Goal: Task Accomplishment & Management: Complete application form

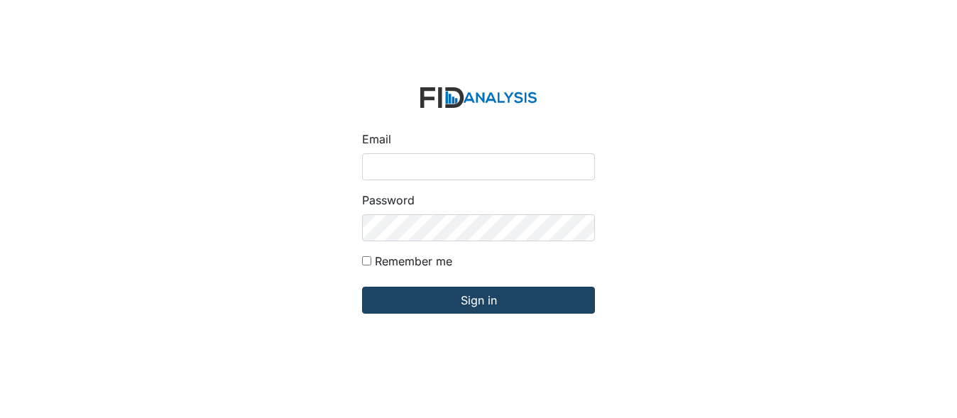
type input "[EMAIL_ADDRESS][DOMAIN_NAME]"
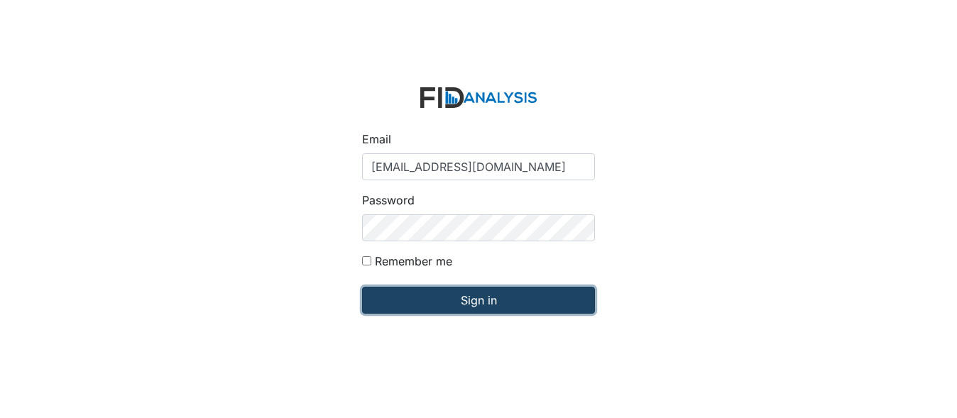
click at [522, 301] on input "Sign in" at bounding box center [478, 300] width 233 height 27
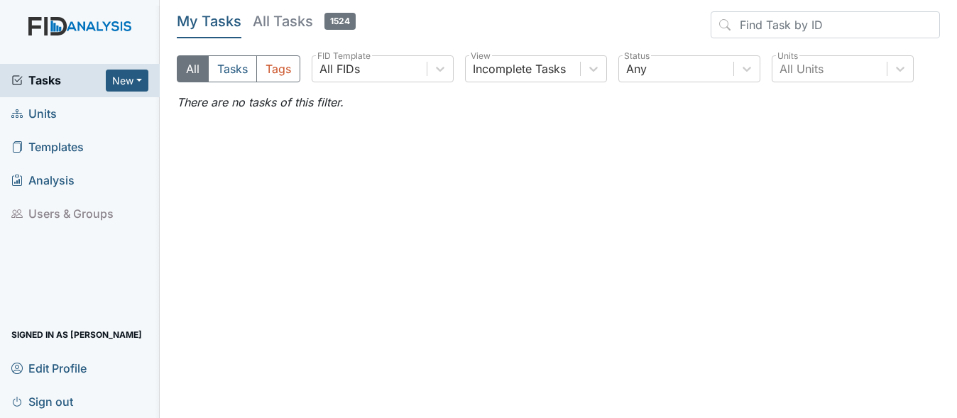
click at [69, 119] on link "Units" at bounding box center [80, 113] width 160 height 33
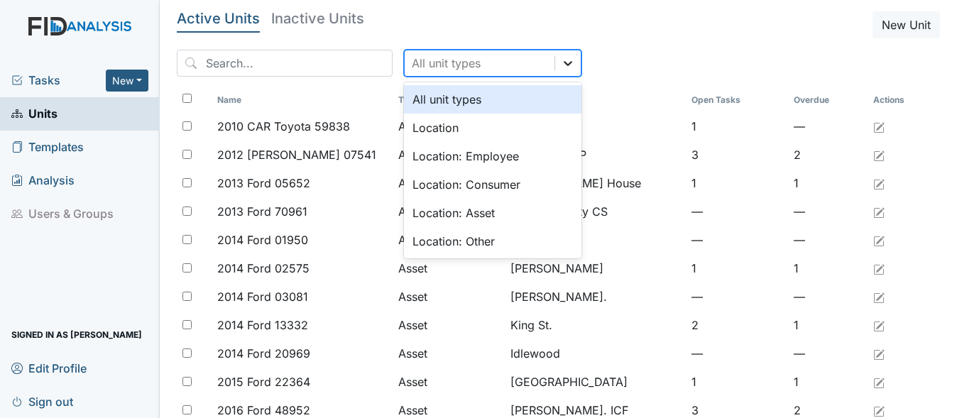
click at [561, 67] on icon at bounding box center [568, 63] width 14 height 14
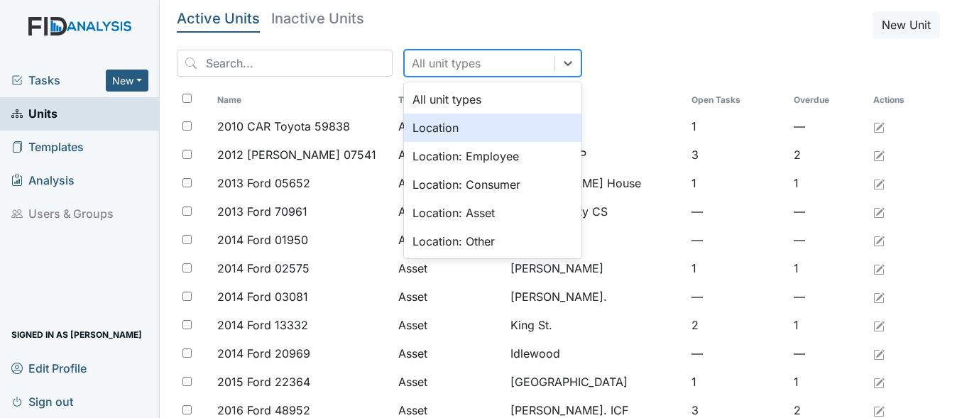
click at [466, 131] on div "Location" at bounding box center [492, 128] width 177 height 28
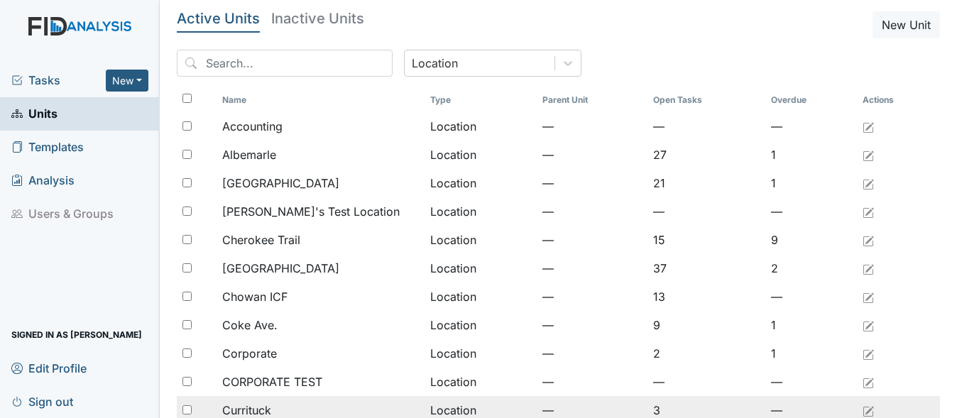
click at [190, 409] on input "checkbox" at bounding box center [186, 409] width 9 height 9
checkbox input "true"
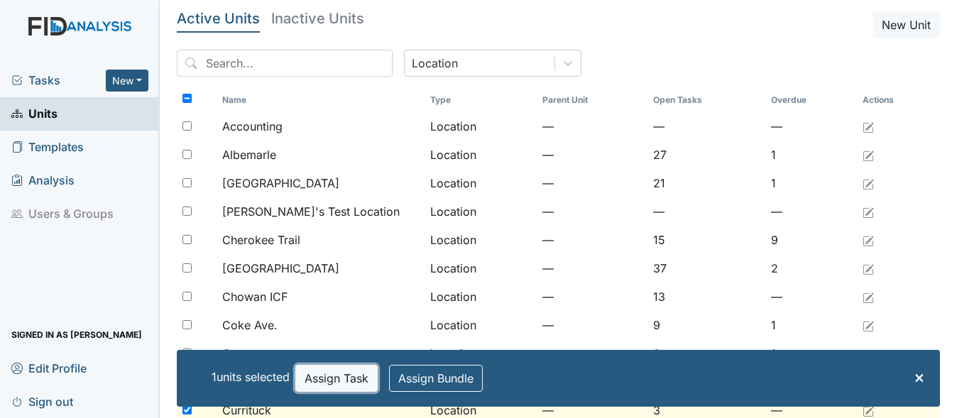
click at [346, 383] on button "Assign Task" at bounding box center [336, 378] width 82 height 27
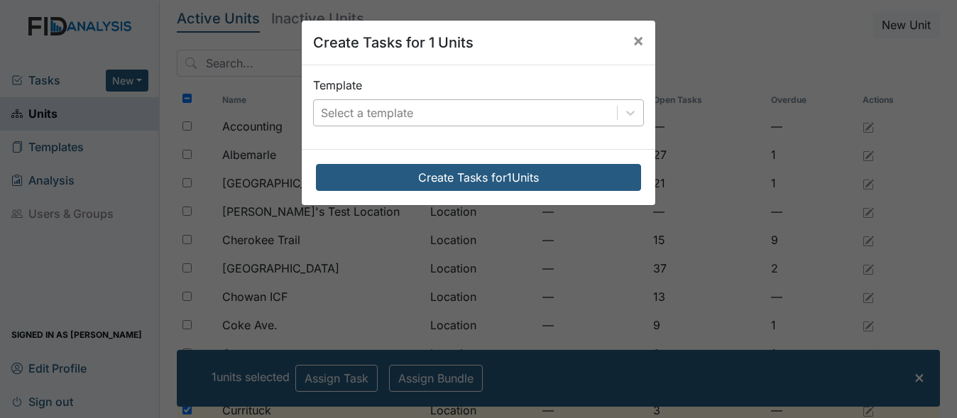
click at [461, 112] on div "Select a template" at bounding box center [465, 113] width 303 height 26
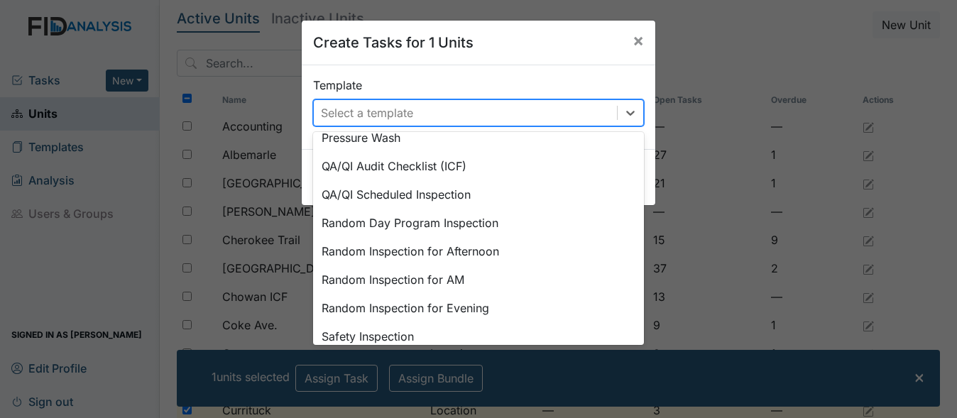
scroll to position [568, 0]
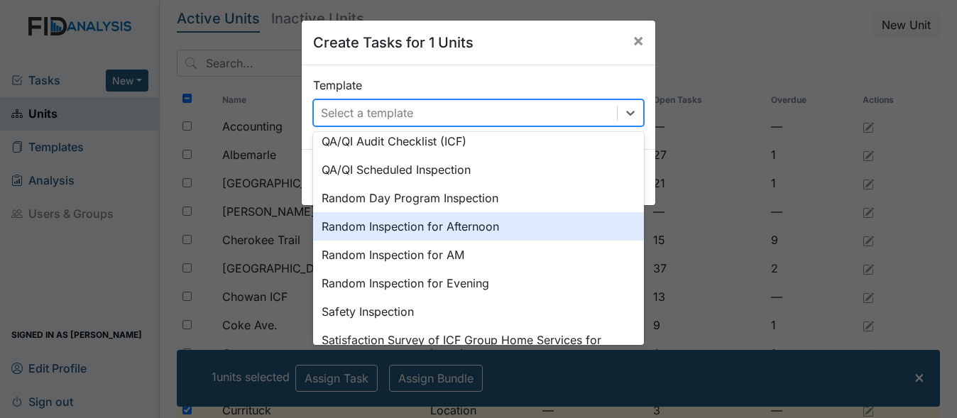
click at [478, 229] on div "Random Inspection for Afternoon" at bounding box center [478, 226] width 331 height 28
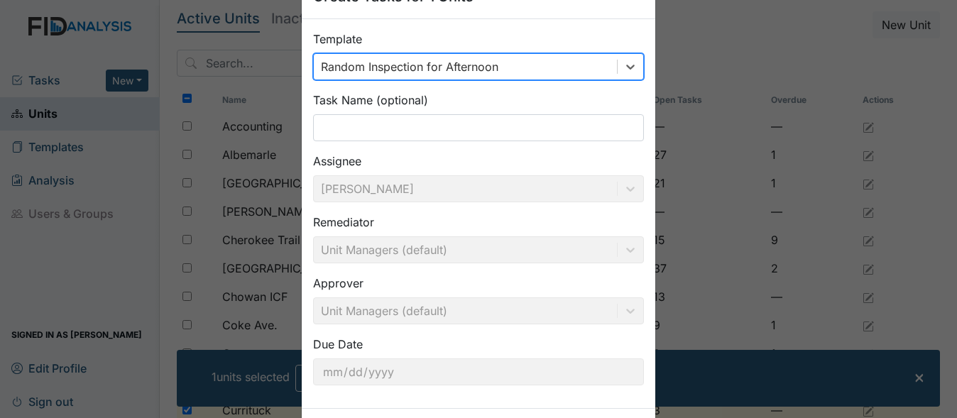
scroll to position [71, 0]
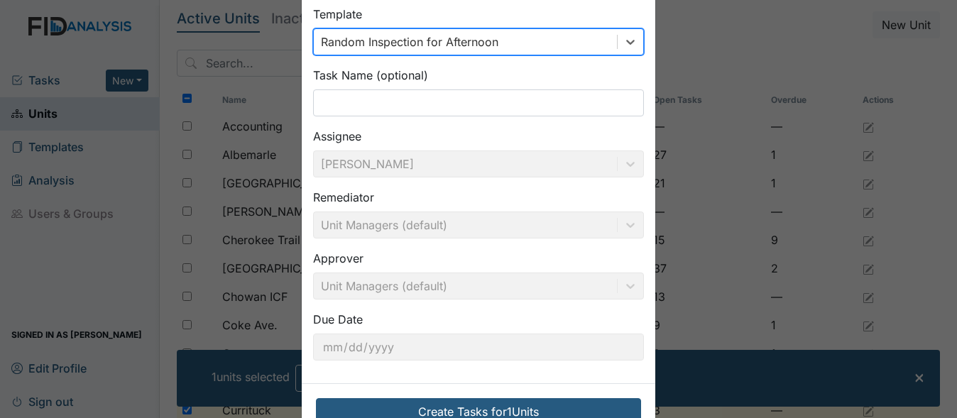
click at [509, 45] on div "Random Inspection for Afternoon" at bounding box center [465, 42] width 303 height 26
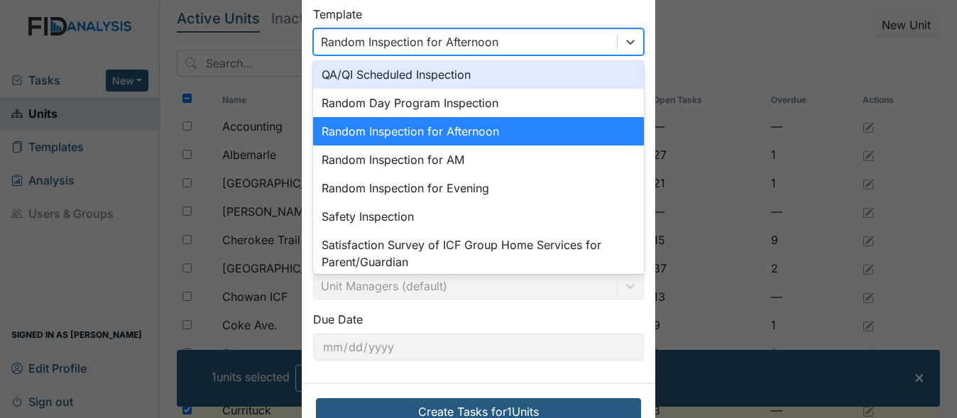
scroll to position [615, 0]
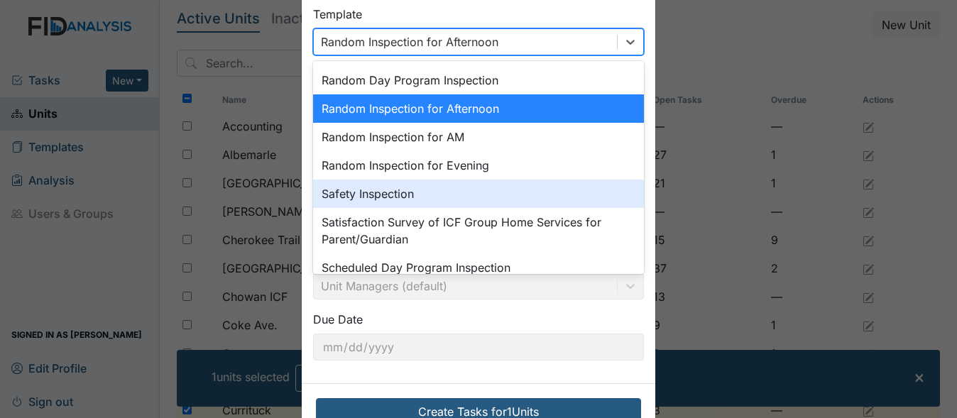
click at [533, 186] on div "Safety Inspection" at bounding box center [478, 194] width 331 height 28
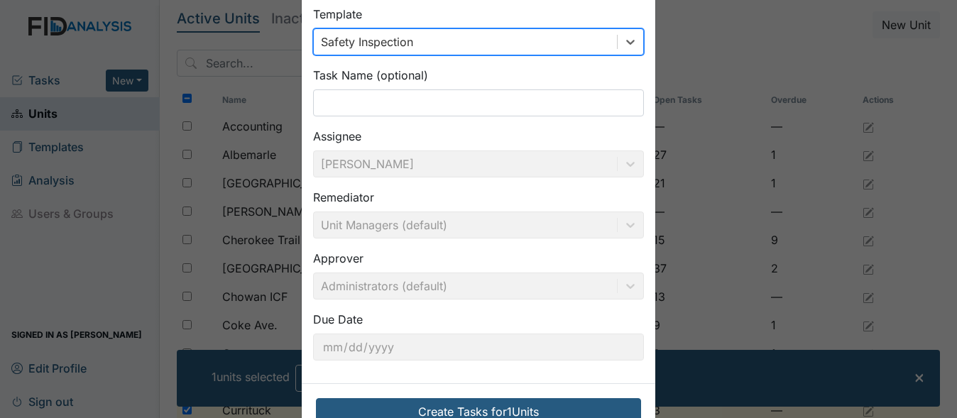
click at [474, 29] on div "Safety Inspection" at bounding box center [465, 42] width 303 height 26
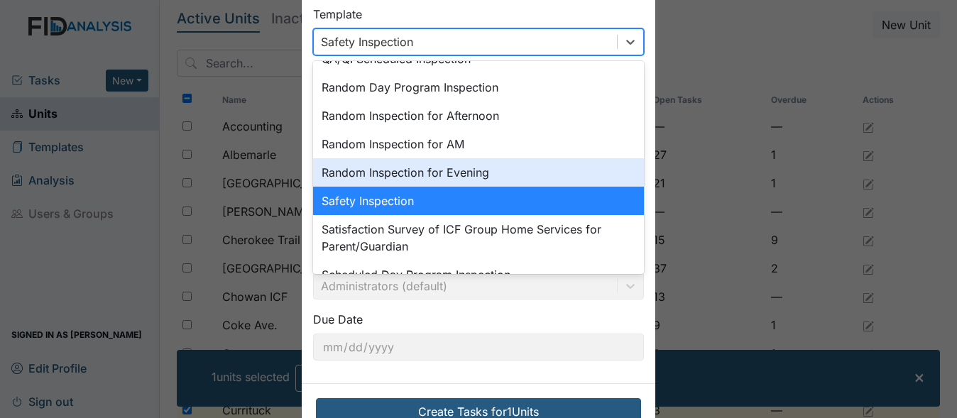
scroll to position [629, 0]
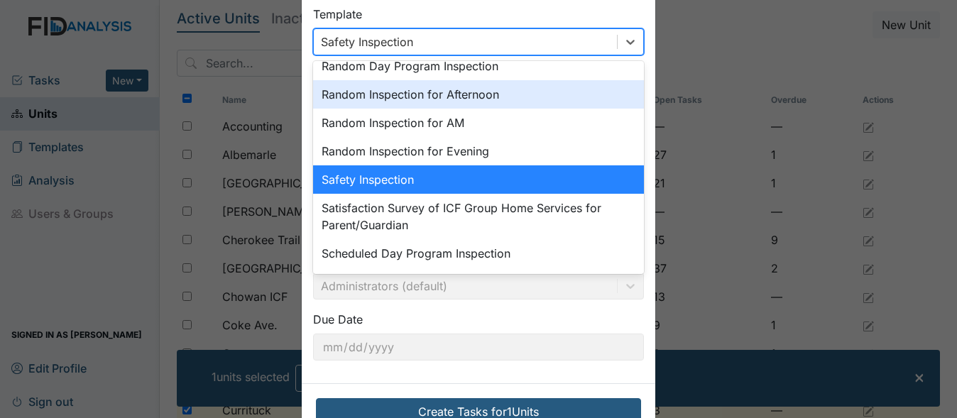
click at [496, 96] on div "Random Inspection for Afternoon" at bounding box center [478, 94] width 331 height 28
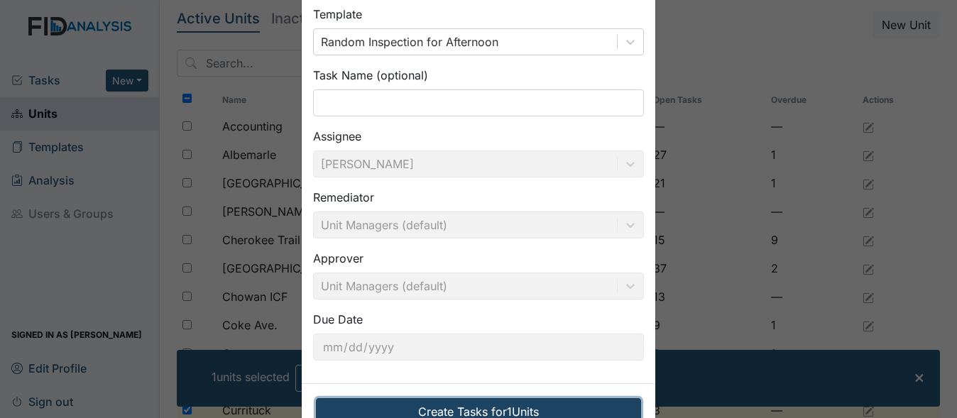
click at [512, 406] on button "Create Tasks for 1 Units" at bounding box center [478, 411] width 325 height 27
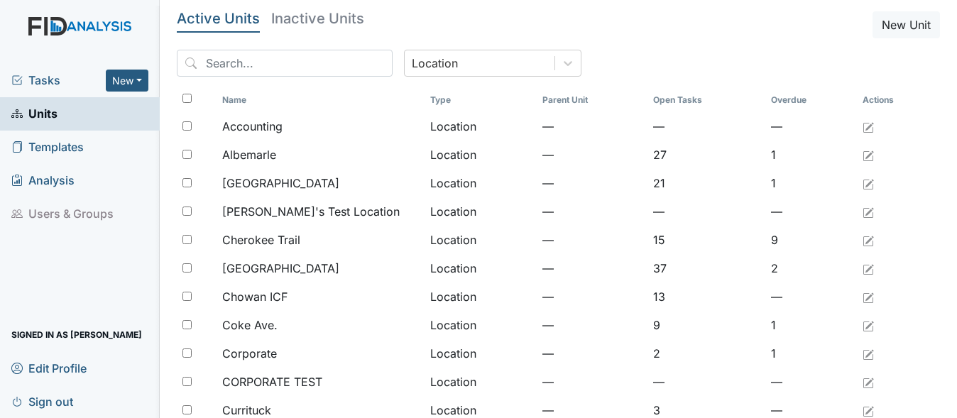
click at [55, 72] on span "Tasks" at bounding box center [58, 80] width 94 height 17
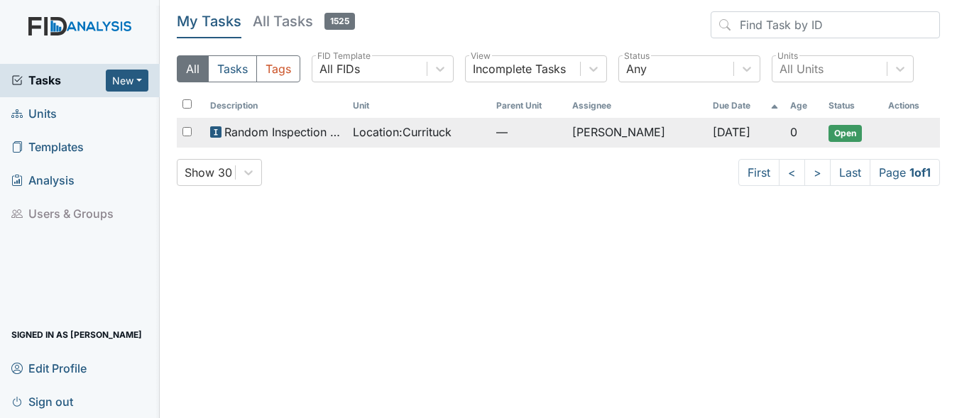
click at [381, 136] on span "Location : [GEOGRAPHIC_DATA]" at bounding box center [402, 132] width 99 height 17
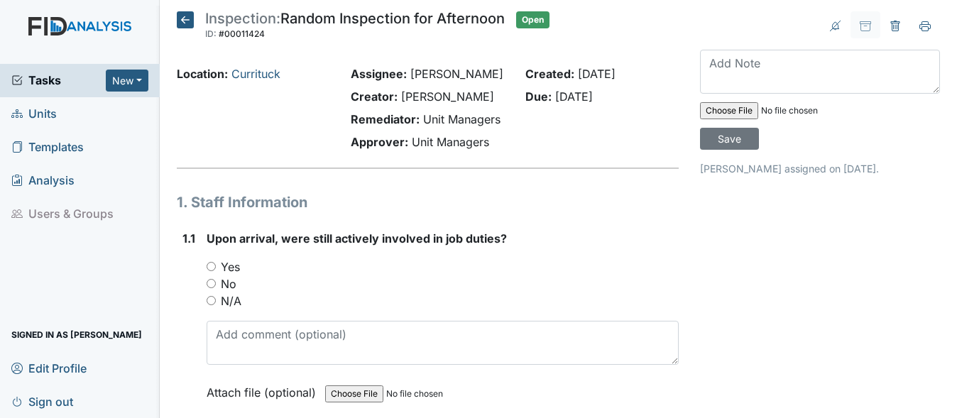
click at [212, 271] on input "Yes" at bounding box center [211, 266] width 9 height 9
radio input "true"
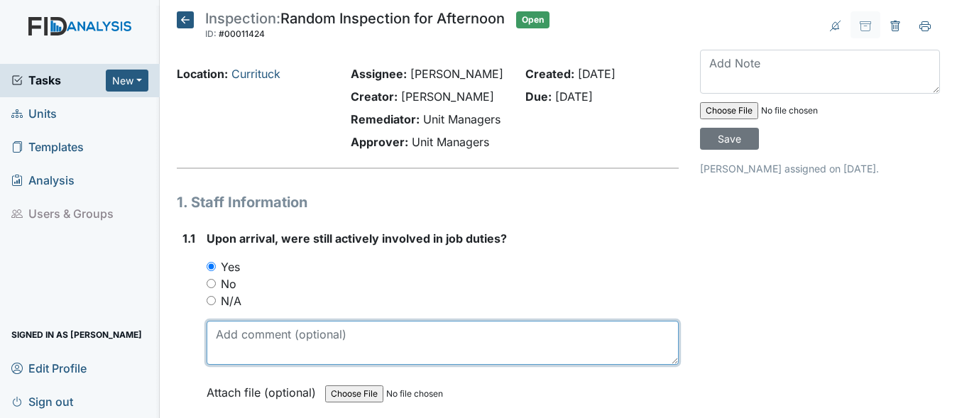
click at [268, 361] on textarea at bounding box center [443, 343] width 472 height 44
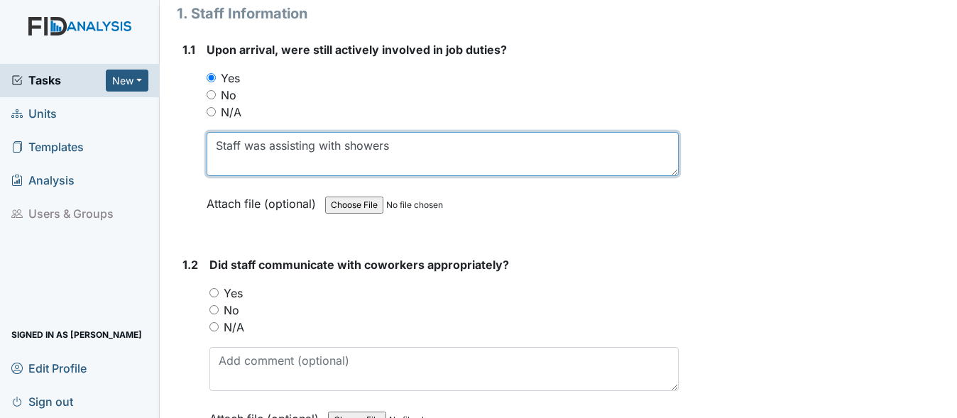
scroll to position [213, 0]
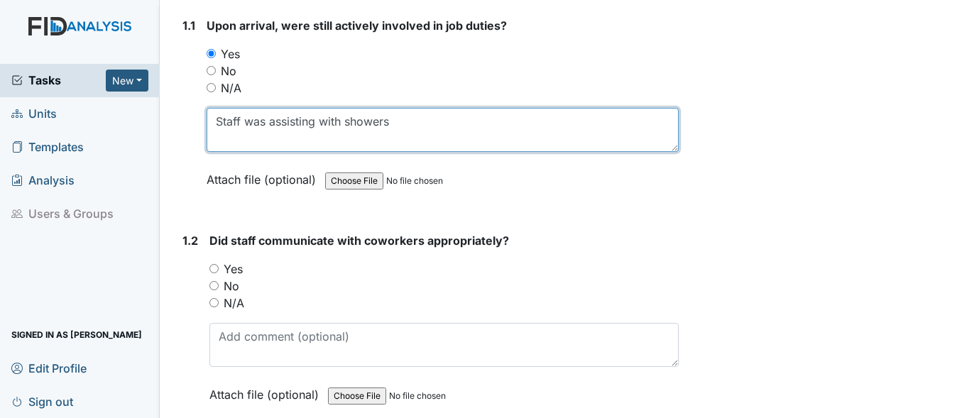
type textarea "Staff was assisting with showers"
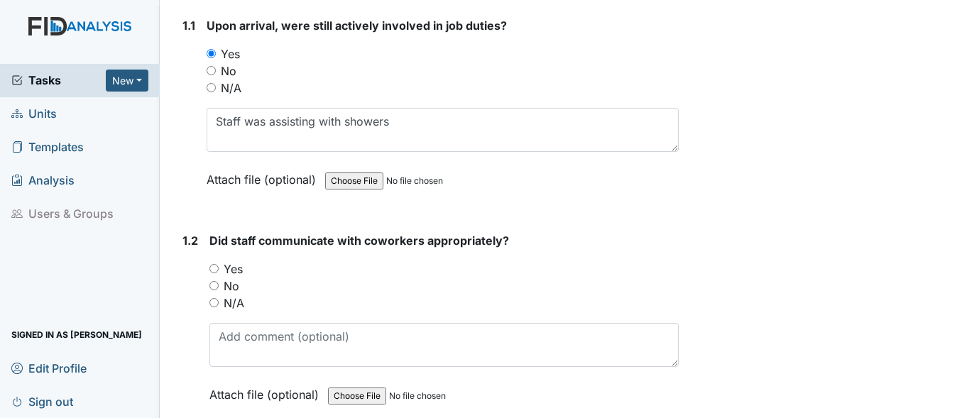
click at [209, 273] on input "Yes" at bounding box center [213, 268] width 9 height 9
radio input "true"
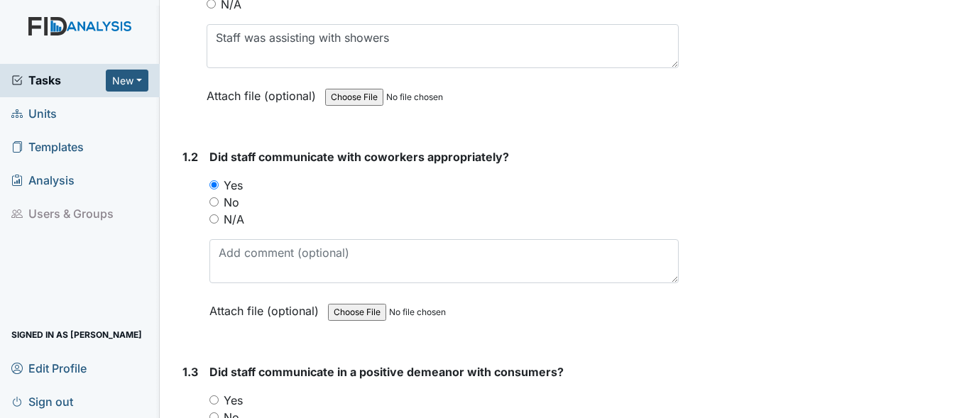
scroll to position [426, 0]
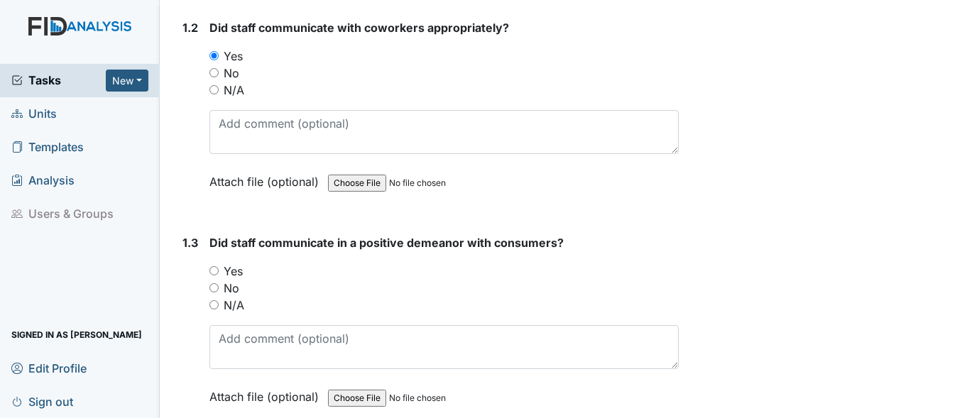
click at [211, 275] on input "Yes" at bounding box center [213, 270] width 9 height 9
radio input "true"
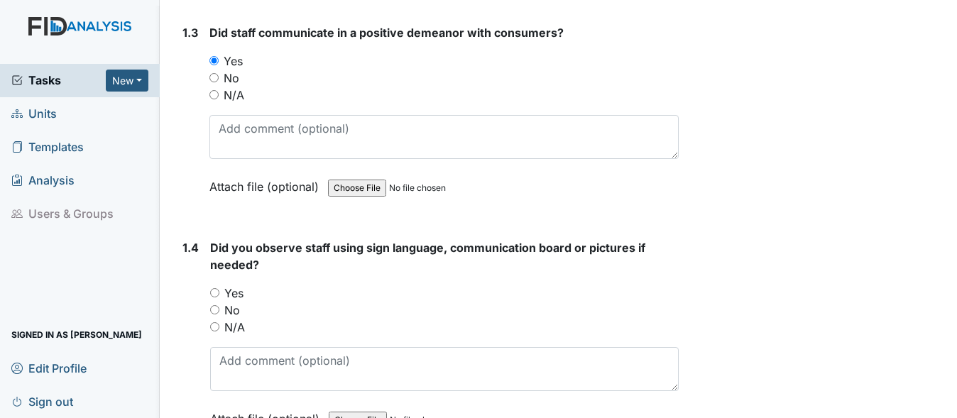
scroll to position [639, 0]
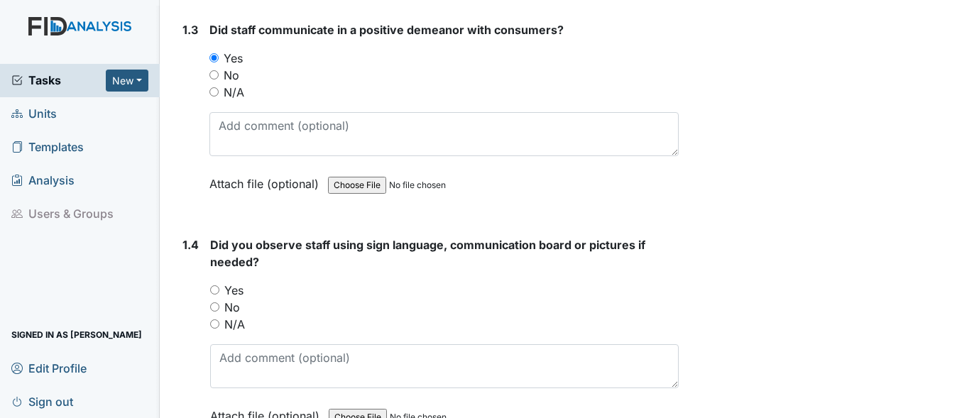
click at [218, 97] on input "N/A" at bounding box center [213, 91] width 9 height 9
radio input "true"
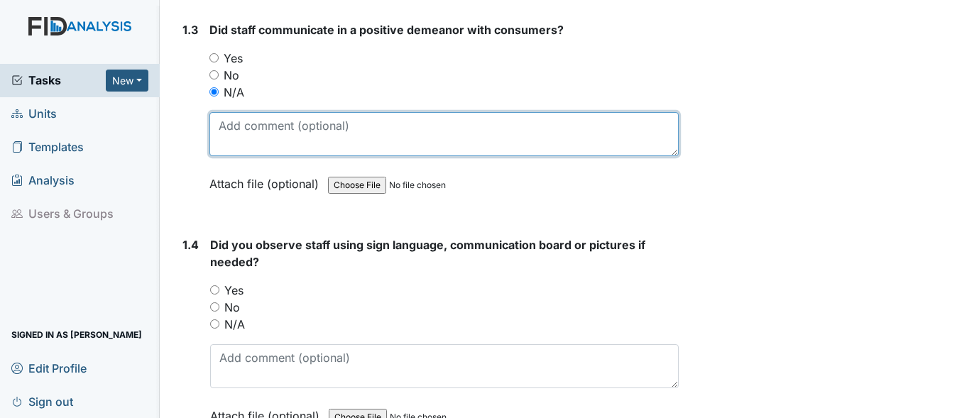
click at [241, 139] on textarea at bounding box center [443, 134] width 469 height 44
type textarea "only one staff"
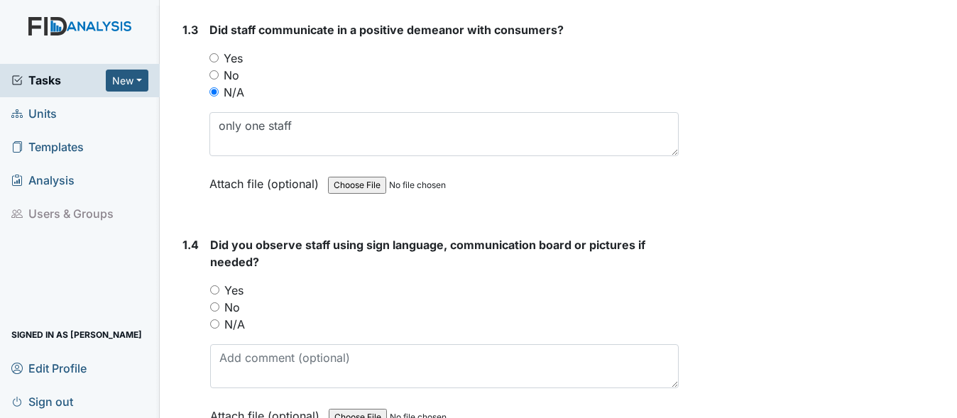
click at [214, 329] on input "N/A" at bounding box center [214, 323] width 9 height 9
radio input "true"
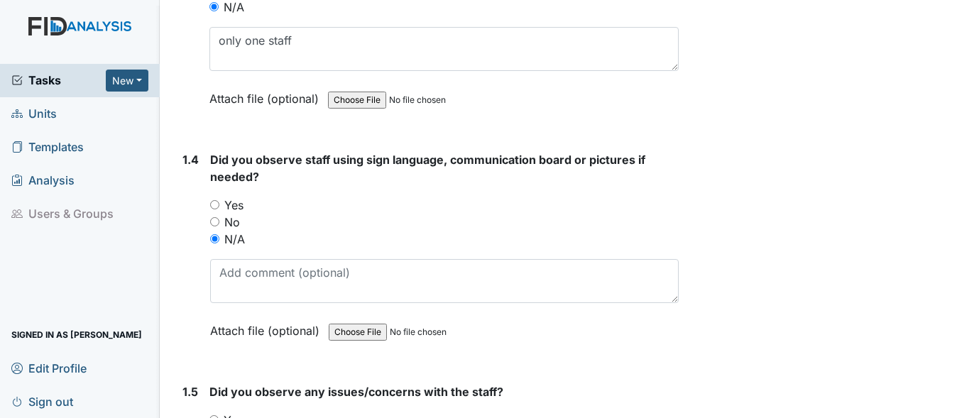
scroll to position [852, 0]
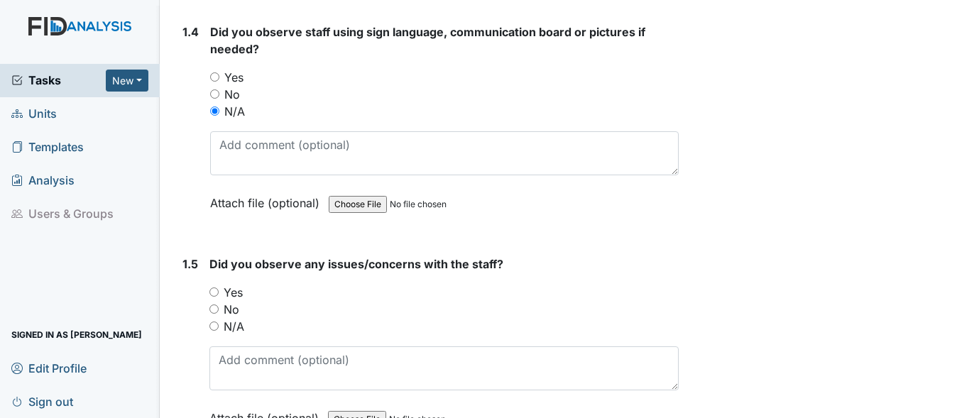
click at [219, 318] on div "No" at bounding box center [443, 309] width 469 height 17
click at [208, 317] on div "1.5 Did you observe any issues/concerns with the staff? You must select one of …" at bounding box center [428, 352] width 502 height 192
click at [214, 314] on input "No" at bounding box center [213, 309] width 9 height 9
radio input "true"
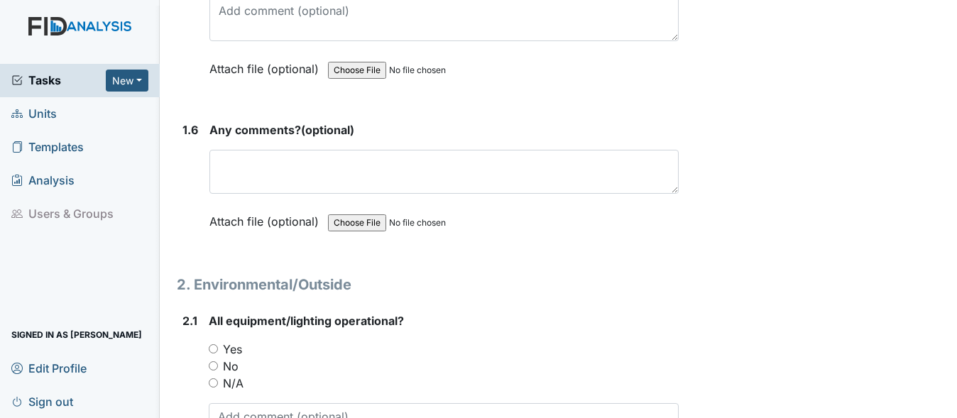
scroll to position [1207, 0]
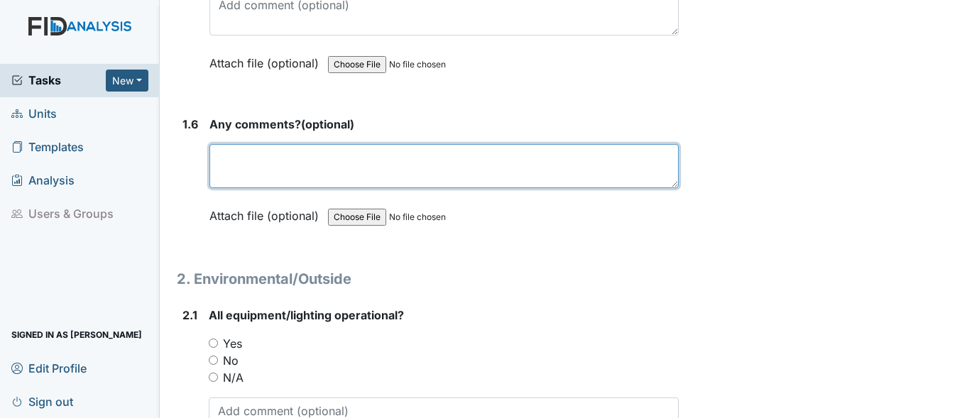
click at [289, 187] on textarea at bounding box center [443, 166] width 469 height 44
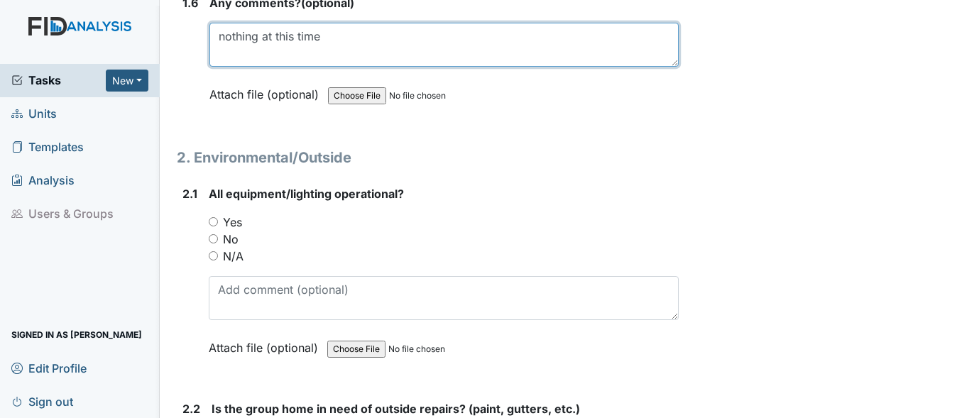
scroll to position [1349, 0]
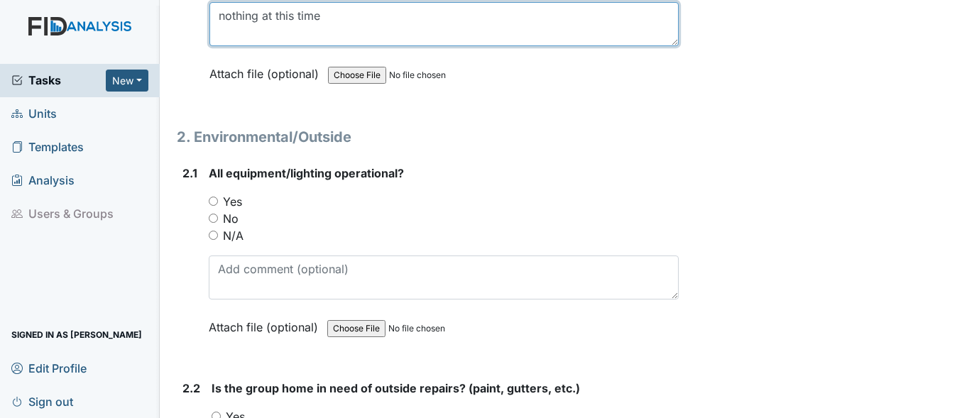
type textarea "nothing at this time"
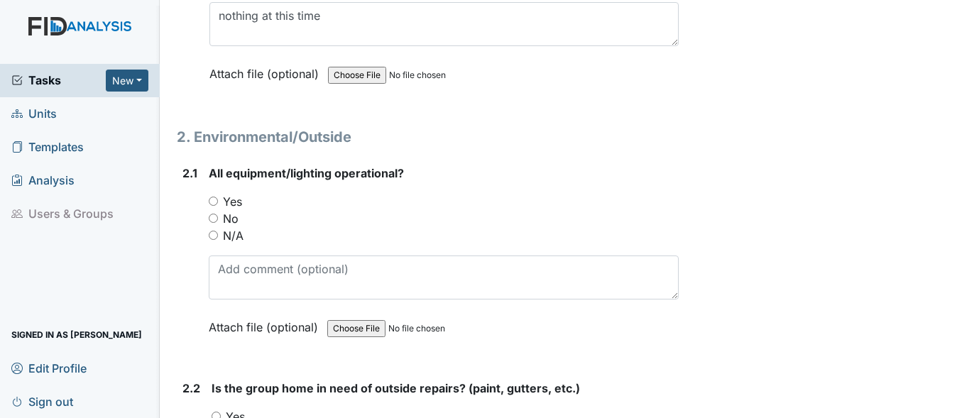
click at [212, 206] on input "Yes" at bounding box center [213, 201] width 9 height 9
radio input "true"
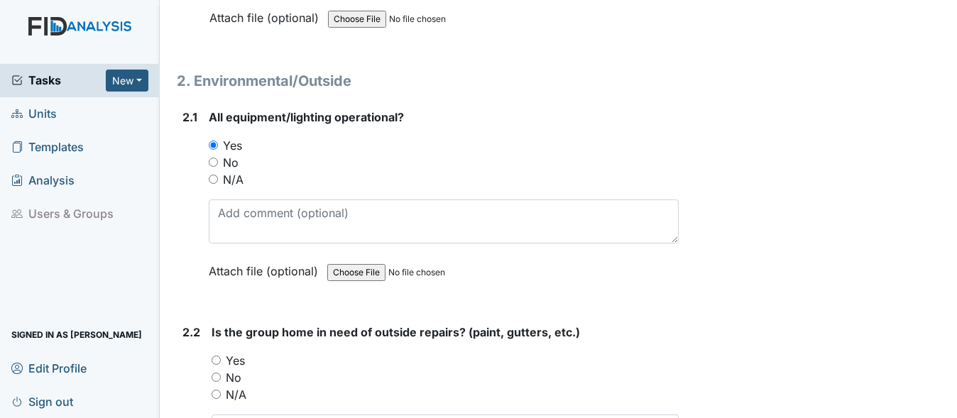
scroll to position [1562, 0]
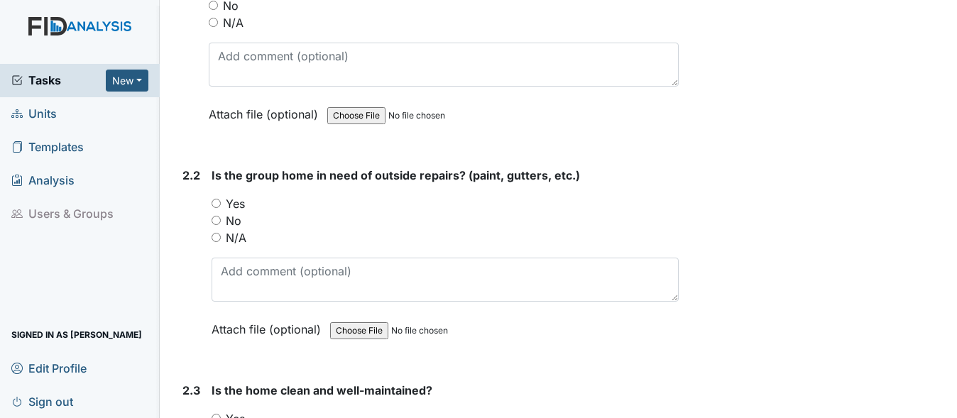
click at [217, 208] on input "Yes" at bounding box center [216, 203] width 9 height 9
radio input "true"
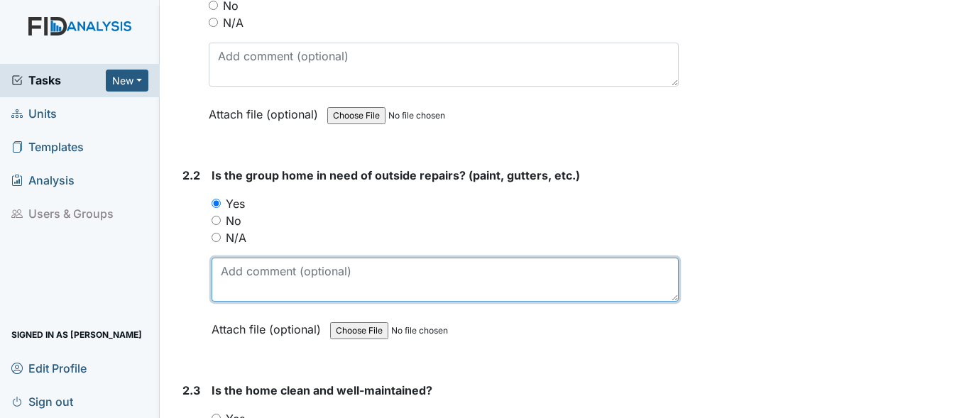
click at [273, 302] on textarea at bounding box center [445, 280] width 467 height 44
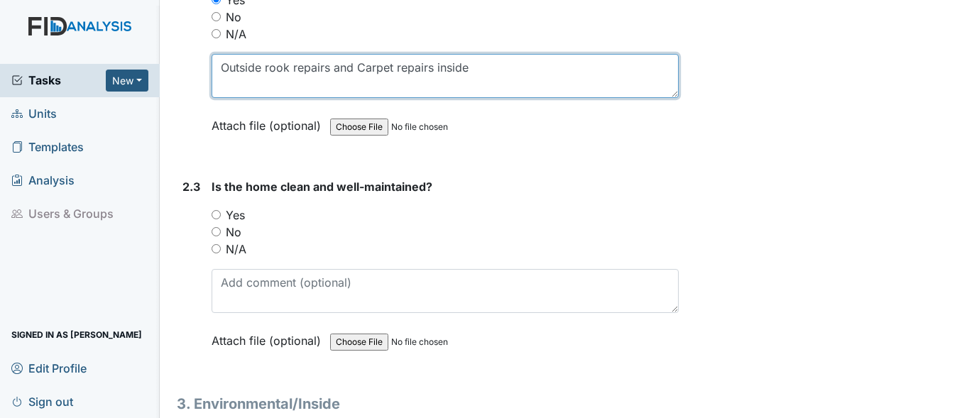
scroll to position [1775, 0]
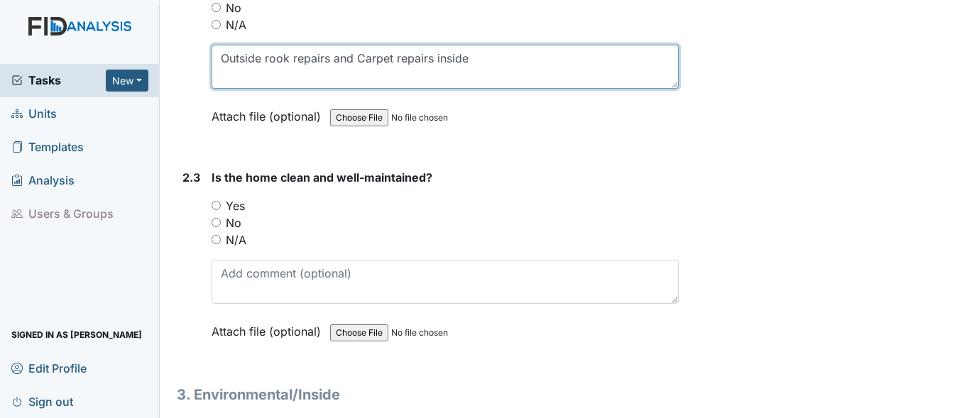
type textarea "Outside rook repairs and Carpet repairs inside"
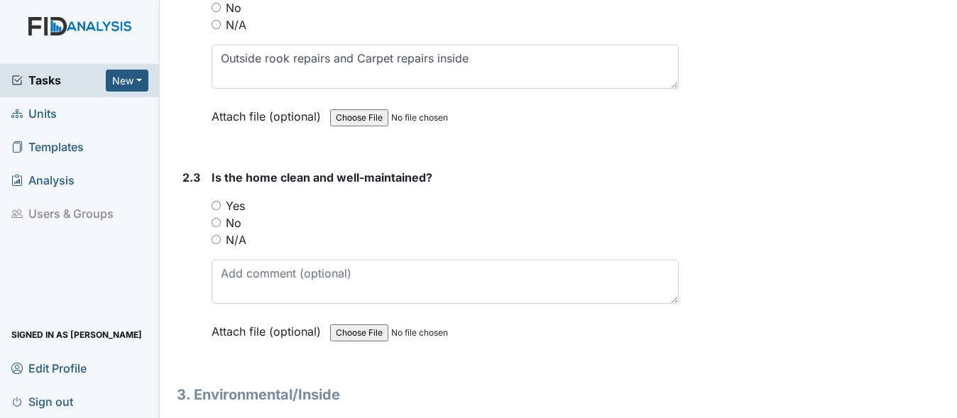
click at [217, 210] on input "Yes" at bounding box center [216, 205] width 9 height 9
radio input "true"
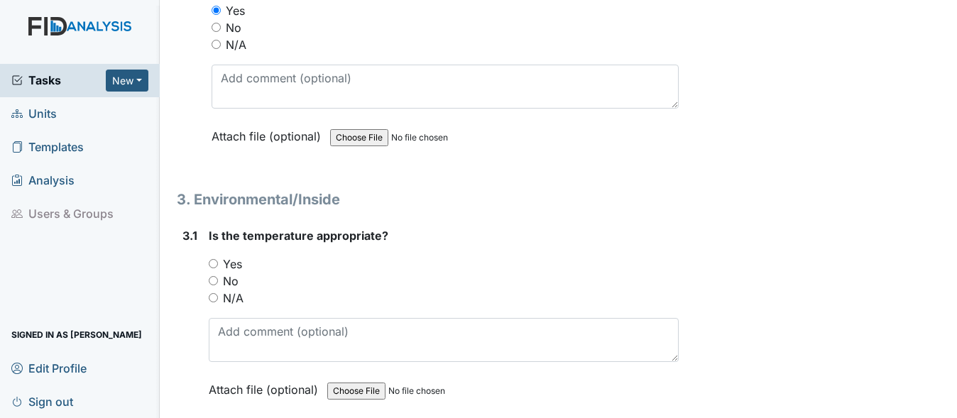
scroll to position [1988, 0]
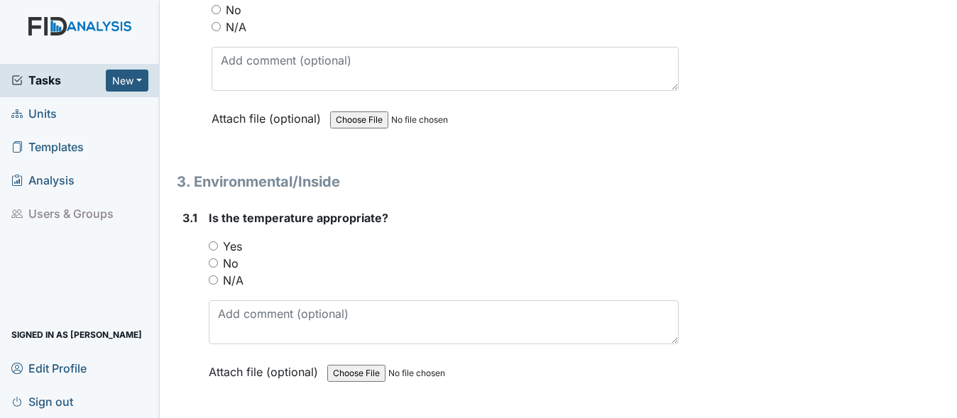
click at [212, 251] on input "Yes" at bounding box center [213, 245] width 9 height 9
radio input "true"
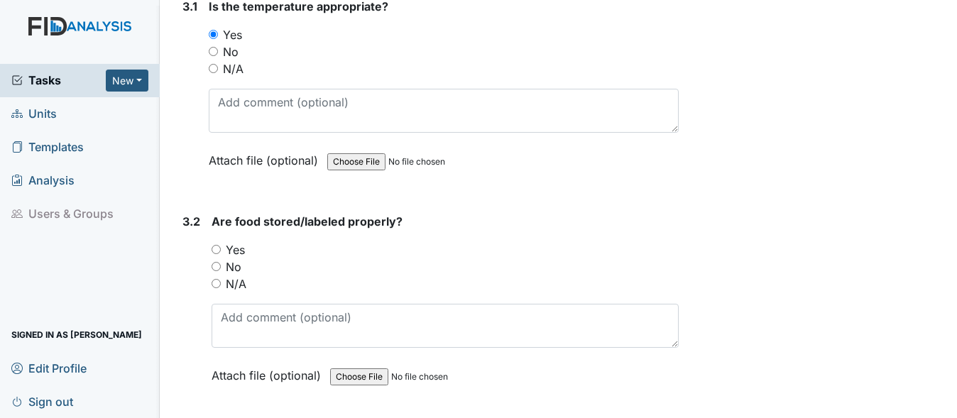
scroll to position [2201, 0]
click at [213, 257] on div "Yes" at bounding box center [445, 248] width 467 height 17
click at [217, 253] on input "Yes" at bounding box center [216, 247] width 9 height 9
radio input "true"
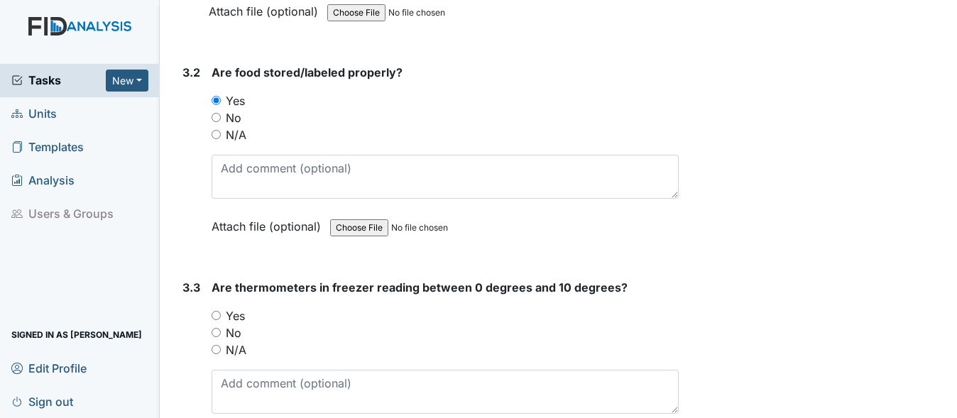
scroll to position [2414, 0]
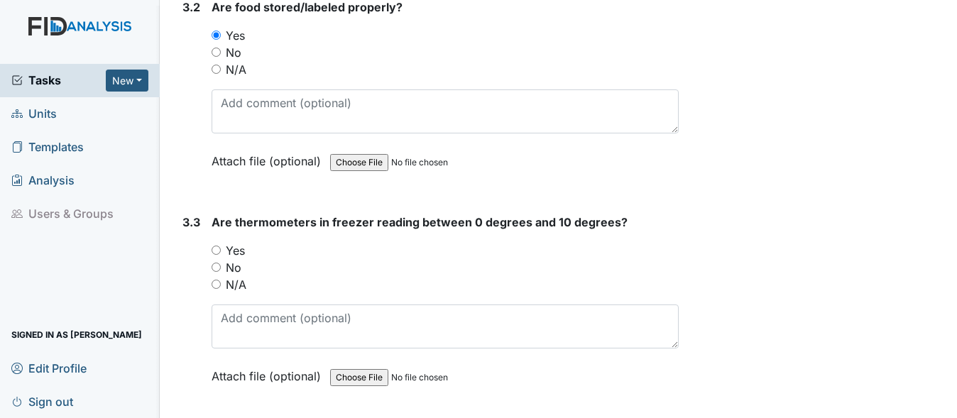
click at [213, 255] on input "Yes" at bounding box center [216, 250] width 9 height 9
radio input "true"
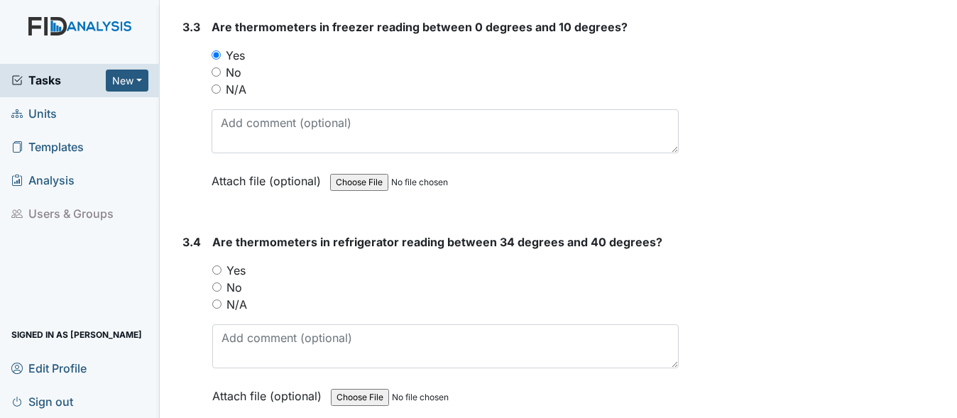
scroll to position [2627, 0]
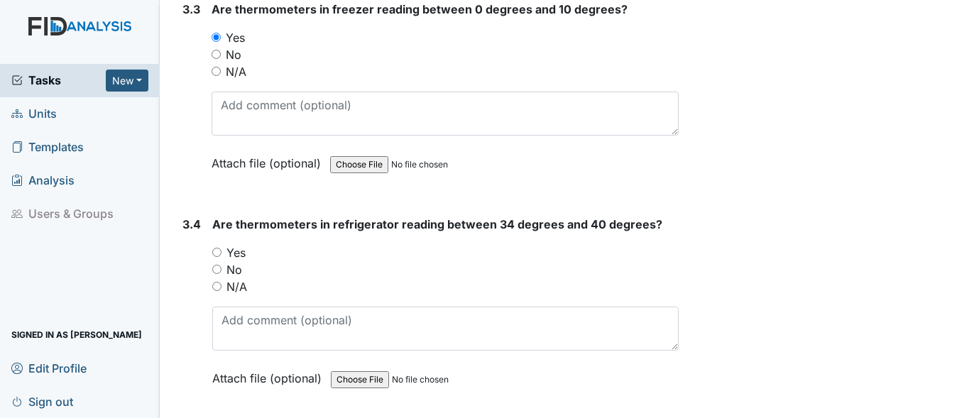
click at [214, 257] on input "Yes" at bounding box center [216, 252] width 9 height 9
radio input "true"
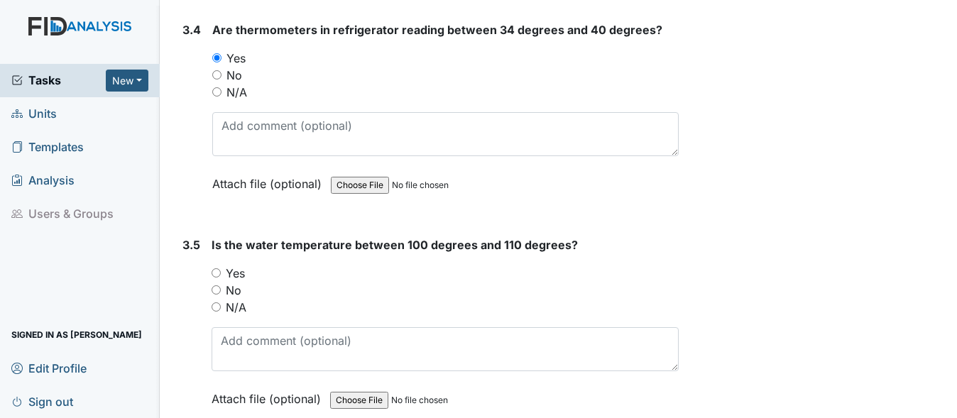
scroll to position [2840, 0]
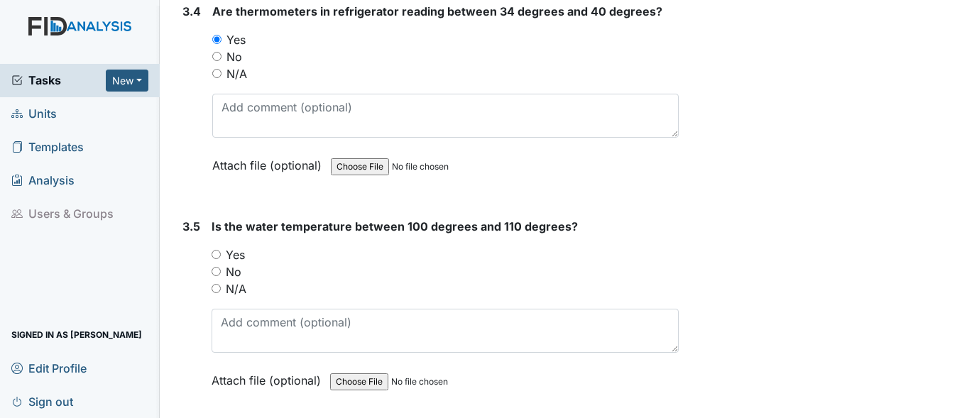
click at [215, 259] on input "Yes" at bounding box center [216, 254] width 9 height 9
radio input "true"
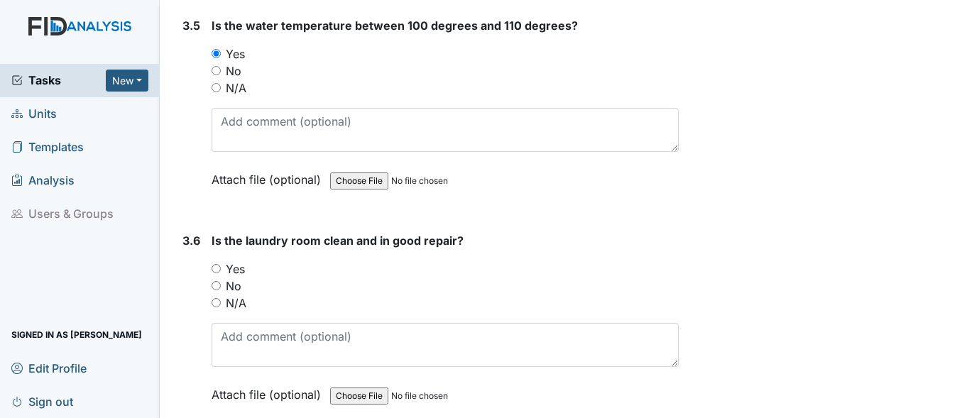
scroll to position [3053, 0]
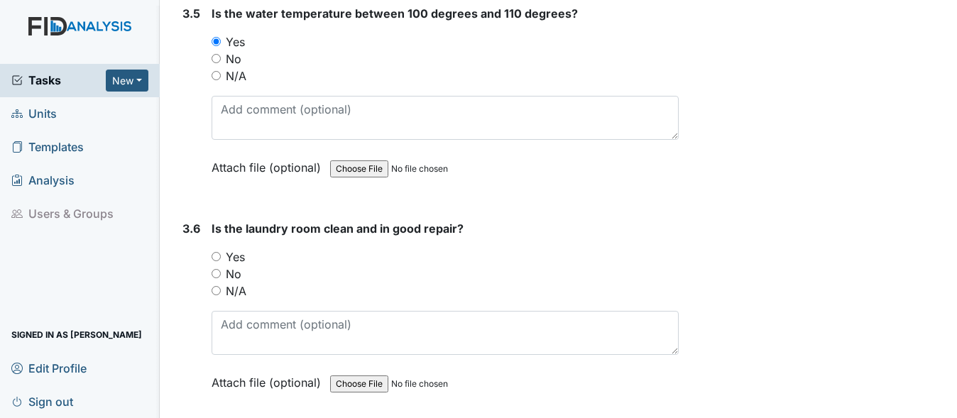
click at [217, 261] on input "Yes" at bounding box center [216, 256] width 9 height 9
radio input "true"
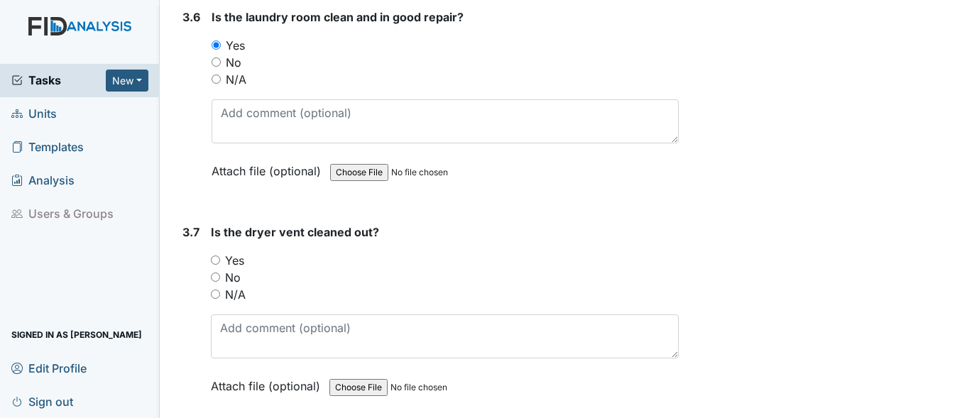
scroll to position [3266, 0]
click at [214, 263] on input "Yes" at bounding box center [215, 258] width 9 height 9
radio input "true"
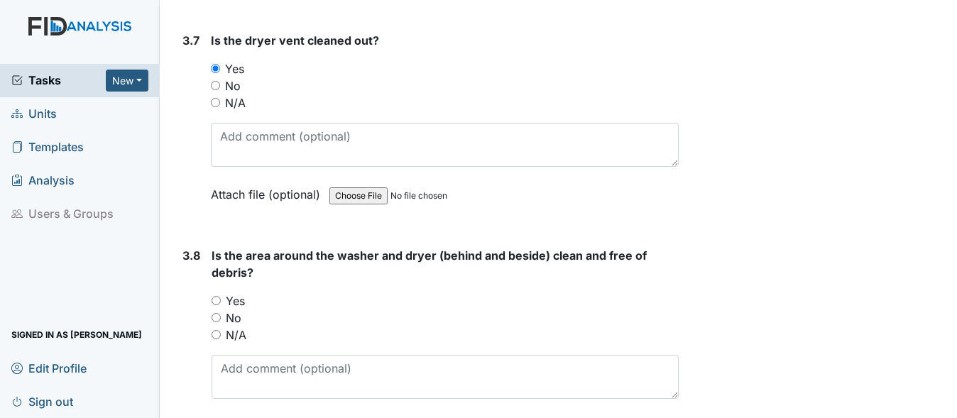
scroll to position [3478, 0]
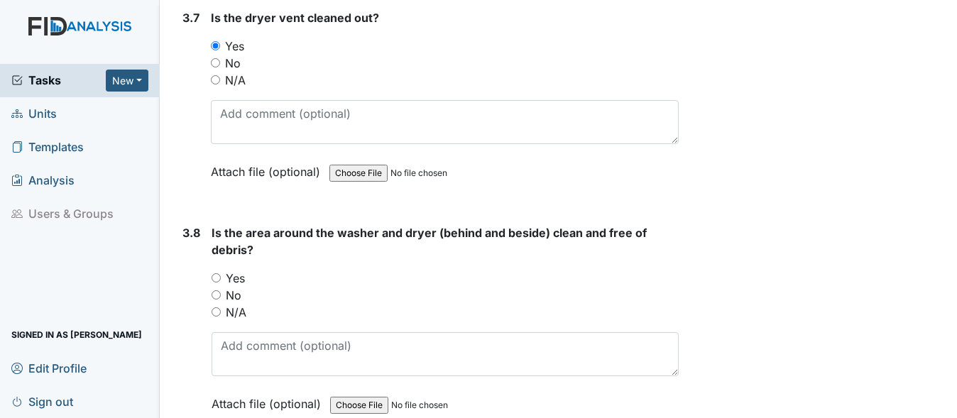
click at [216, 283] on input "Yes" at bounding box center [216, 277] width 9 height 9
radio input "true"
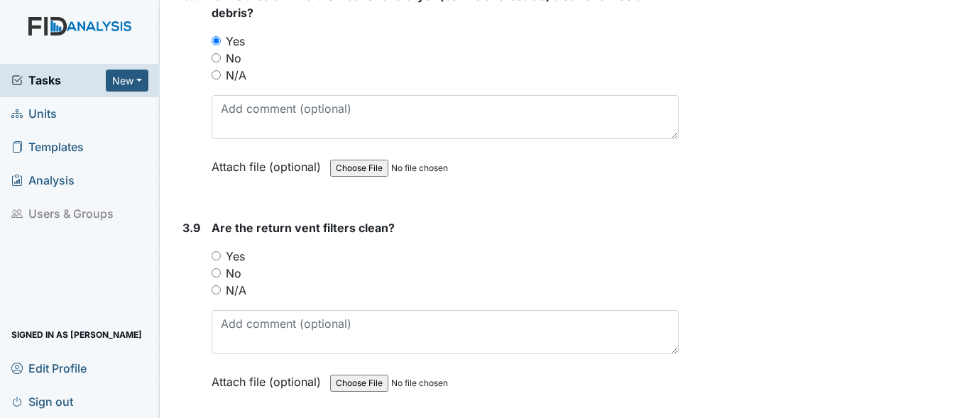
scroll to position [3762, 0]
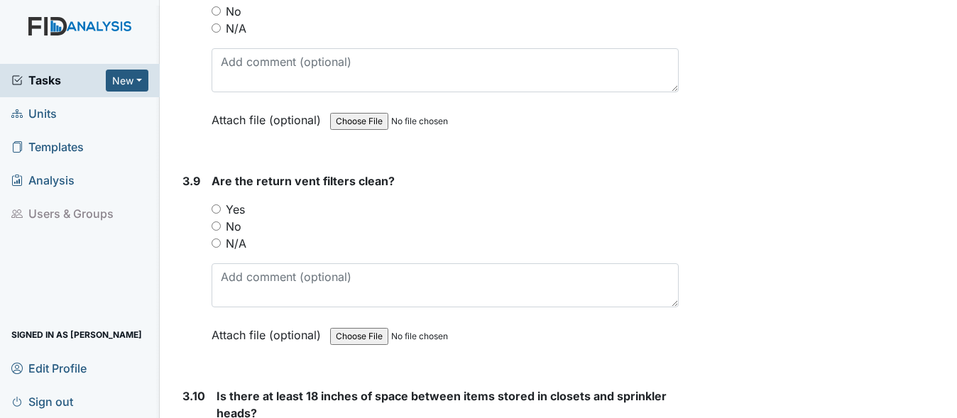
click at [211, 226] on div "3.9 Are the return vent filters clean? You must select one of the below options…" at bounding box center [428, 269] width 502 height 192
click at [216, 214] on input "Yes" at bounding box center [216, 208] width 9 height 9
radio input "true"
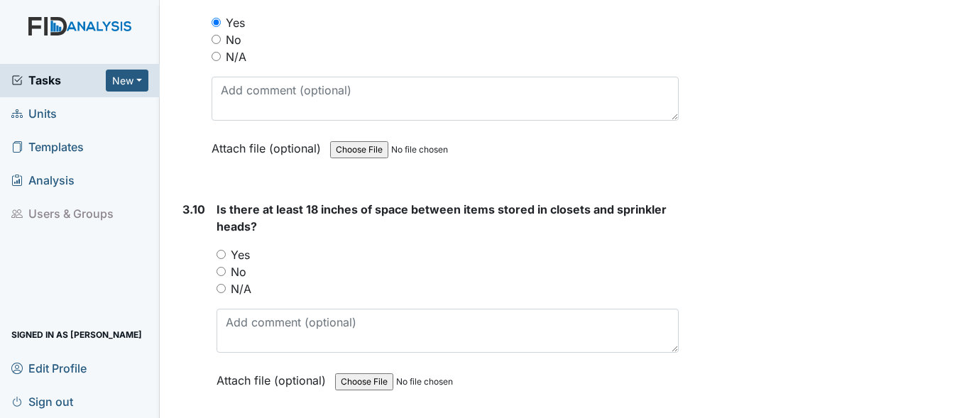
scroll to position [3975, 0]
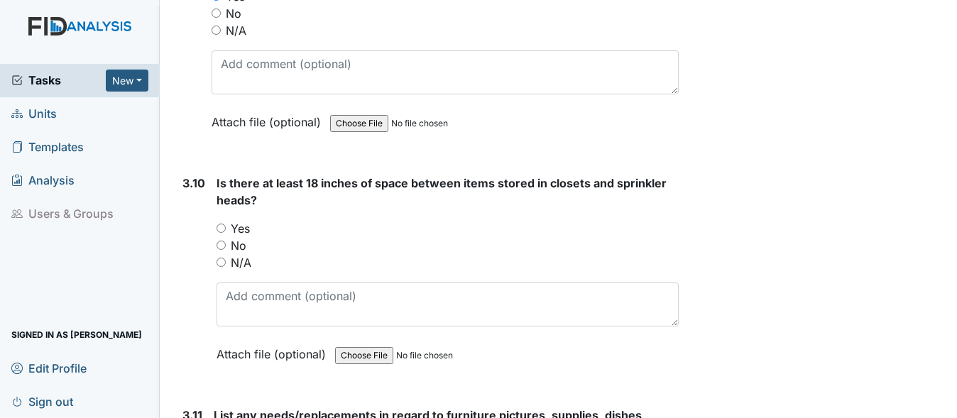
click at [220, 267] on input "N/A" at bounding box center [221, 262] width 9 height 9
radio input "true"
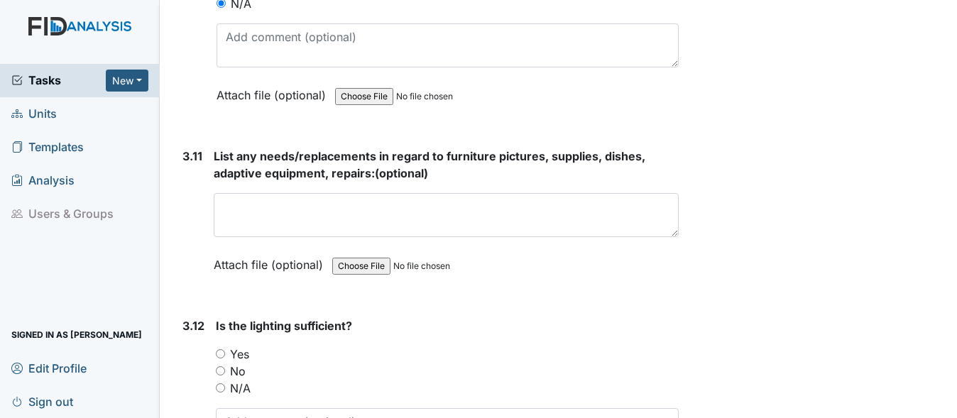
scroll to position [4259, 0]
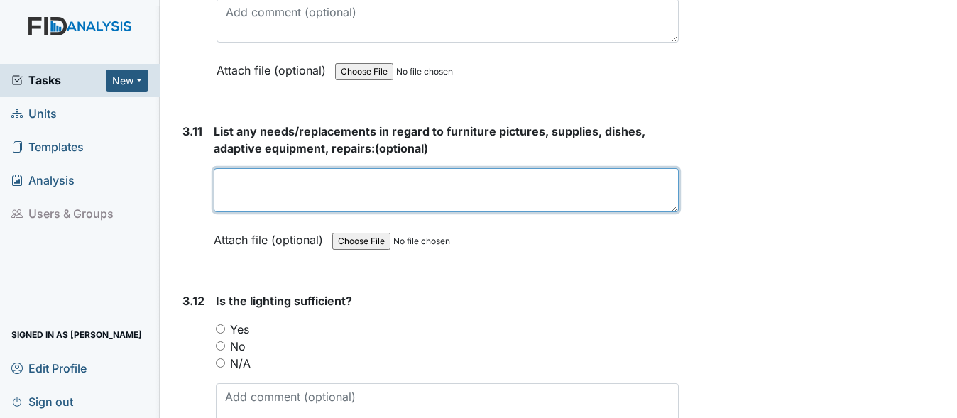
click at [332, 212] on textarea at bounding box center [446, 190] width 465 height 44
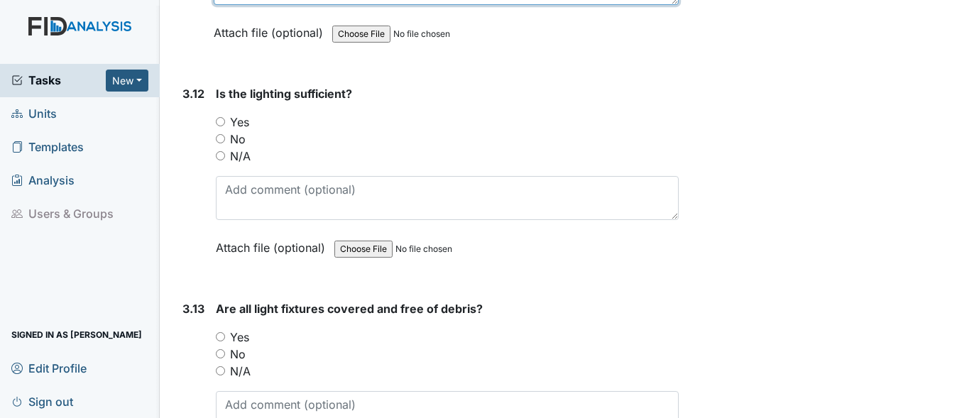
scroll to position [4472, 0]
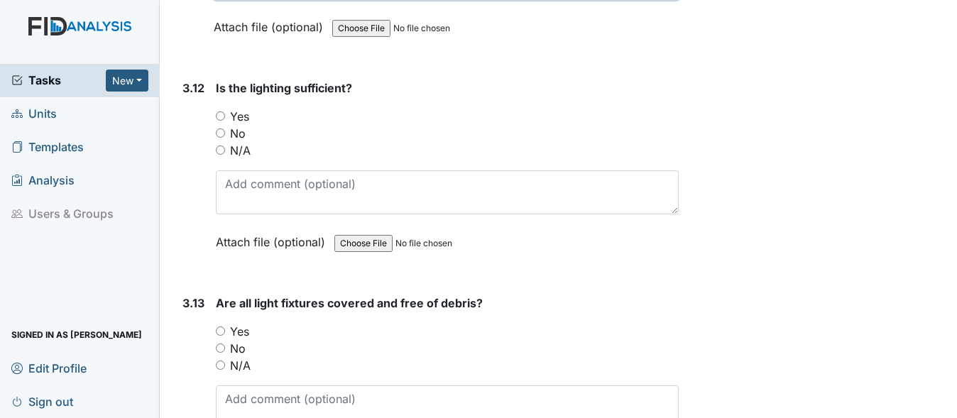
type textarea "nothing at this time"
click at [221, 125] on div "Yes" at bounding box center [447, 116] width 463 height 17
click at [224, 121] on input "Yes" at bounding box center [220, 115] width 9 height 9
radio input "true"
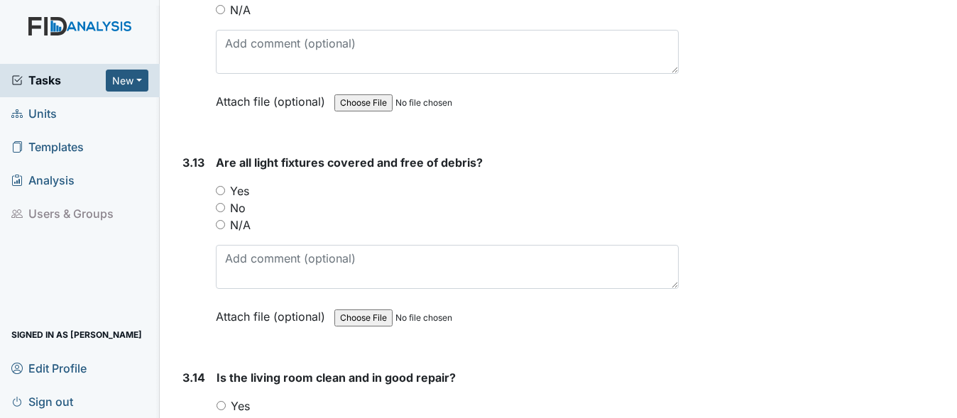
scroll to position [4614, 0]
click at [225, 198] on div "Yes" at bounding box center [447, 189] width 463 height 17
click at [219, 194] on input "Yes" at bounding box center [220, 189] width 9 height 9
radio input "true"
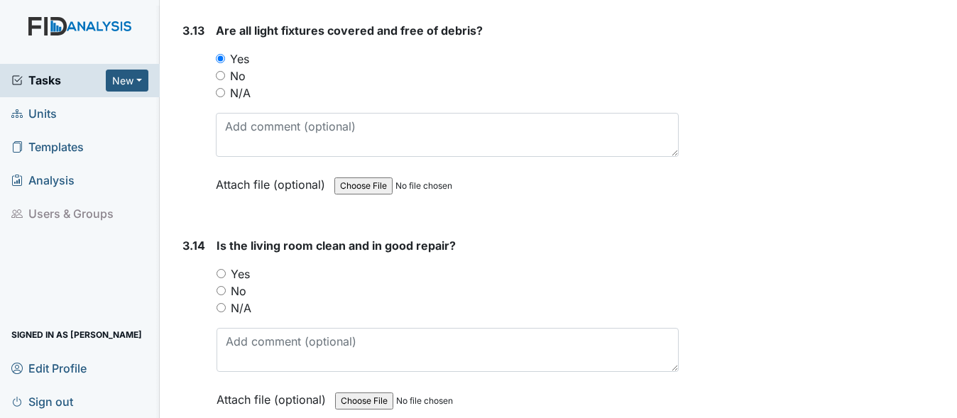
scroll to position [4756, 0]
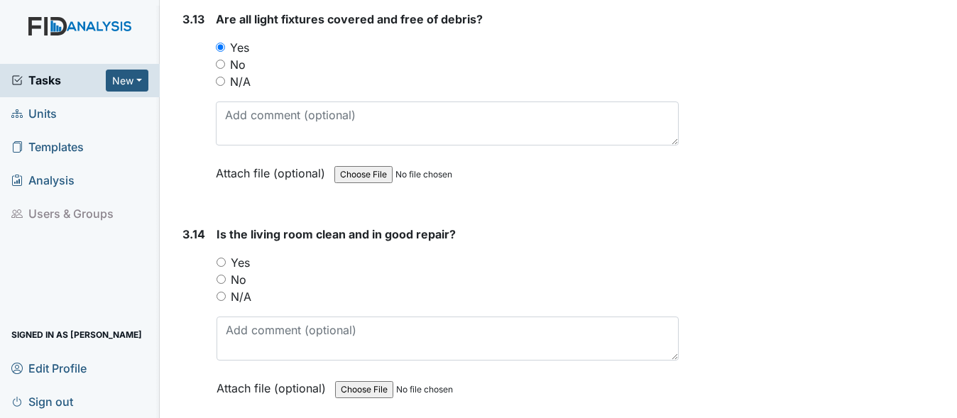
click at [220, 267] on input "Yes" at bounding box center [221, 262] width 9 height 9
radio input "true"
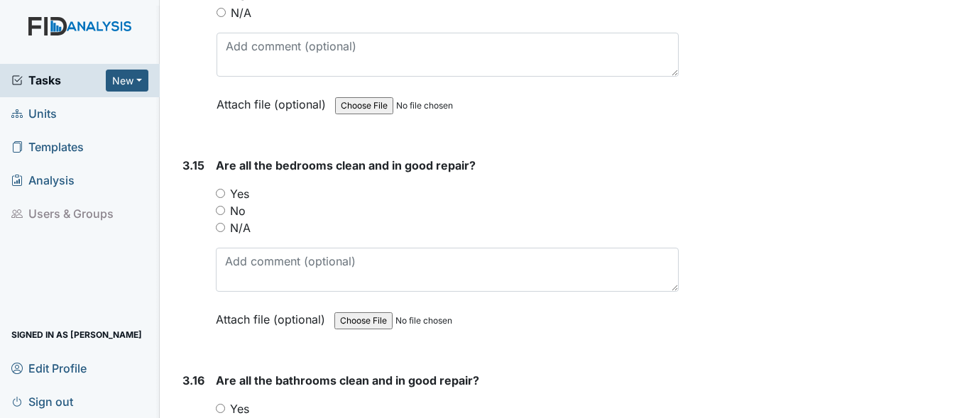
scroll to position [4969, 0]
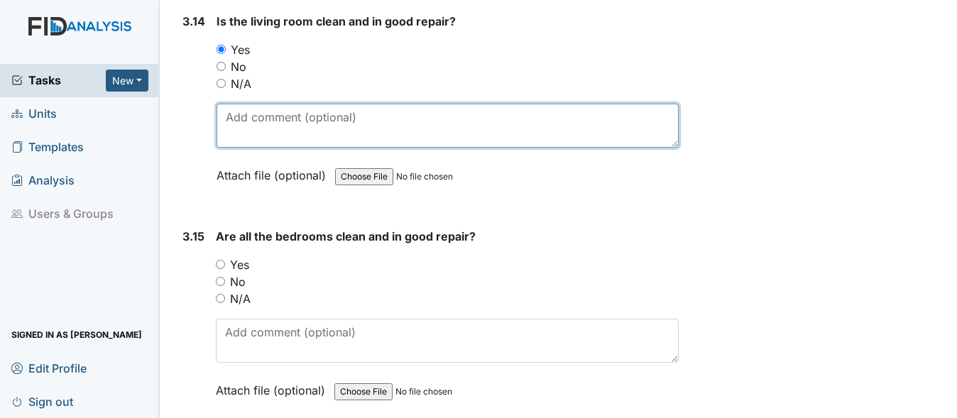
click at [236, 128] on textarea at bounding box center [448, 126] width 462 height 44
type textarea "carpet repairs"
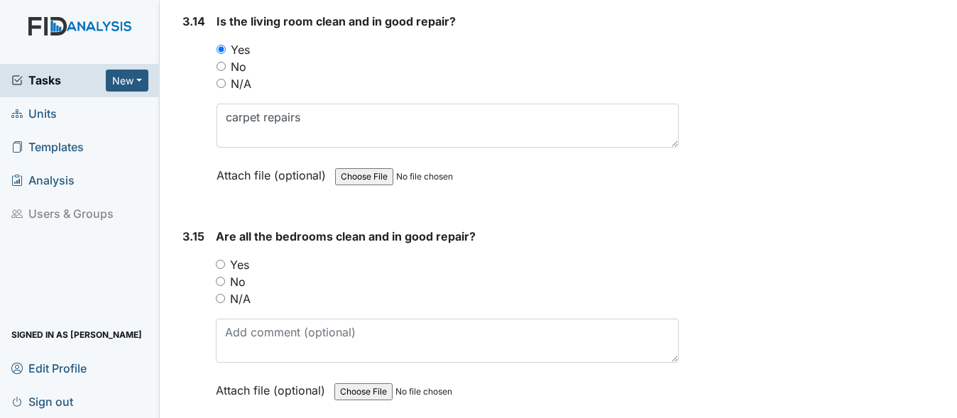
click at [219, 269] on input "Yes" at bounding box center [220, 264] width 9 height 9
radio input "true"
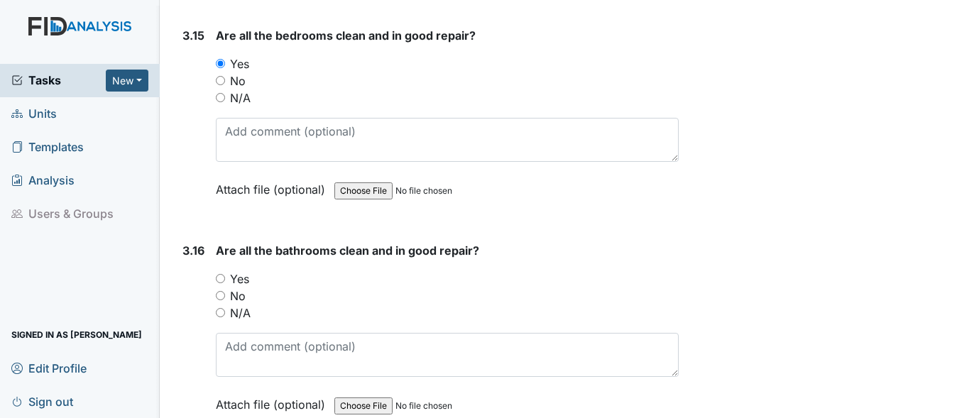
scroll to position [5253, 0]
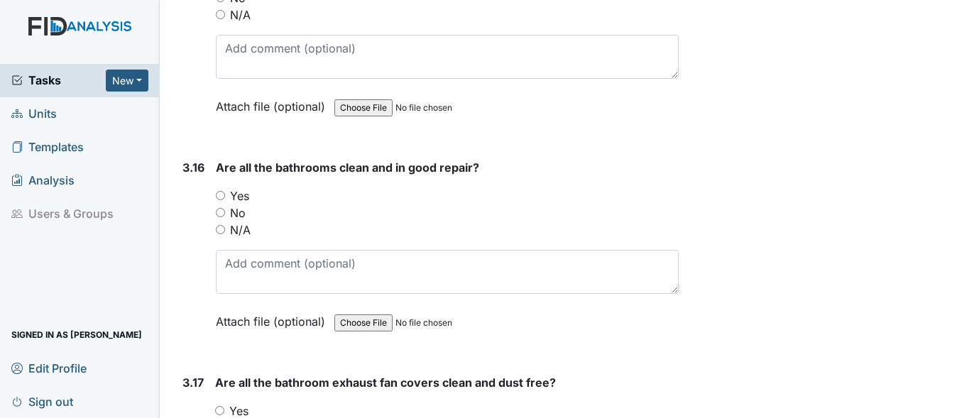
click at [221, 200] on input "Yes" at bounding box center [220, 195] width 9 height 9
radio input "true"
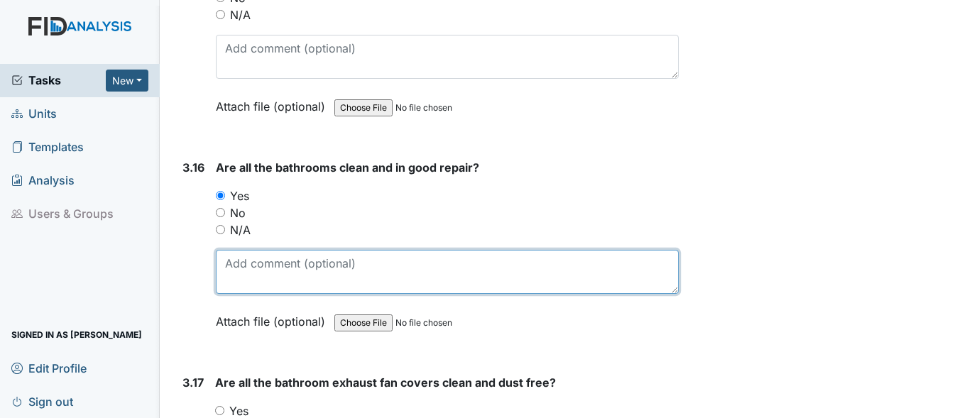
click at [267, 292] on textarea at bounding box center [447, 272] width 463 height 44
type textarea "c"
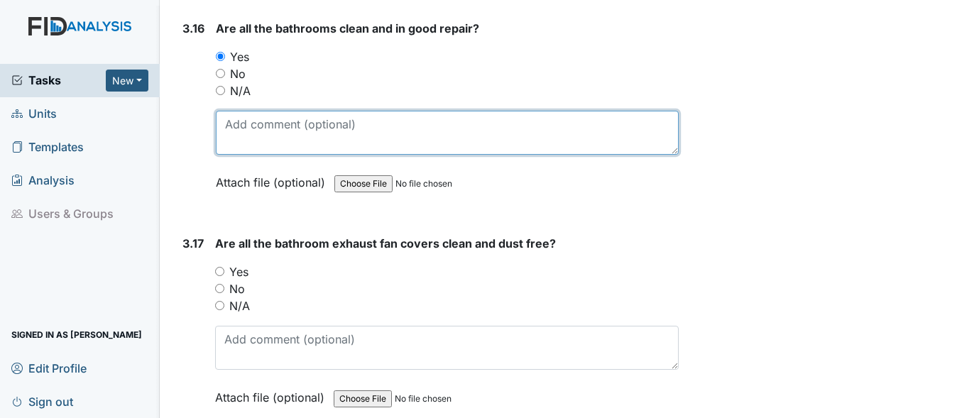
scroll to position [5466, 0]
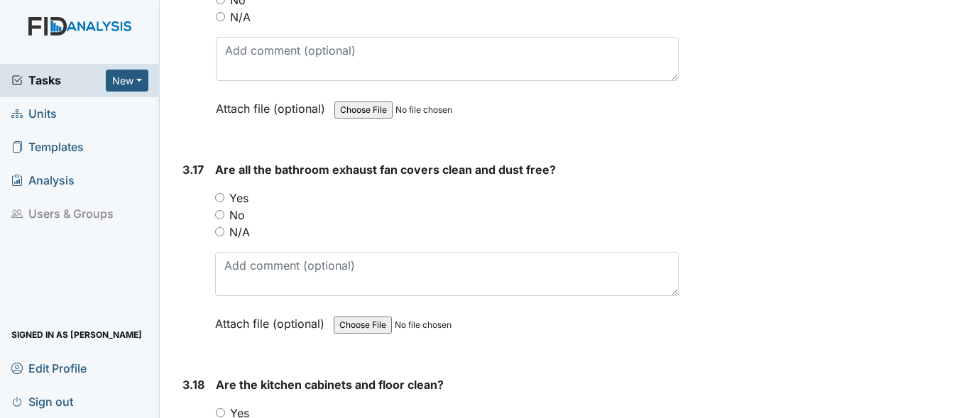
click at [219, 202] on input "Yes" at bounding box center [219, 197] width 9 height 9
radio input "true"
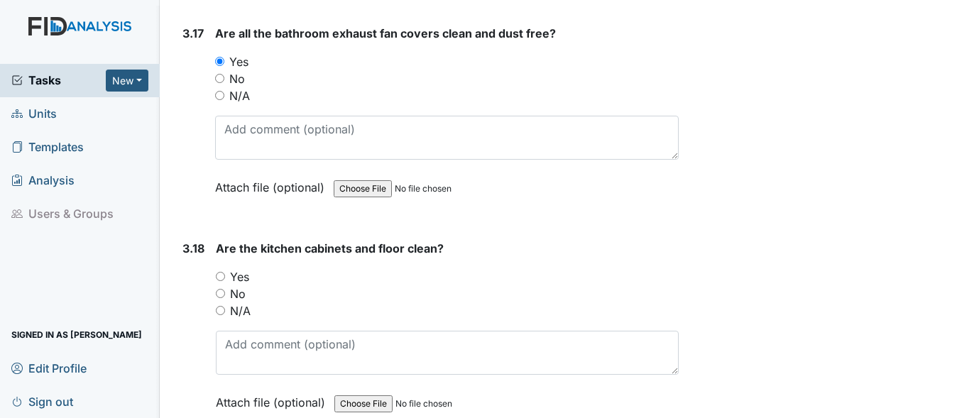
scroll to position [5608, 0]
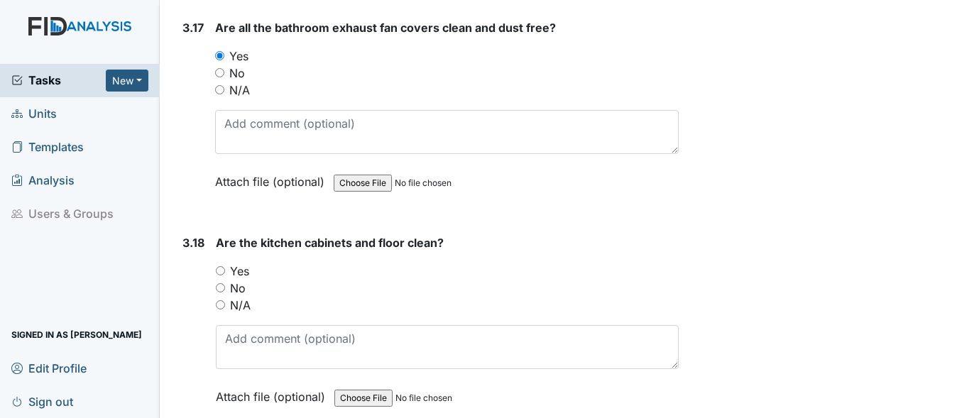
click at [216, 275] on input "Yes" at bounding box center [220, 270] width 9 height 9
radio input "true"
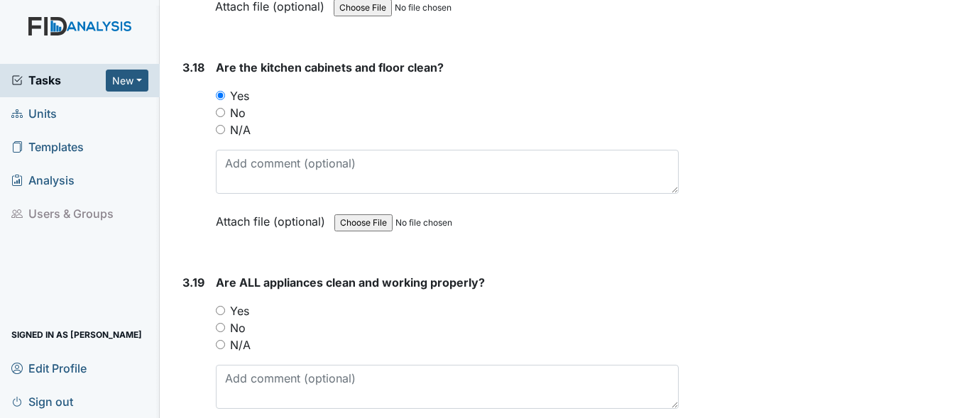
scroll to position [5821, 0]
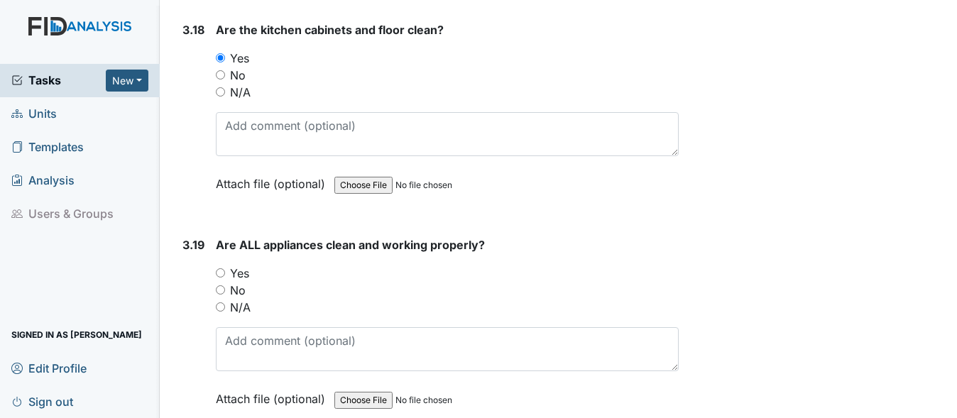
click at [221, 278] on input "Yes" at bounding box center [220, 272] width 9 height 9
radio input "true"
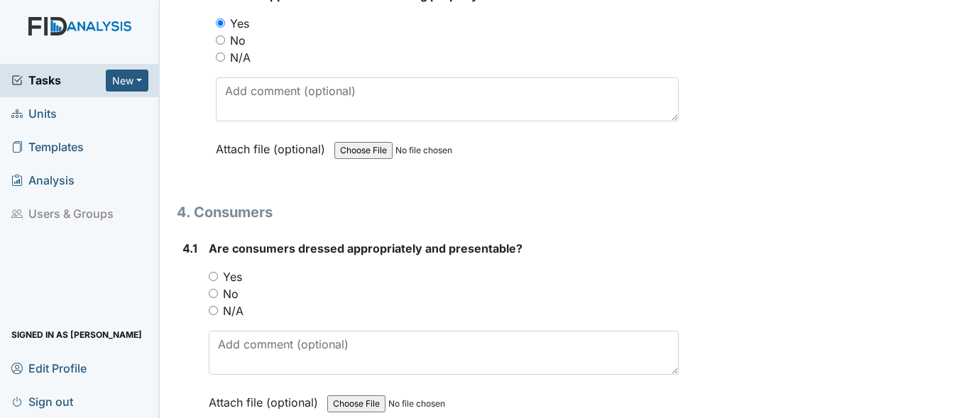
scroll to position [6105, 0]
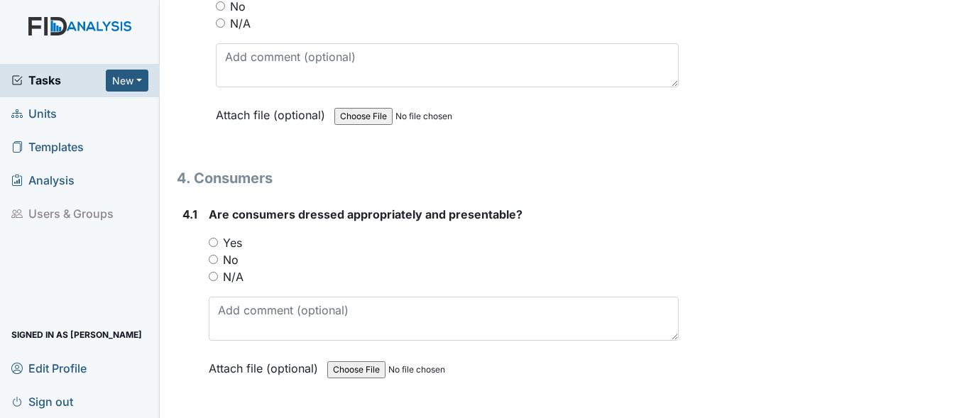
click at [214, 247] on input "Yes" at bounding box center [213, 242] width 9 height 9
radio input "true"
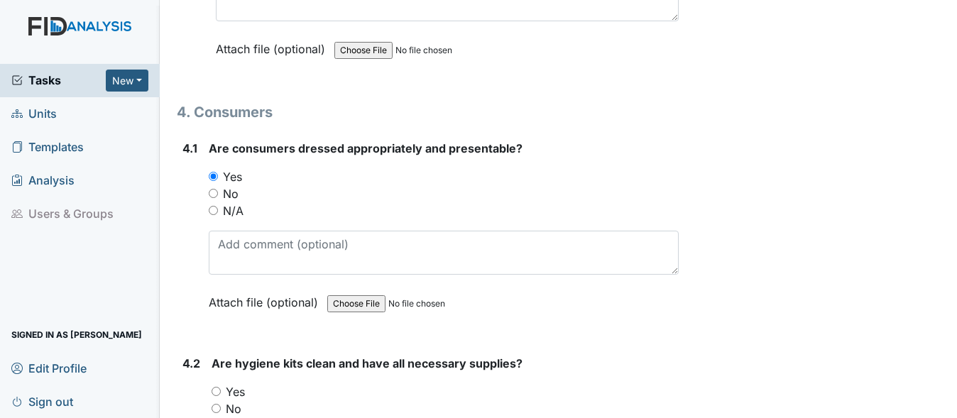
scroll to position [6318, 0]
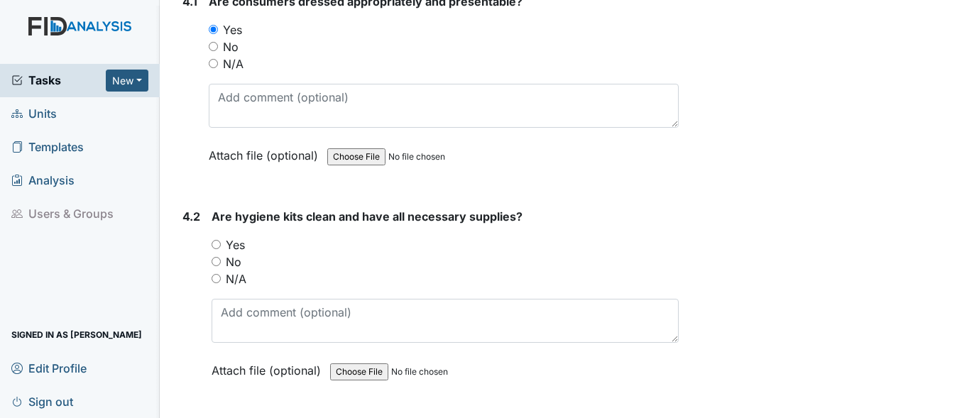
click at [213, 249] on input "Yes" at bounding box center [216, 244] width 9 height 9
radio input "true"
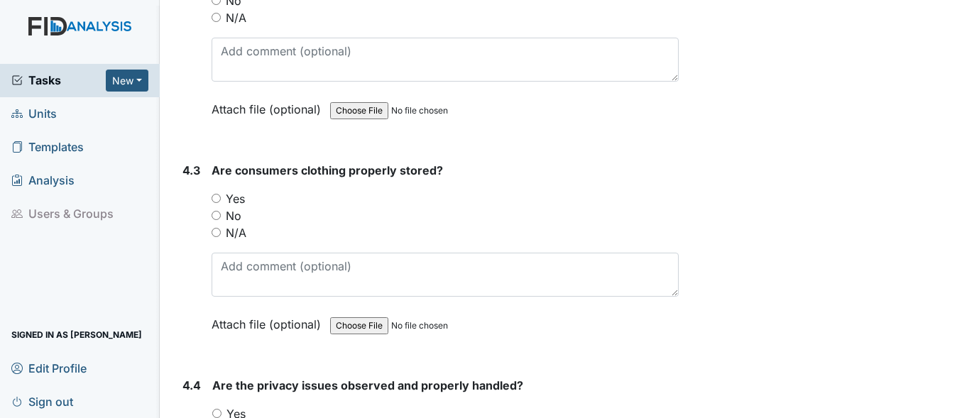
scroll to position [6602, 0]
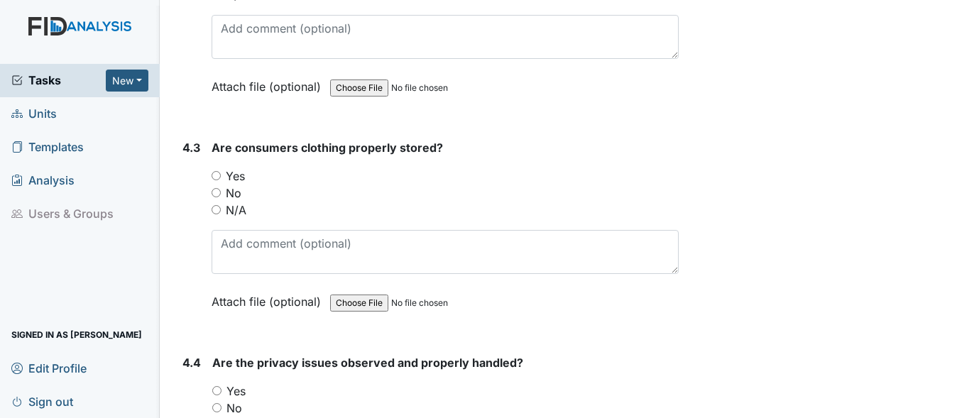
click at [217, 180] on input "Yes" at bounding box center [216, 175] width 9 height 9
radio input "true"
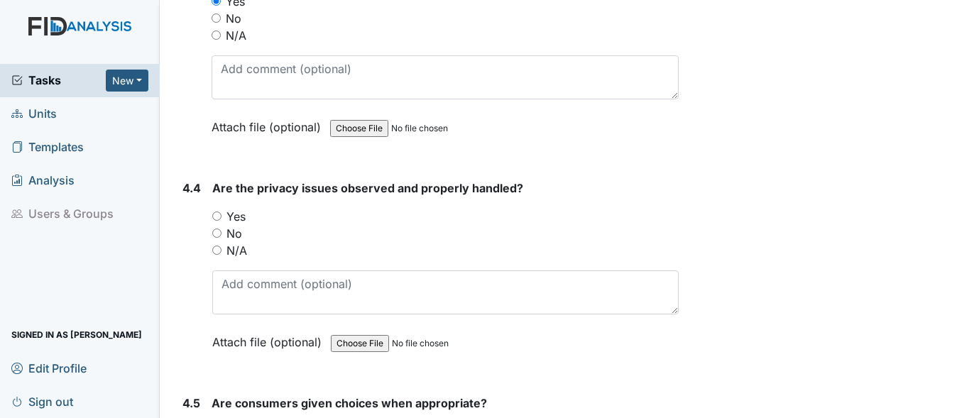
scroll to position [6815, 0]
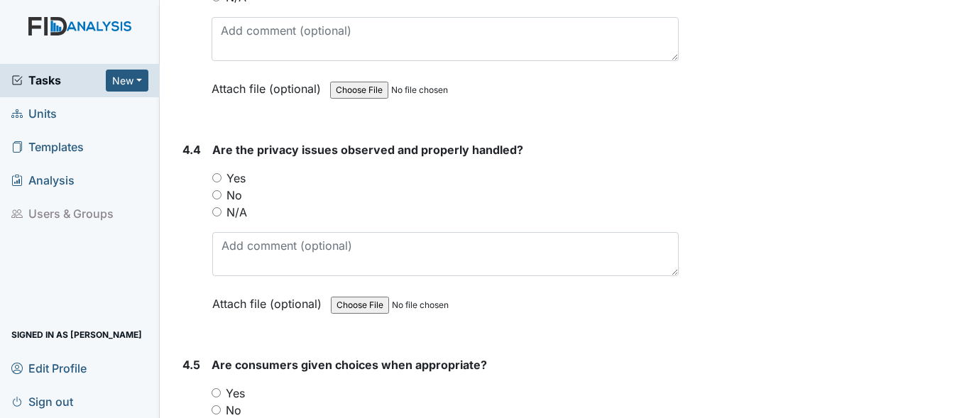
click at [215, 217] on input "N/A" at bounding box center [216, 211] width 9 height 9
radio input "true"
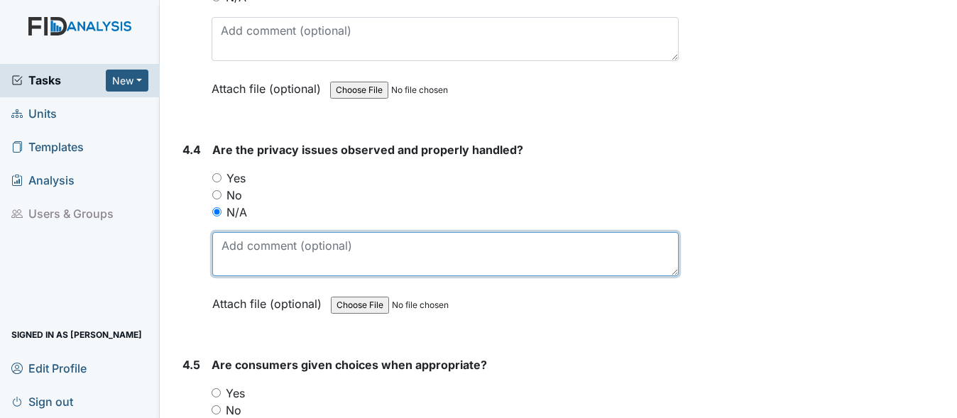
click at [241, 263] on textarea at bounding box center [445, 254] width 466 height 44
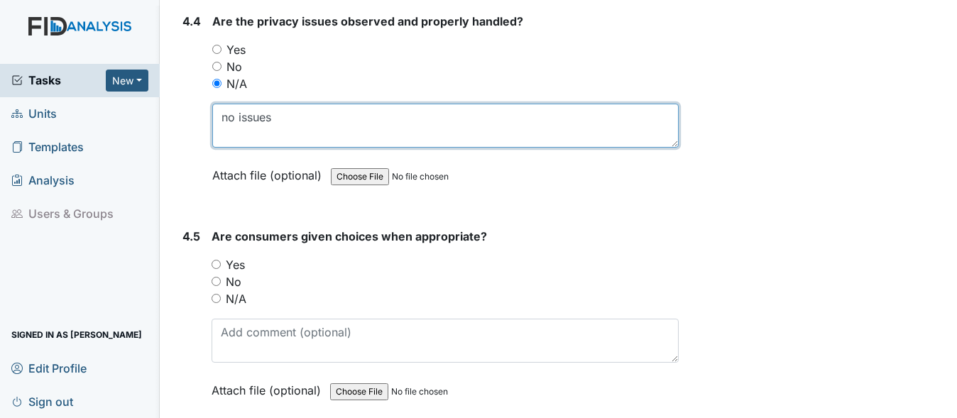
scroll to position [6957, 0]
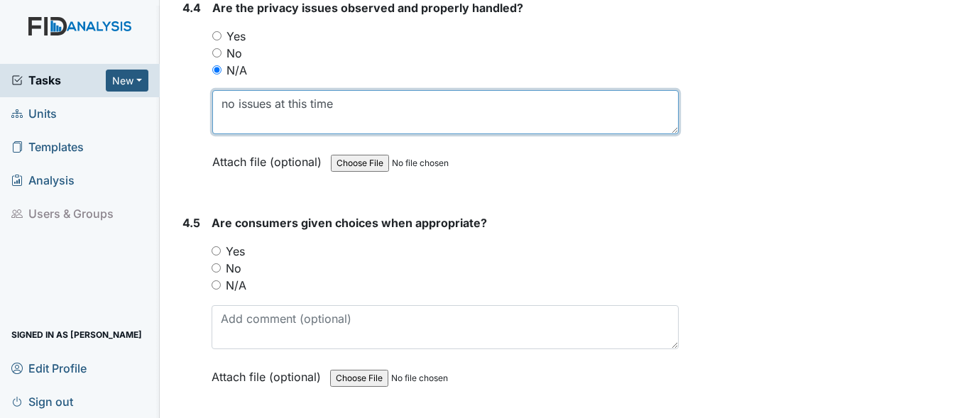
type textarea "no issues at this time"
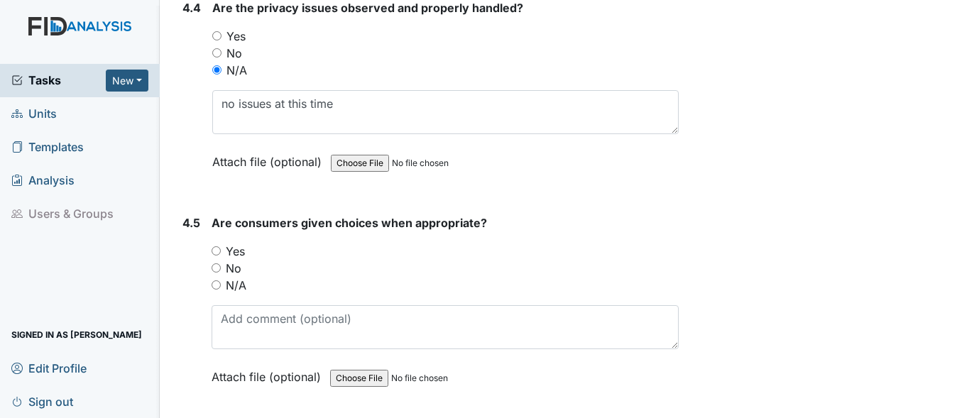
click at [216, 260] on div "Yes" at bounding box center [445, 251] width 467 height 17
click at [217, 256] on input "Yes" at bounding box center [216, 250] width 9 height 9
radio input "true"
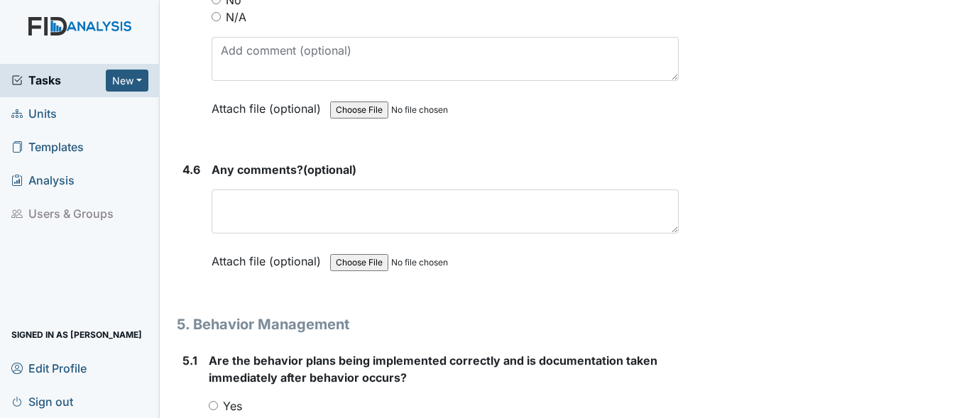
scroll to position [7241, 0]
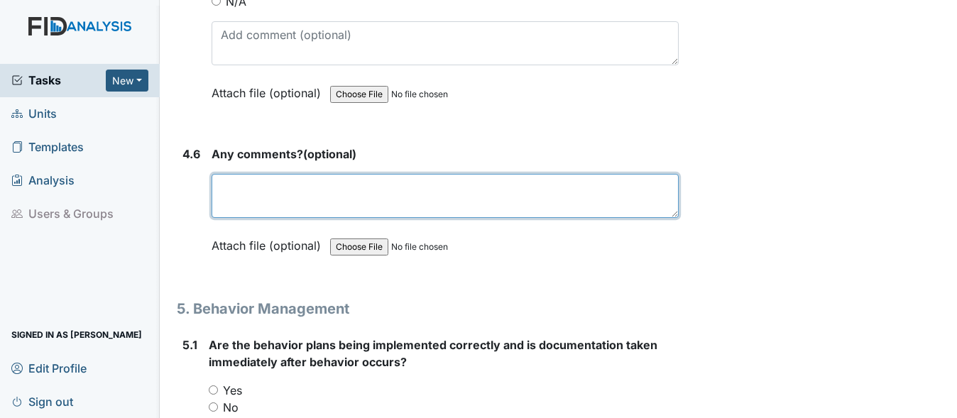
click at [344, 192] on textarea at bounding box center [445, 196] width 467 height 44
click at [344, 201] on textarea at bounding box center [445, 196] width 467 height 44
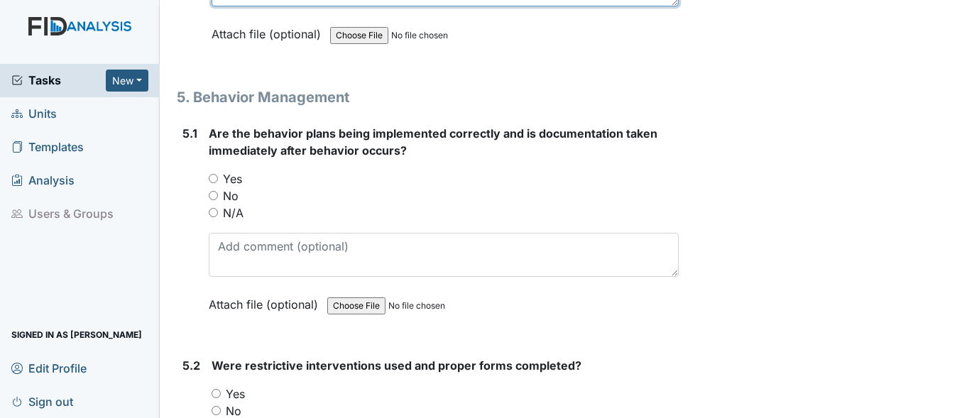
scroll to position [7454, 0]
type textarea "nothing at this time"
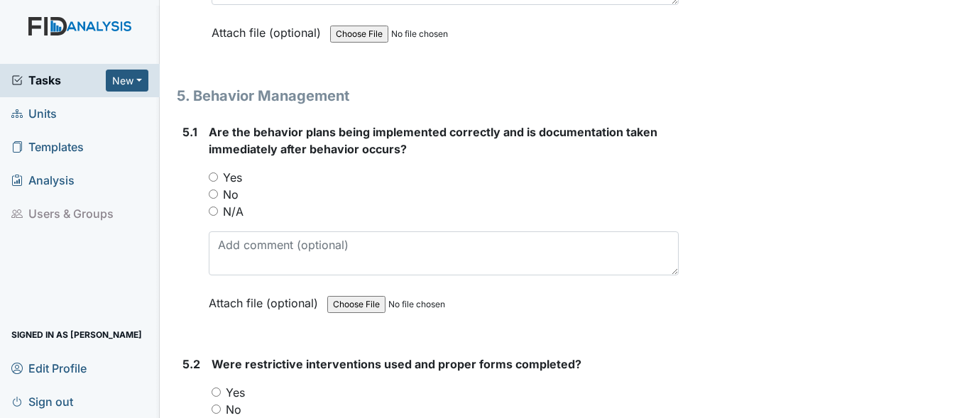
click at [212, 216] on input "N/A" at bounding box center [213, 211] width 9 height 9
radio input "true"
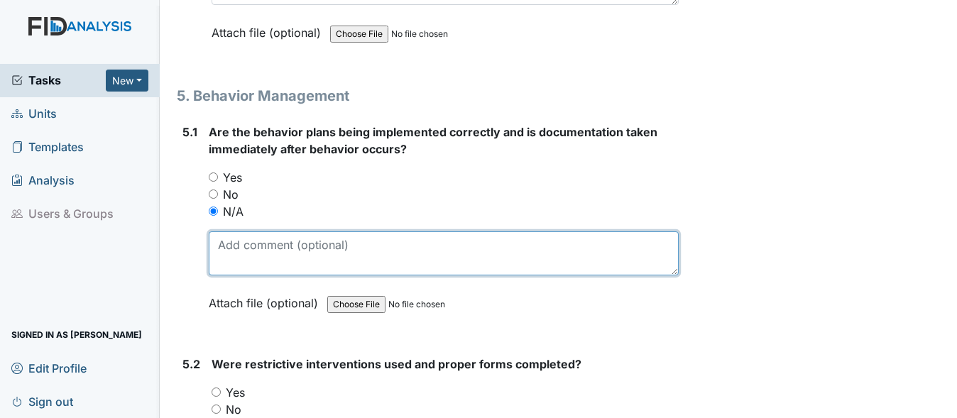
click at [228, 258] on textarea at bounding box center [444, 253] width 470 height 44
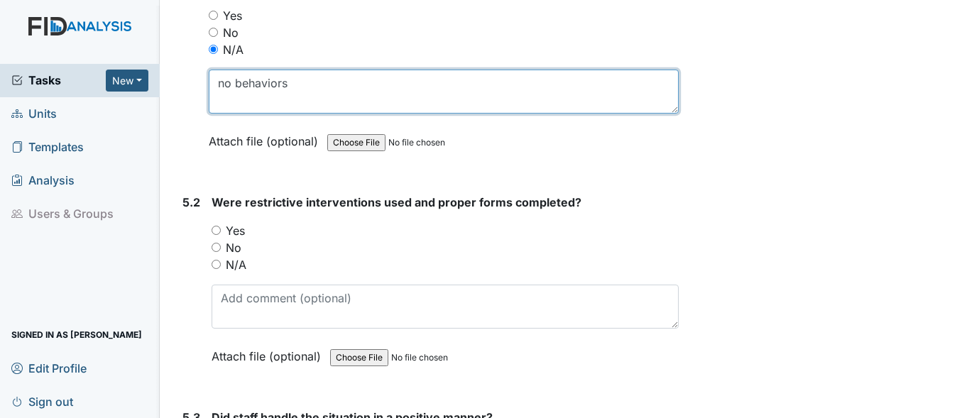
scroll to position [7667, 0]
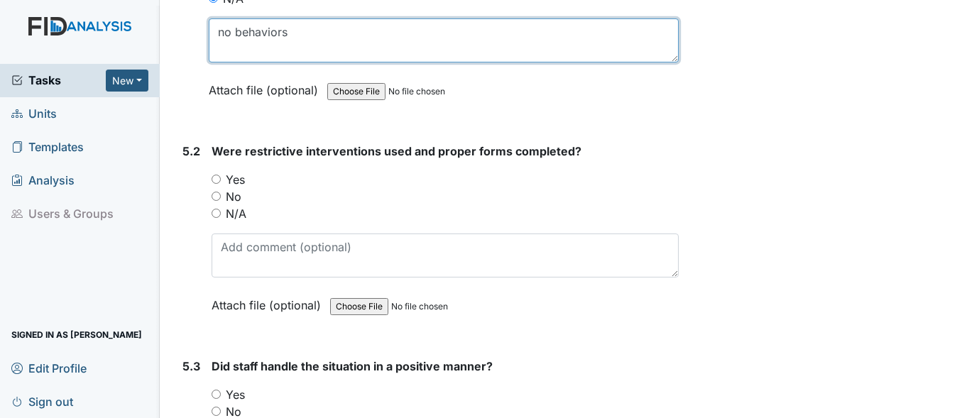
type textarea "no behaviors"
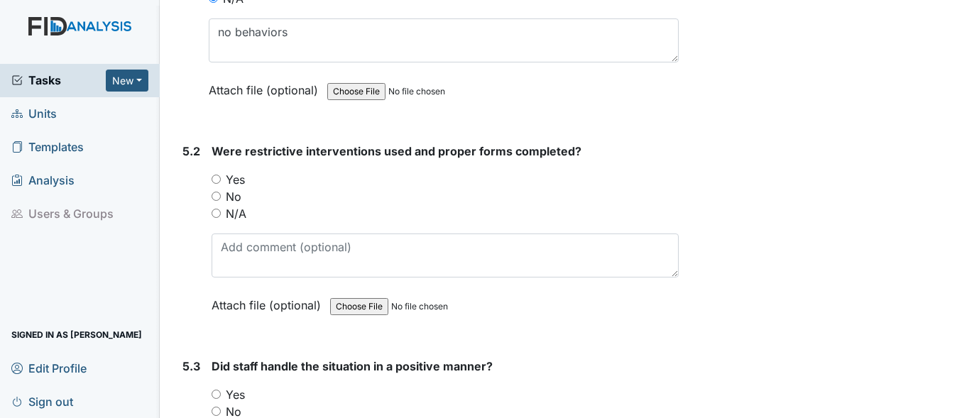
click at [219, 218] on input "N/A" at bounding box center [216, 213] width 9 height 9
radio input "true"
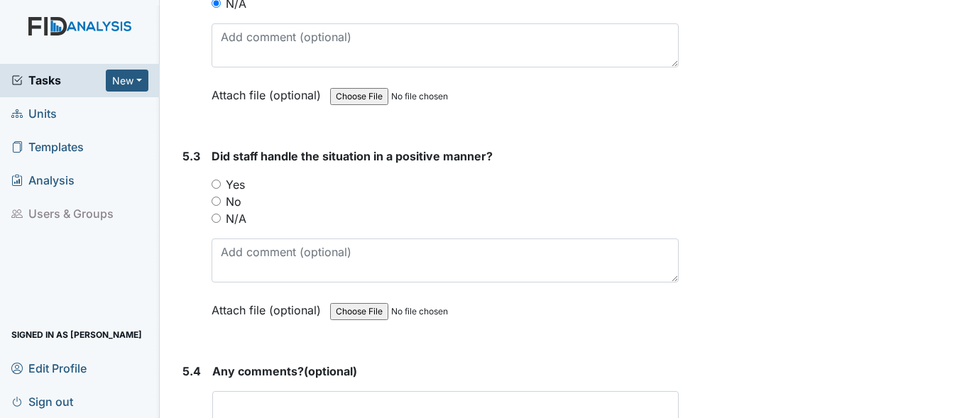
scroll to position [7880, 0]
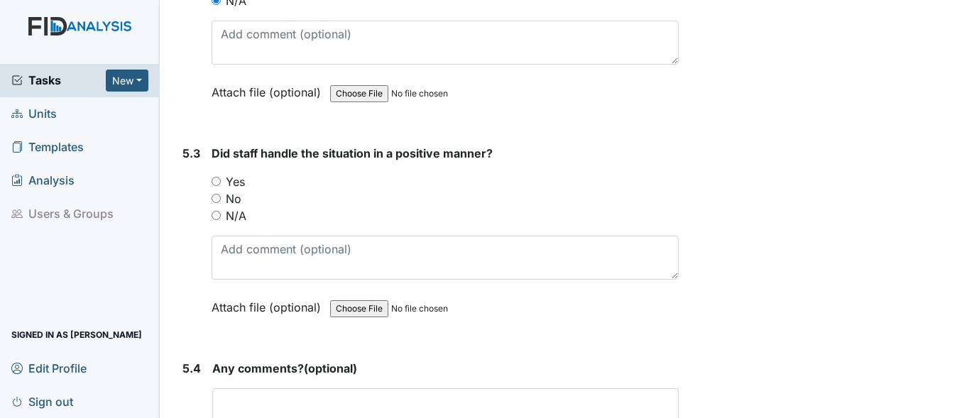
click at [219, 220] on input "N/A" at bounding box center [216, 215] width 9 height 9
radio input "true"
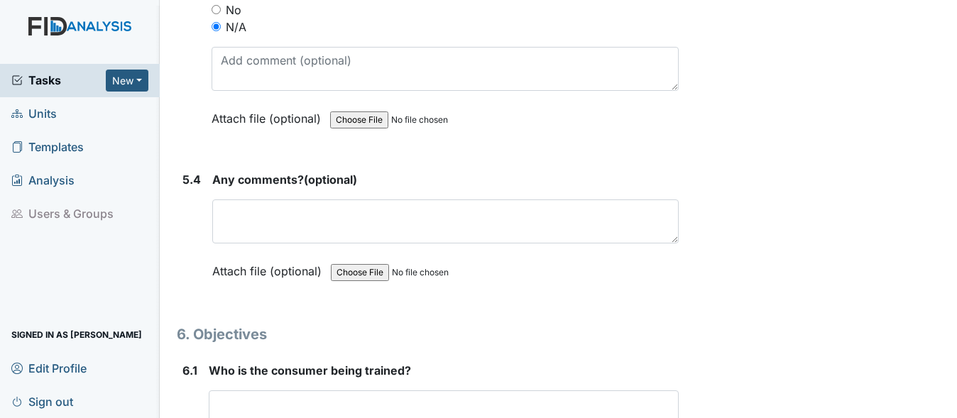
scroll to position [8093, 0]
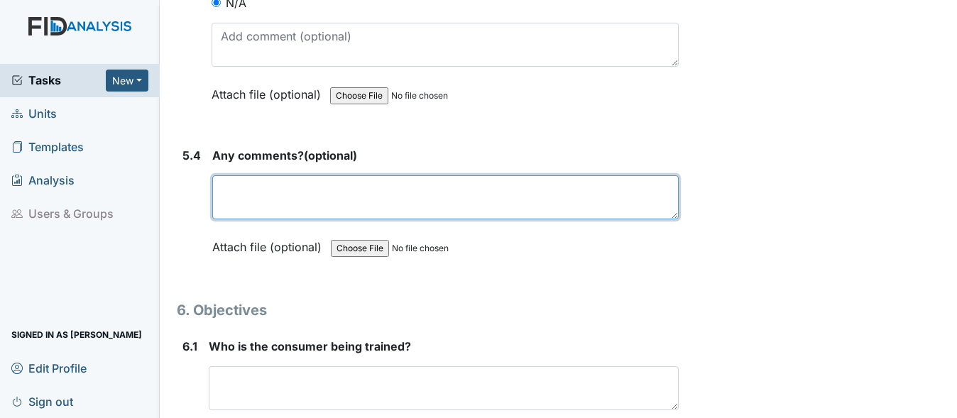
click at [280, 219] on textarea at bounding box center [445, 197] width 466 height 44
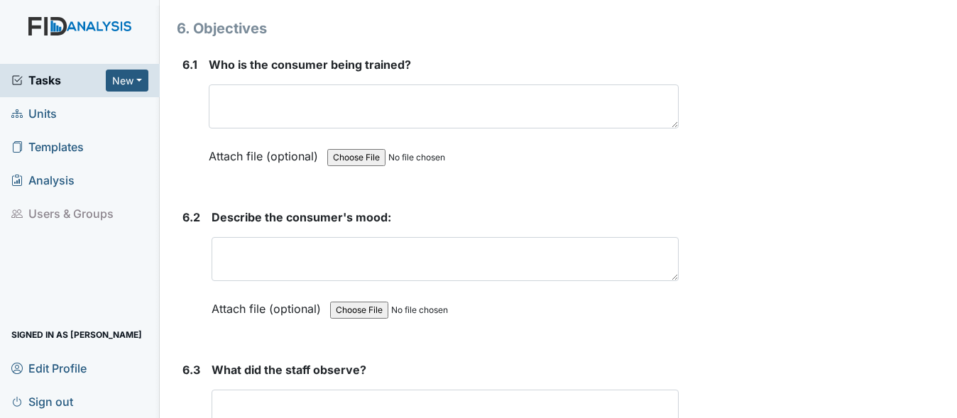
scroll to position [8377, 0]
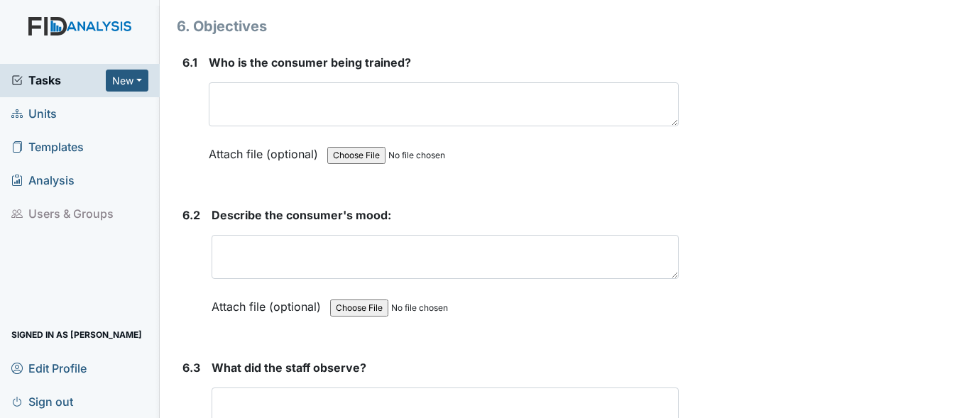
type textarea "na"
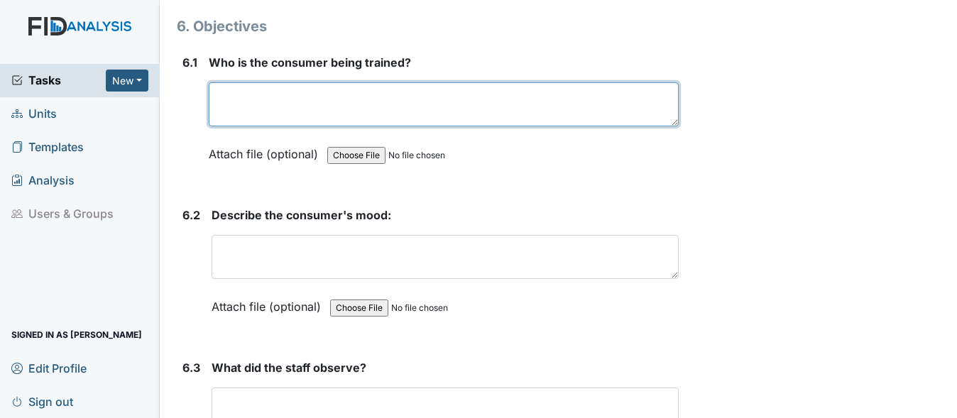
click at [315, 123] on textarea at bounding box center [444, 104] width 470 height 44
type textarea "MR assisting with meal prep"
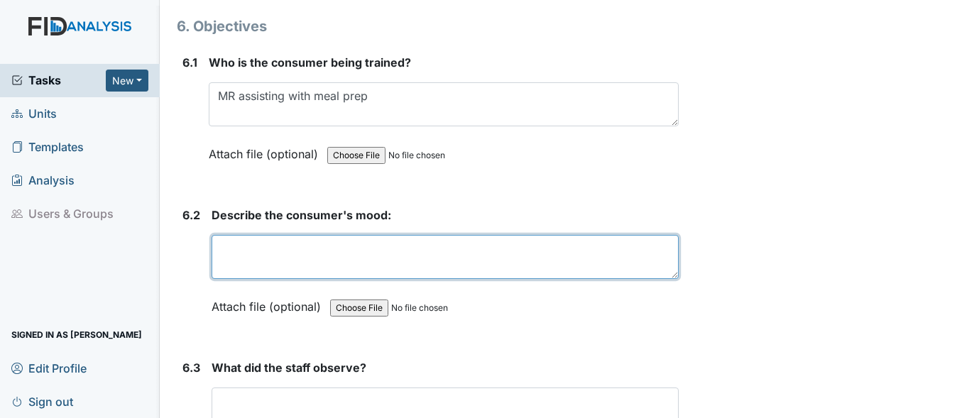
click at [292, 274] on textarea at bounding box center [445, 257] width 467 height 44
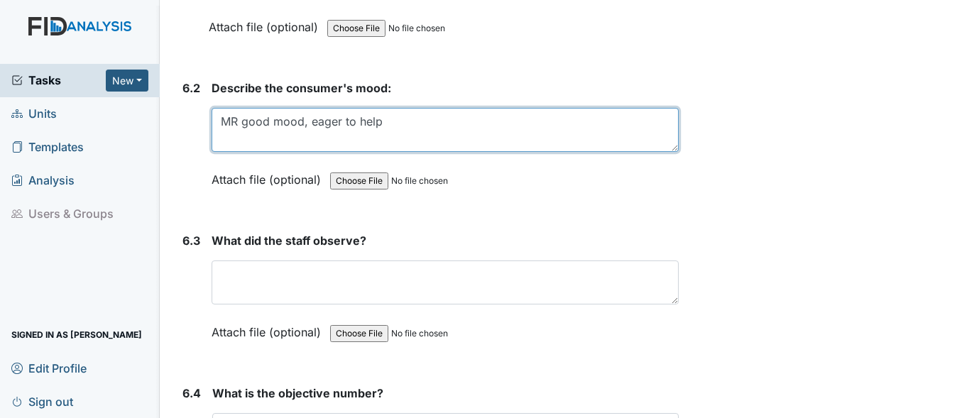
scroll to position [8590, 0]
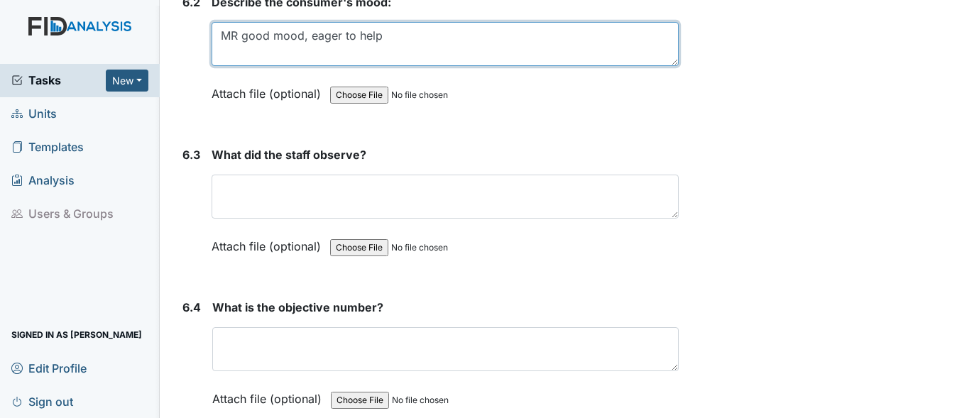
type textarea "MR good mood, eager to help"
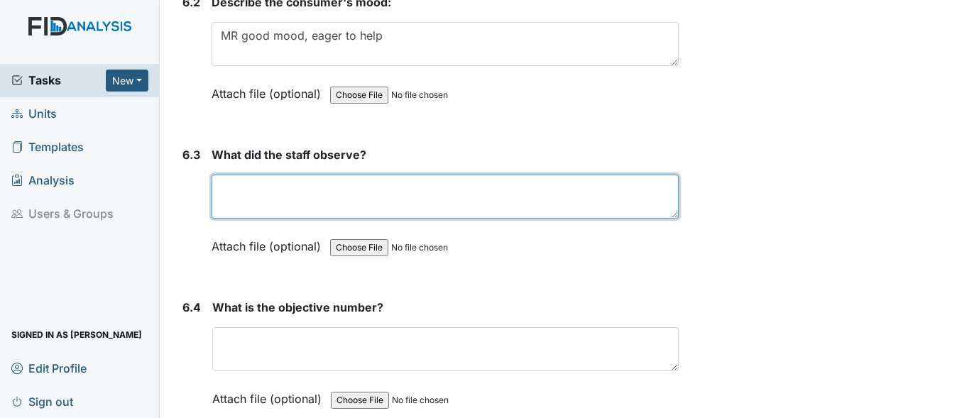
click at [402, 214] on textarea at bounding box center [445, 197] width 467 height 44
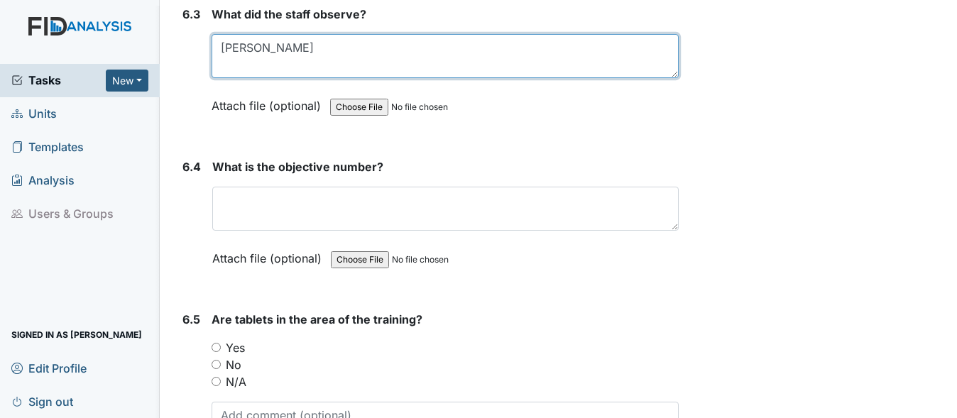
scroll to position [8732, 0]
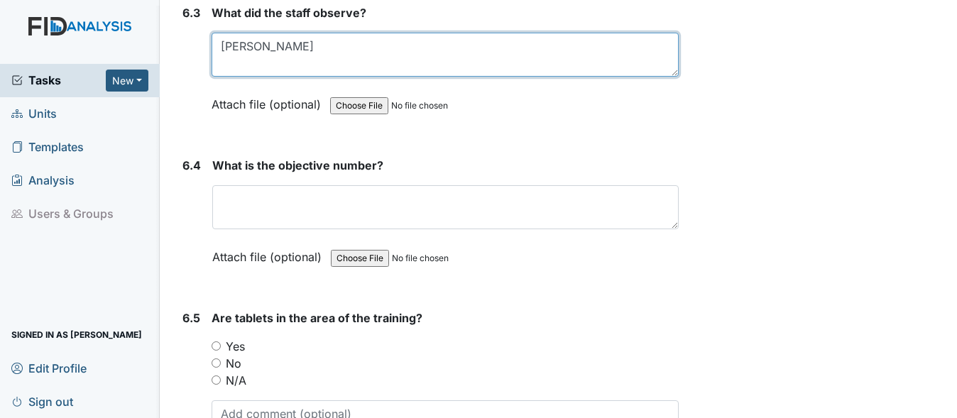
type textarea "[PERSON_NAME]"
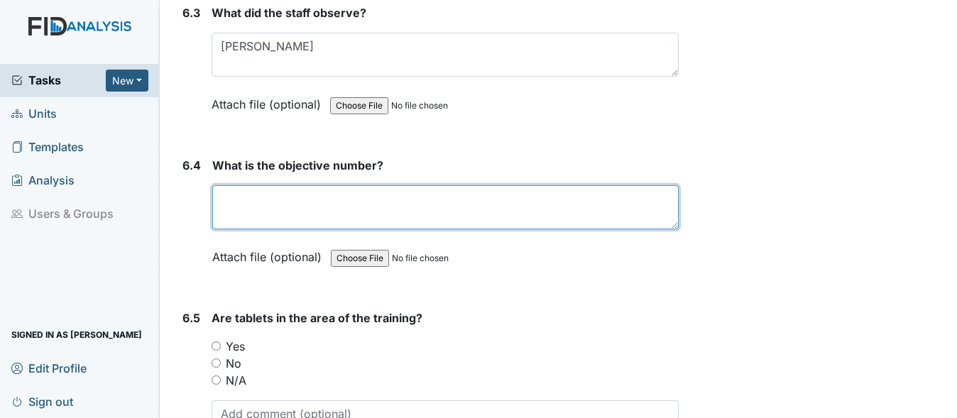
click at [354, 229] on textarea at bounding box center [445, 207] width 466 height 44
type textarea "H"
click at [424, 218] on textarea "Complete household chores and duites" at bounding box center [445, 207] width 466 height 44
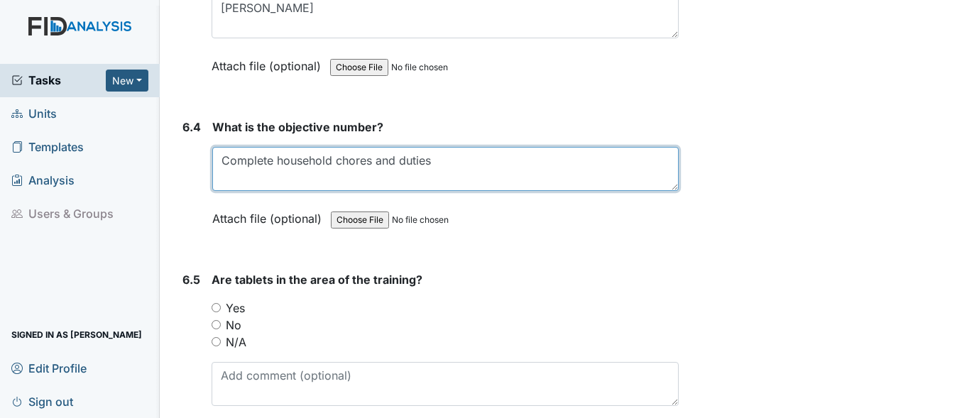
scroll to position [8803, 0]
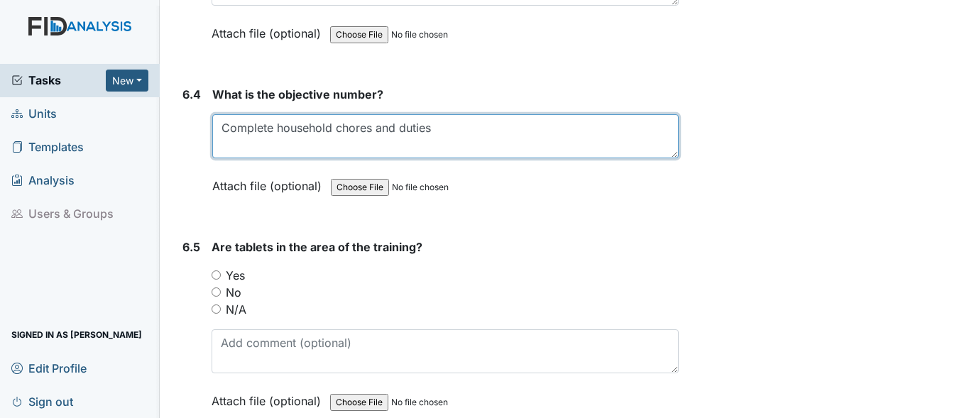
type textarea "Complete household chores and duties"
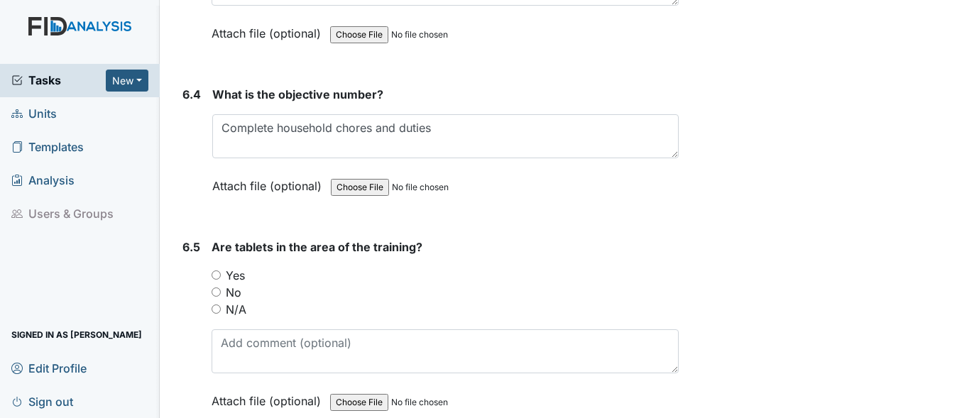
click at [214, 280] on input "Yes" at bounding box center [216, 274] width 9 height 9
radio input "true"
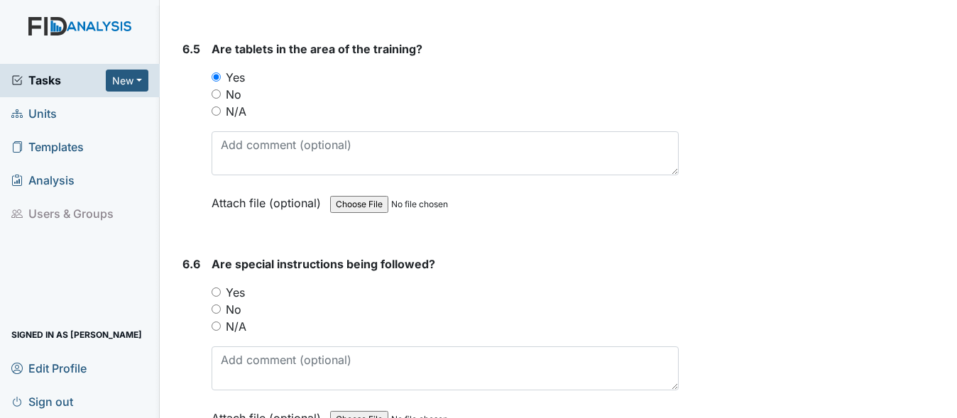
scroll to position [9016, 0]
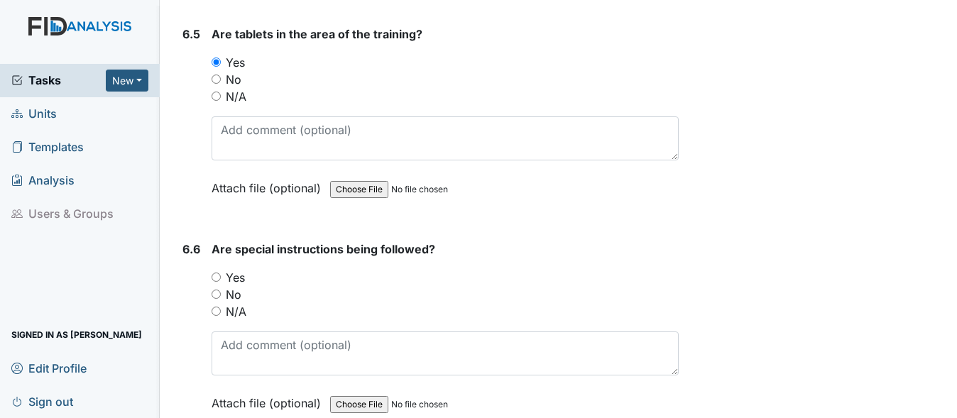
click at [217, 282] on input "Yes" at bounding box center [216, 277] width 9 height 9
radio input "true"
click at [221, 320] on div "N/A" at bounding box center [445, 311] width 467 height 17
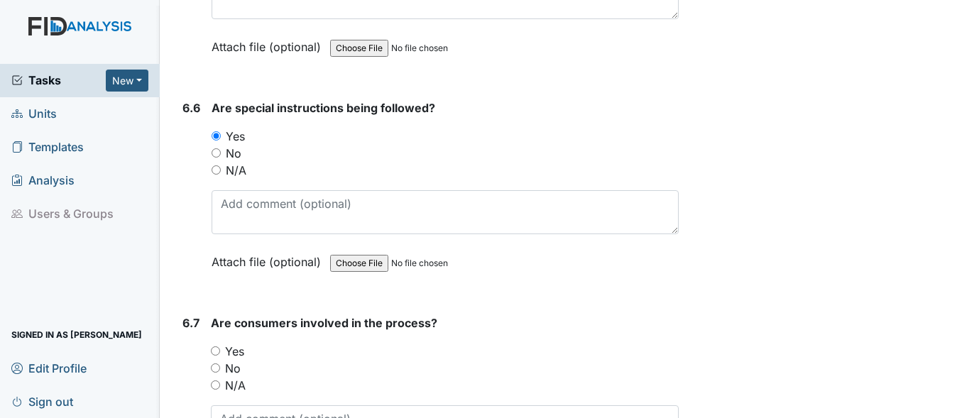
scroll to position [9158, 0]
click at [280, 203] on div "Are special instructions being followed? You must select one of the below optio…" at bounding box center [445, 189] width 467 height 181
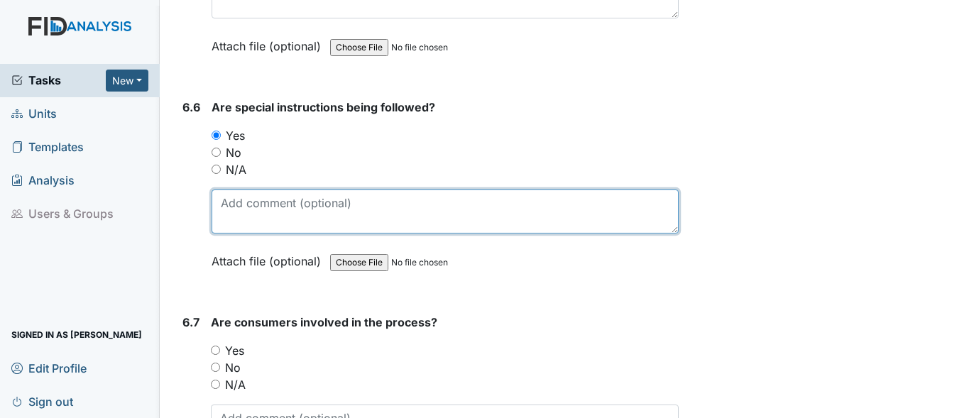
click at [276, 233] on textarea at bounding box center [445, 212] width 467 height 44
click at [378, 226] on textarea "MR was remined to be patinted" at bounding box center [445, 212] width 467 height 44
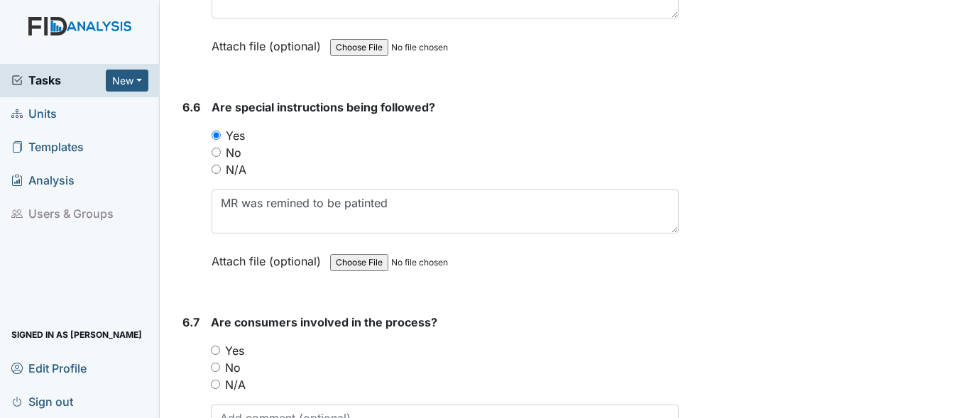
drag, startPoint x: 378, startPoint y: 226, endPoint x: 654, endPoint y: 168, distance: 282.2
click at [654, 161] on div "No" at bounding box center [445, 152] width 467 height 17
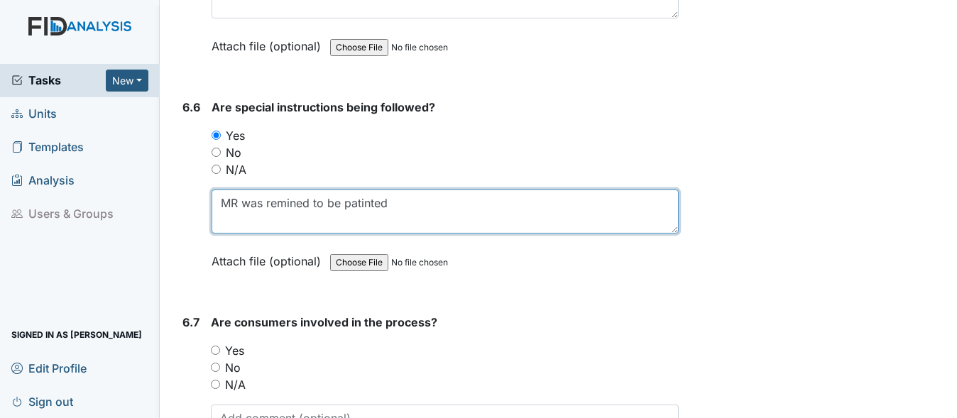
click at [409, 228] on textarea "MR was remined to be patinted" at bounding box center [445, 212] width 467 height 44
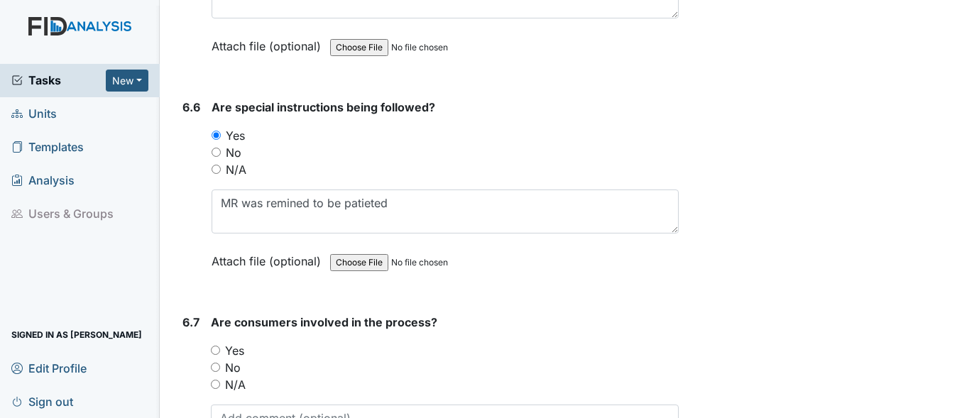
drag, startPoint x: 375, startPoint y: 224, endPoint x: 601, endPoint y: 261, distance: 229.4
click at [601, 261] on div "Are special instructions being followed? You must select one of the below optio…" at bounding box center [445, 189] width 467 height 181
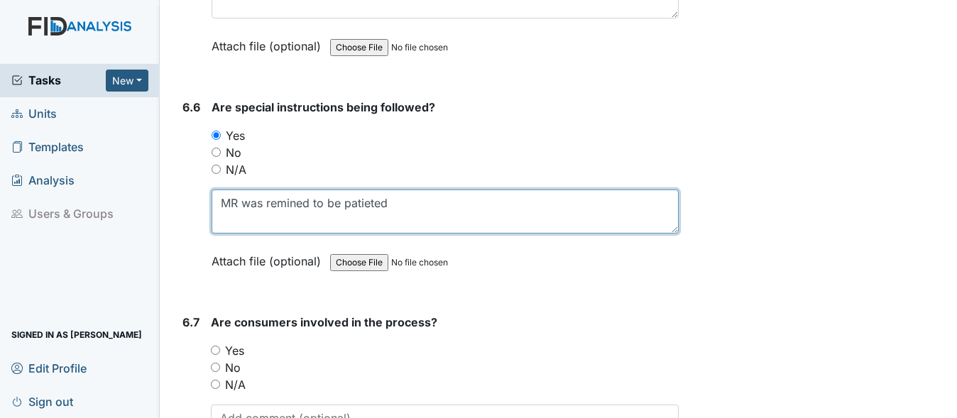
click at [422, 224] on textarea "MR was remined to be patieted" at bounding box center [445, 212] width 467 height 44
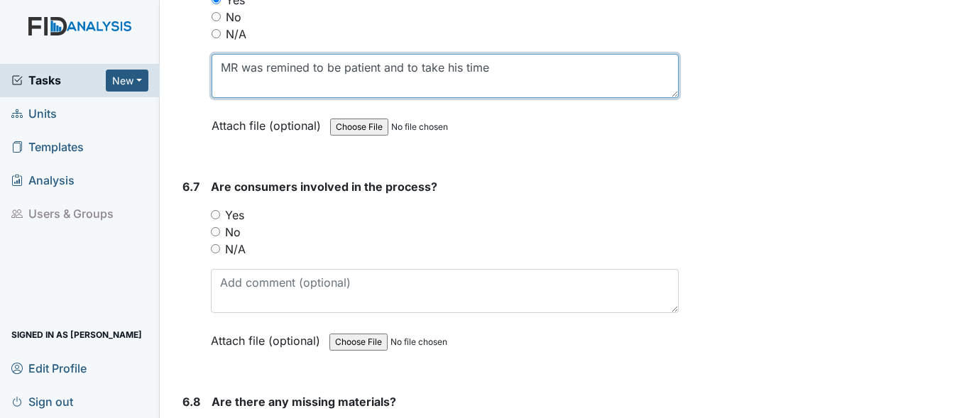
scroll to position [9300, 0]
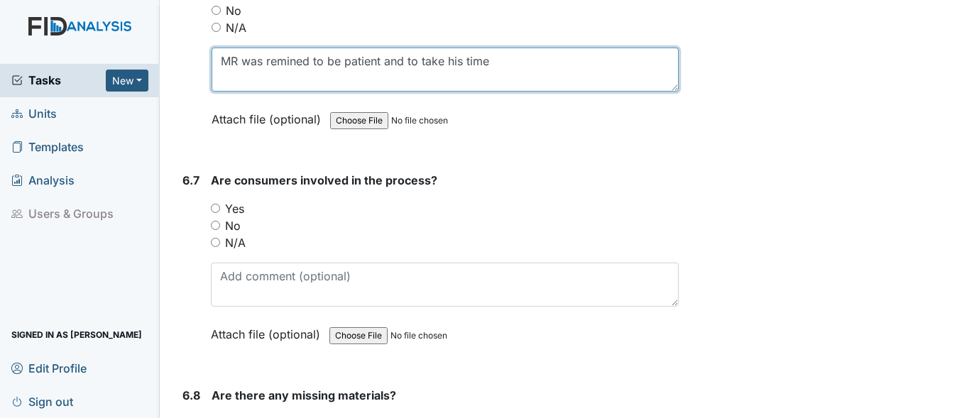
type textarea "MR was remined to be patient and to take his time"
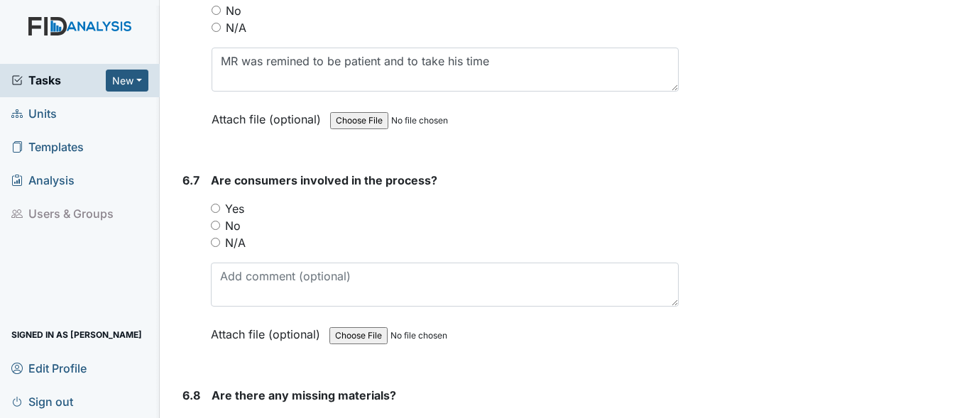
click at [217, 217] on div "Yes" at bounding box center [445, 208] width 468 height 17
click at [213, 213] on input "Yes" at bounding box center [215, 208] width 9 height 9
radio input "true"
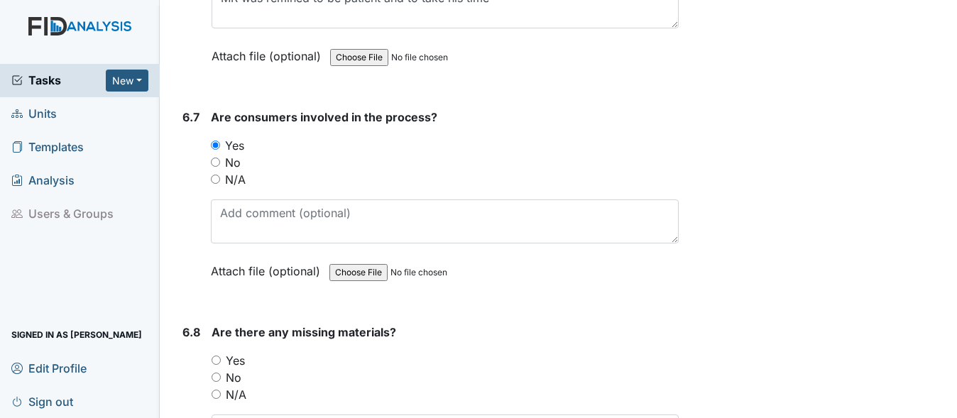
scroll to position [9442, 0]
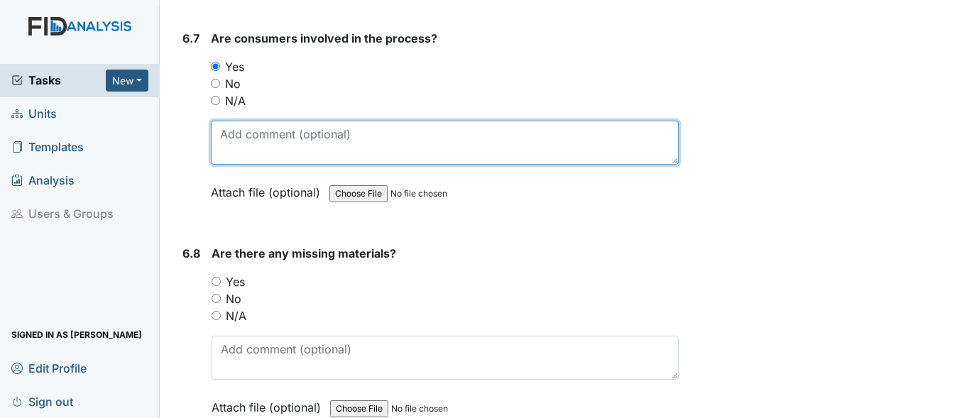
click at [335, 156] on textarea at bounding box center [445, 143] width 468 height 44
type textarea "MR set table, put away dishes"
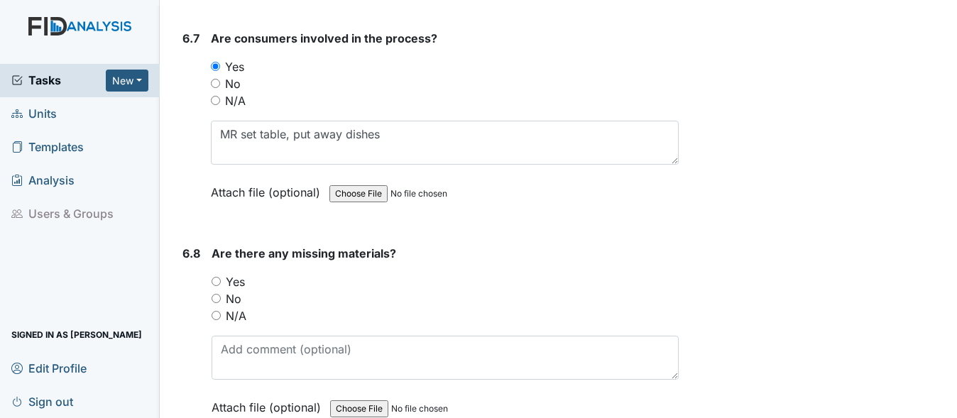
click at [218, 303] on input "No" at bounding box center [216, 298] width 9 height 9
radio input "true"
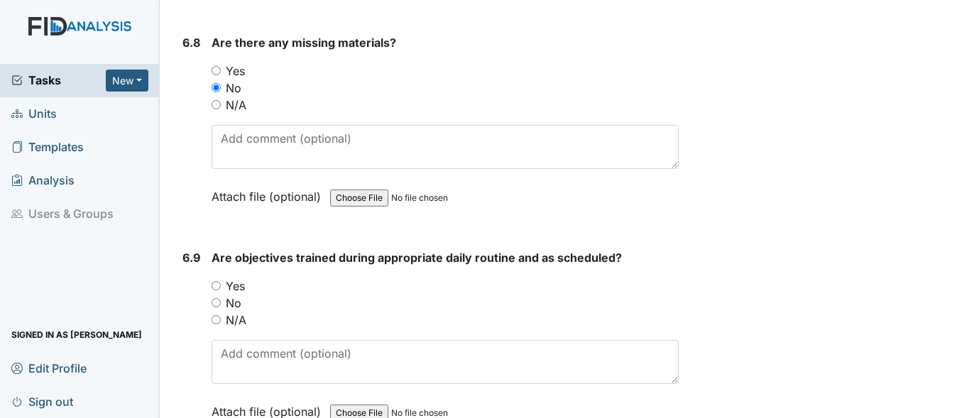
scroll to position [9726, 0]
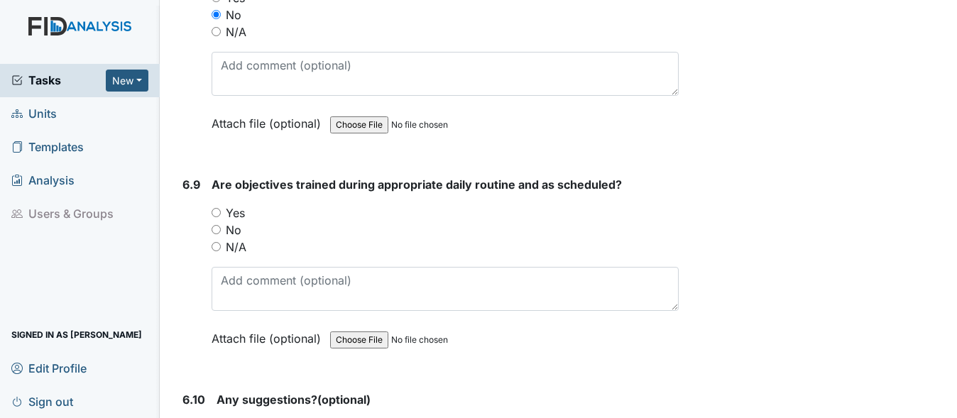
click at [217, 217] on input "Yes" at bounding box center [216, 212] width 9 height 9
radio input "true"
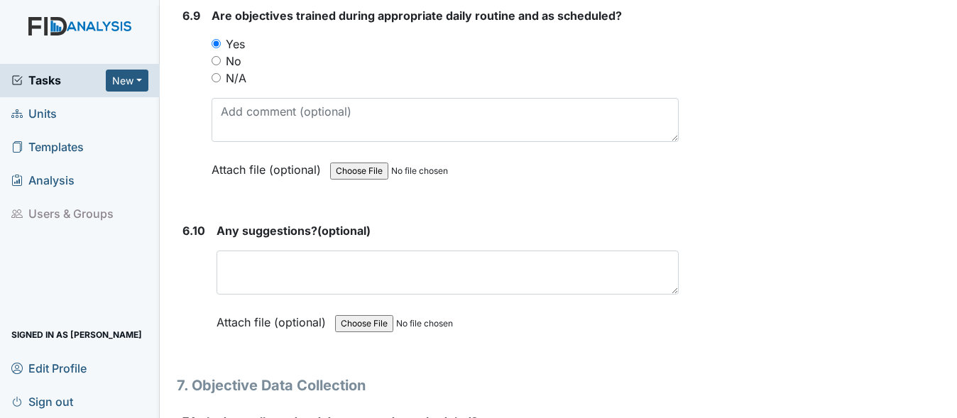
scroll to position [9939, 0]
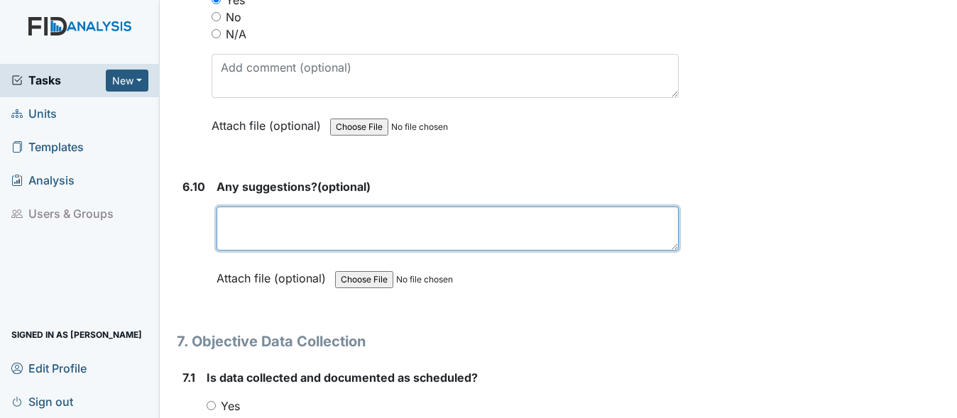
click at [245, 243] on textarea at bounding box center [448, 229] width 462 height 44
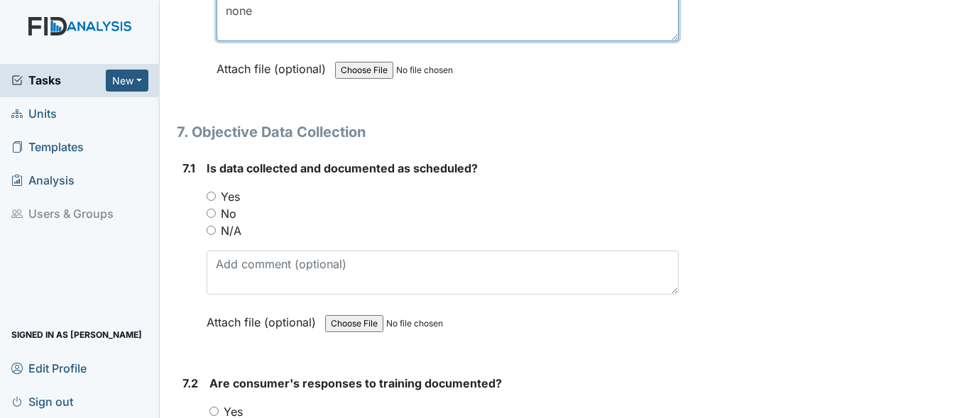
scroll to position [10152, 0]
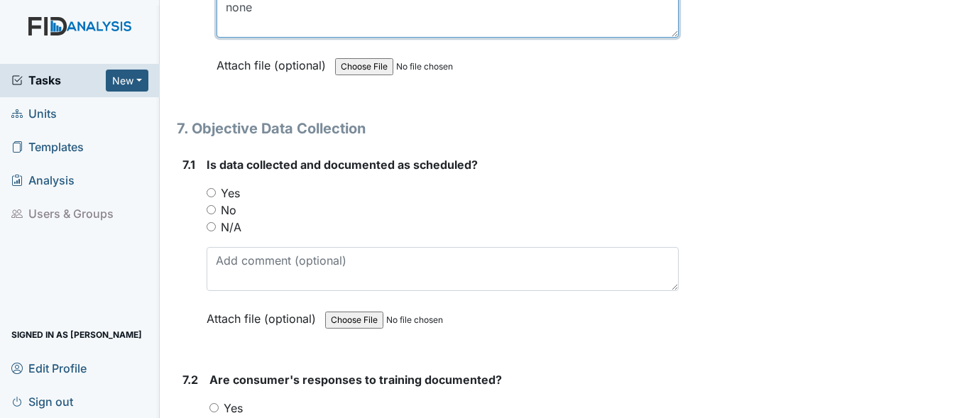
type textarea "none"
click at [209, 197] on input "Yes" at bounding box center [211, 192] width 9 height 9
radio input "true"
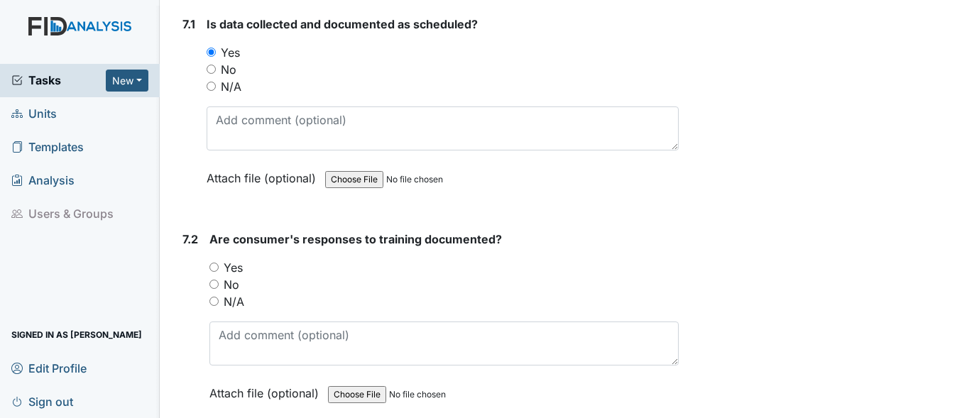
scroll to position [10293, 0]
click at [217, 270] on input "Yes" at bounding box center [213, 265] width 9 height 9
radio input "true"
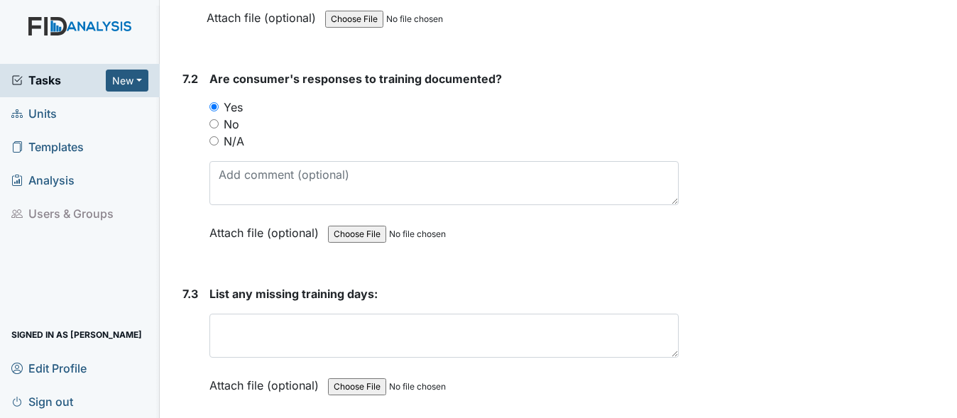
scroll to position [10506, 0]
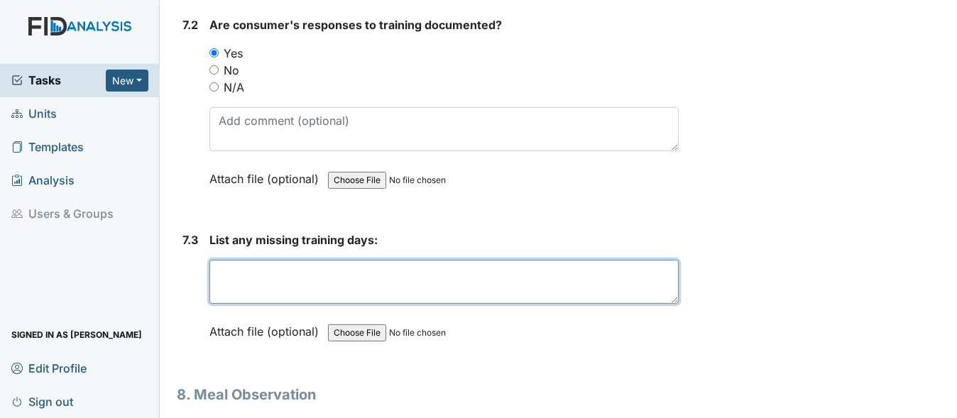
click at [263, 292] on textarea at bounding box center [443, 282] width 469 height 44
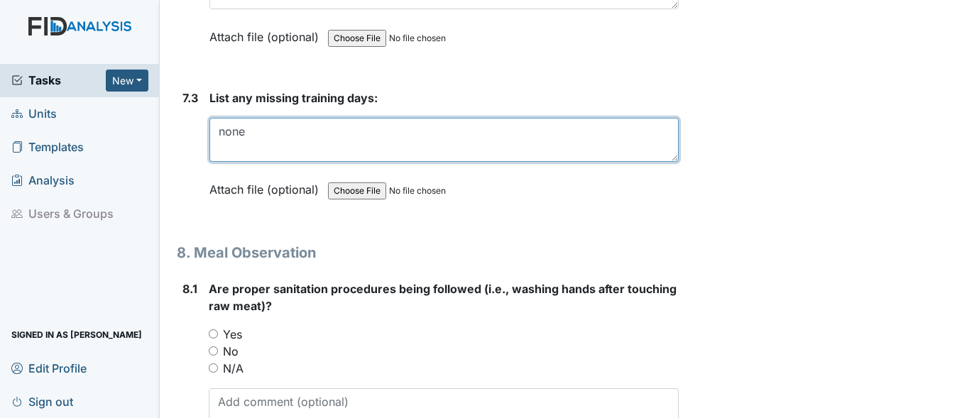
scroll to position [10719, 0]
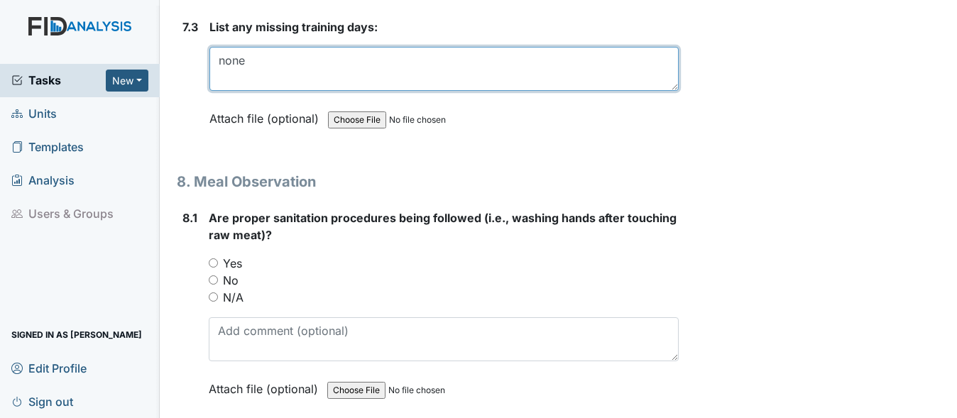
type textarea "none"
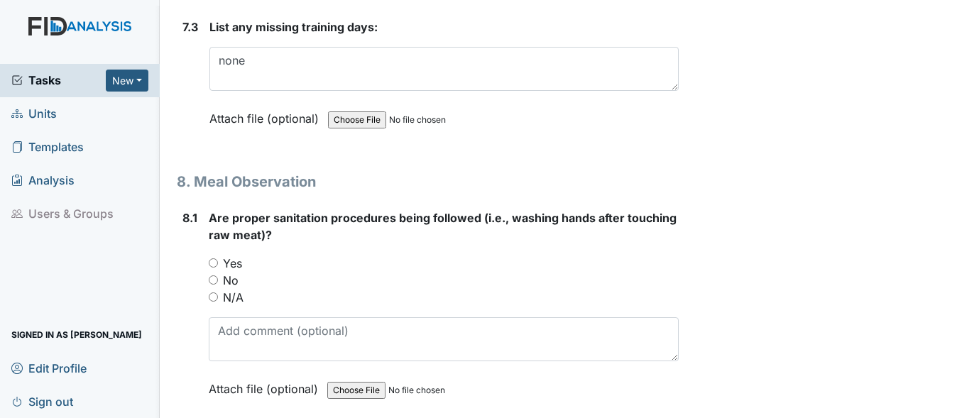
click at [214, 268] on input "Yes" at bounding box center [213, 262] width 9 height 9
radio input "true"
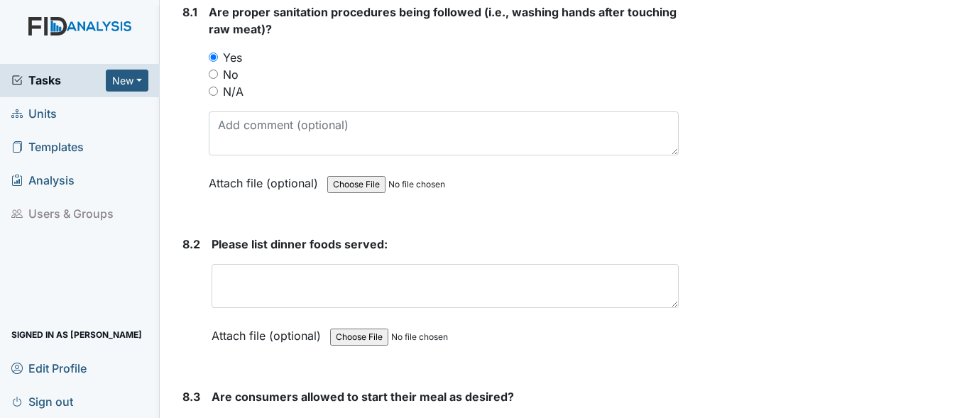
scroll to position [11003, 0]
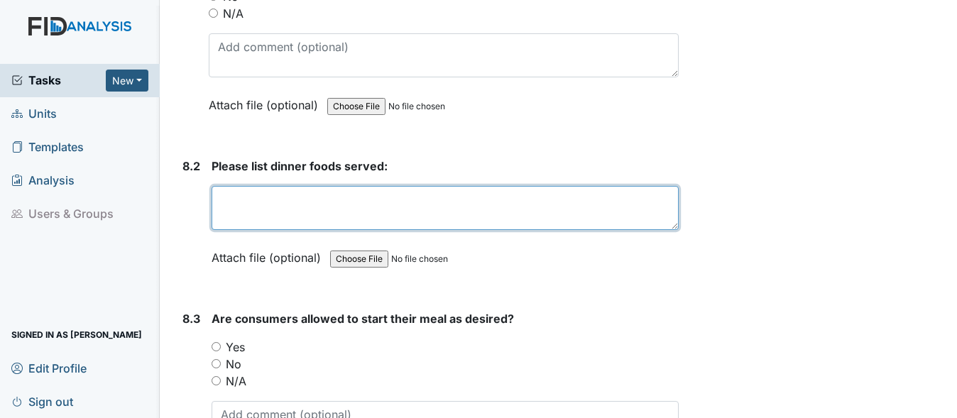
click at [270, 226] on textarea at bounding box center [445, 208] width 467 height 44
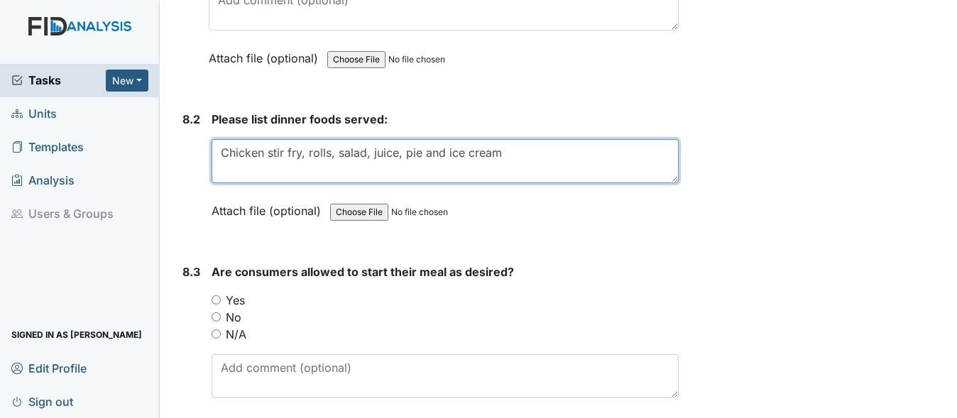
scroll to position [11074, 0]
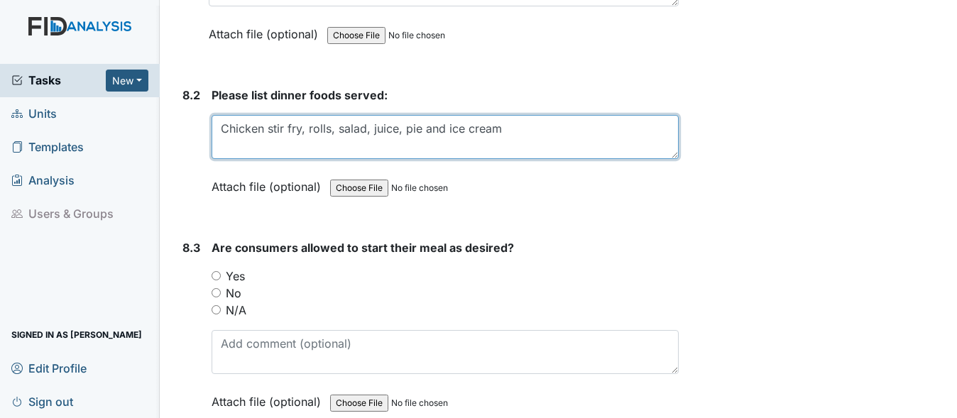
type textarea "Chicken stir fry, rolls, salad, juice, pie and ice cream"
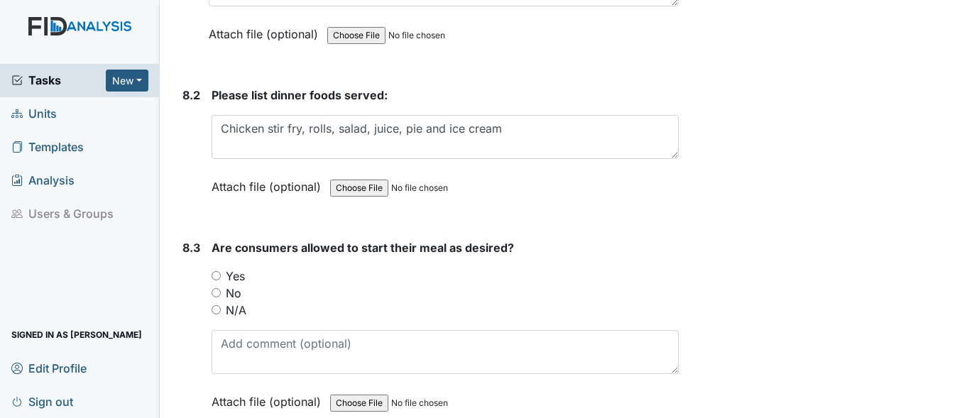
click at [217, 280] on input "Yes" at bounding box center [216, 275] width 9 height 9
radio input "true"
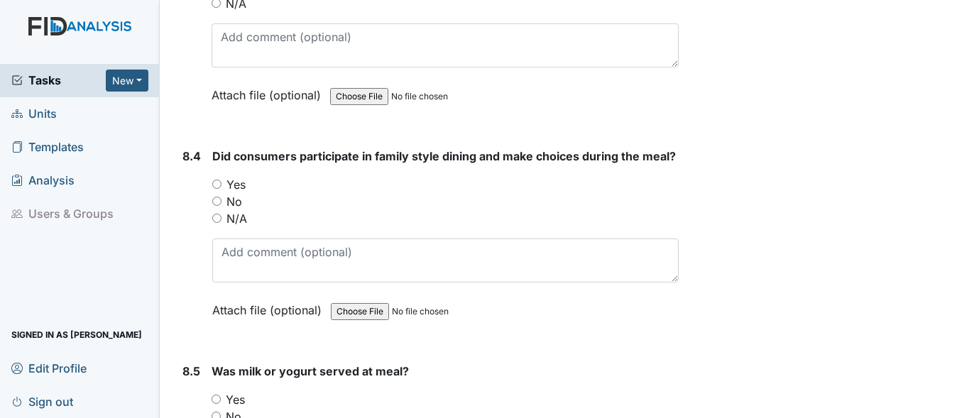
scroll to position [11429, 0]
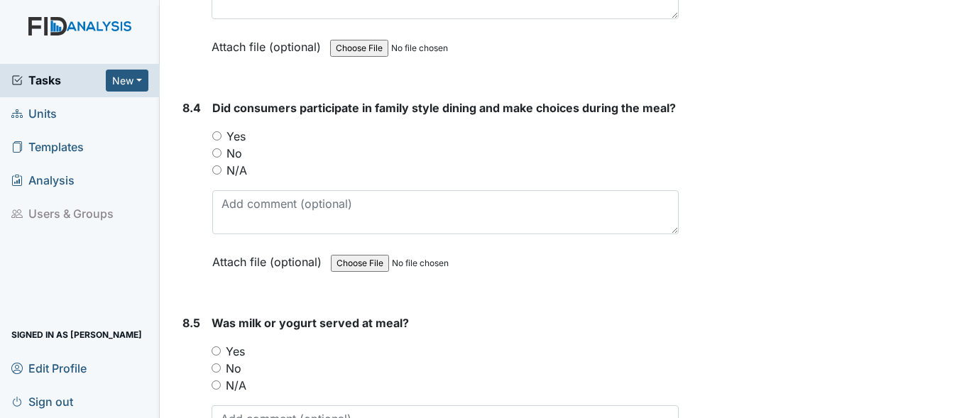
click at [217, 141] on input "Yes" at bounding box center [216, 135] width 9 height 9
radio input "true"
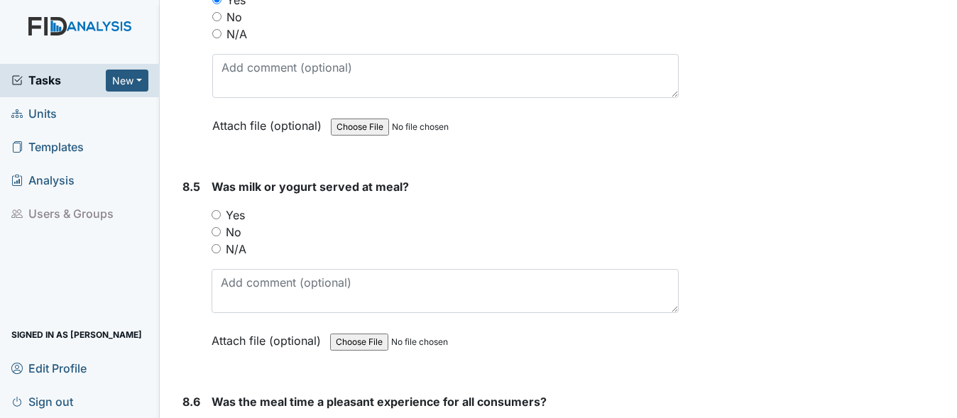
scroll to position [11571, 0]
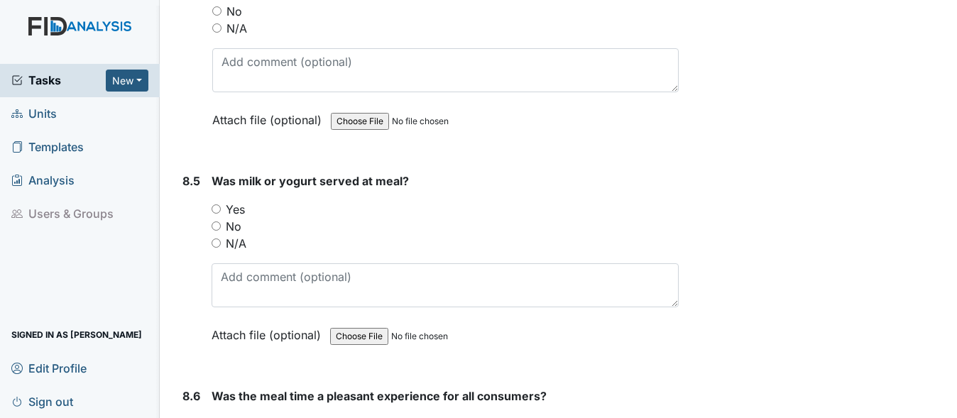
click at [216, 231] on input "No" at bounding box center [216, 225] width 9 height 9
radio input "true"
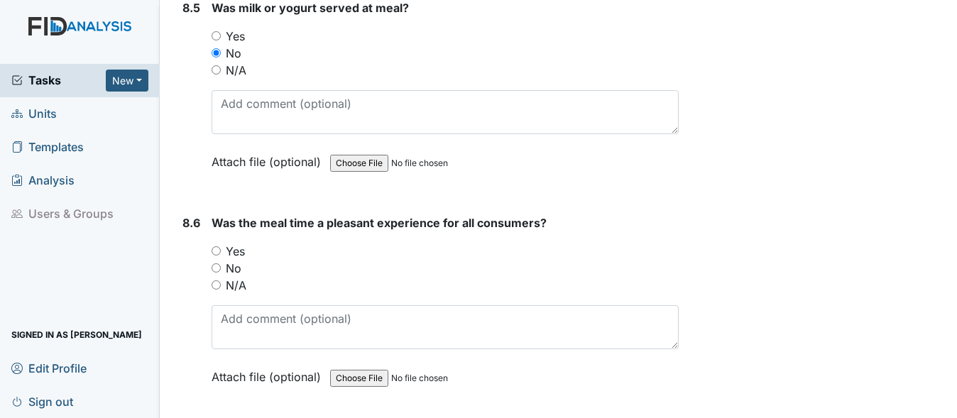
scroll to position [11784, 0]
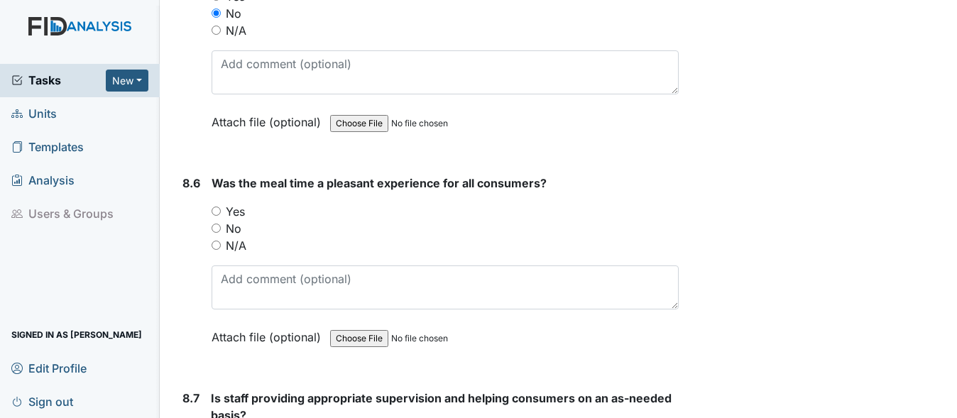
click at [219, 216] on input "Yes" at bounding box center [216, 211] width 9 height 9
radio input "true"
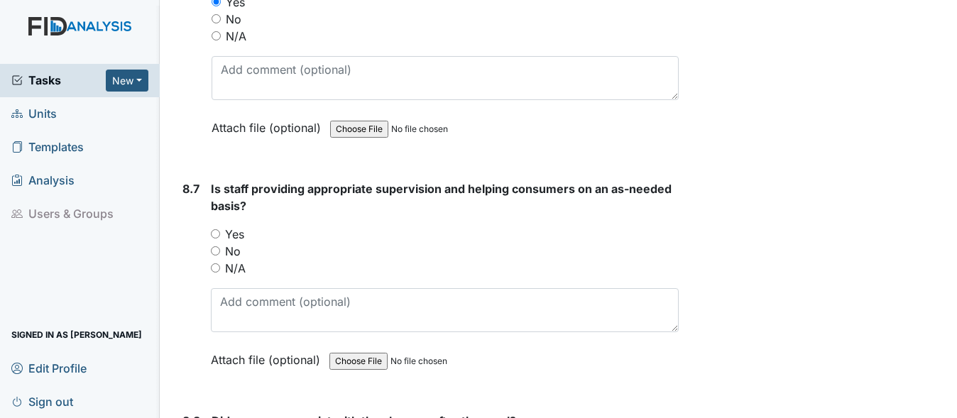
scroll to position [12068, 0]
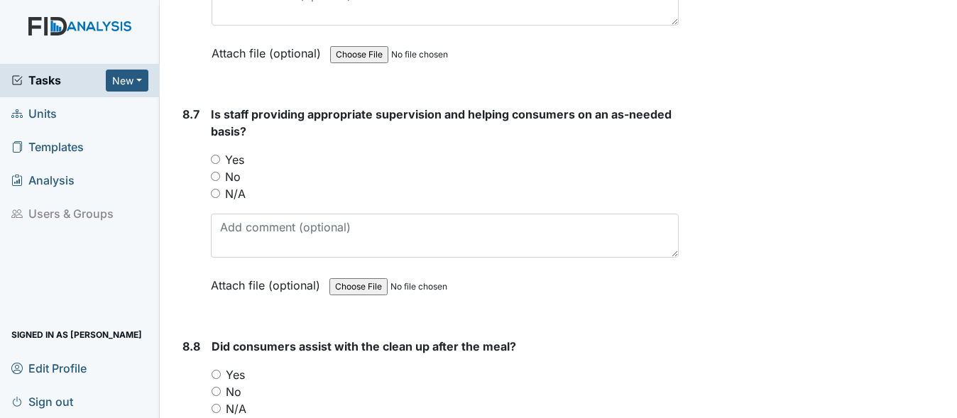
click at [215, 164] on input "Yes" at bounding box center [215, 159] width 9 height 9
radio input "true"
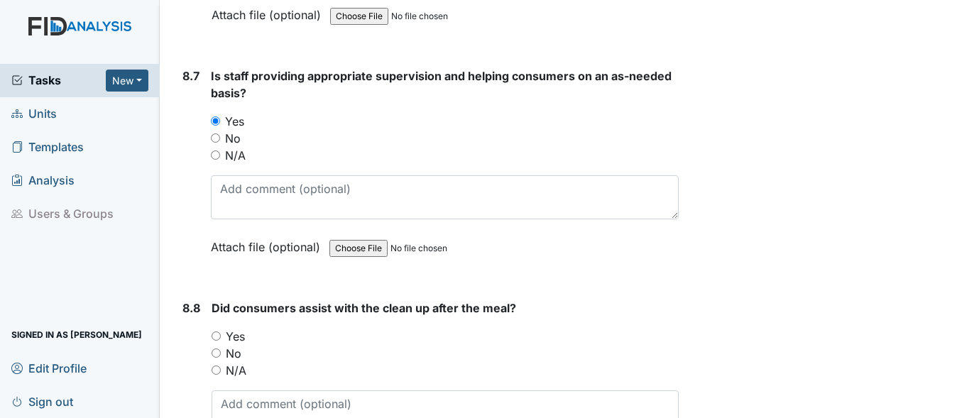
scroll to position [12281, 0]
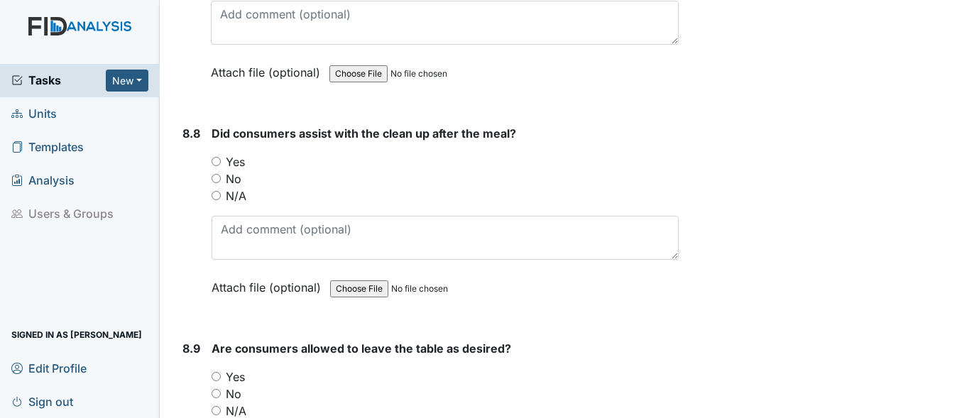
click at [215, 166] on input "Yes" at bounding box center [216, 161] width 9 height 9
radio input "true"
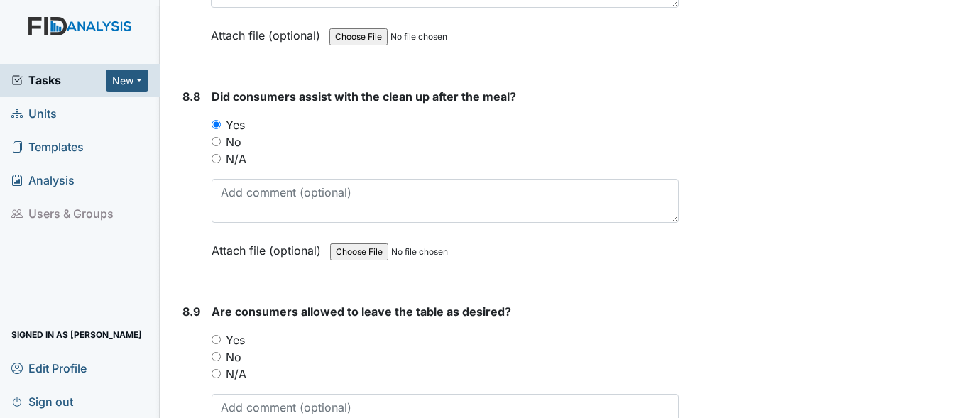
scroll to position [12352, 0]
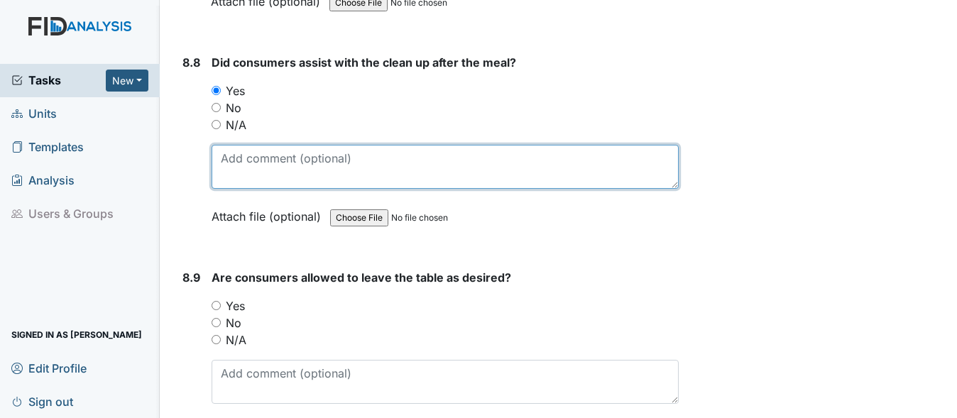
click at [333, 189] on textarea at bounding box center [445, 167] width 467 height 44
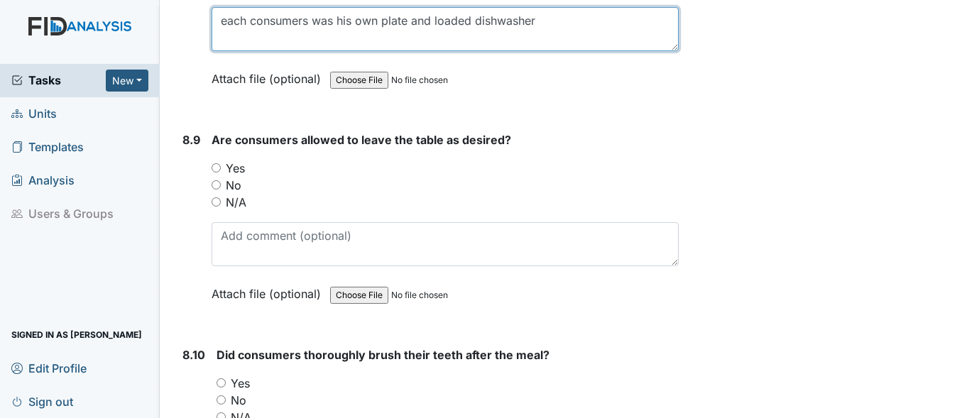
scroll to position [12494, 0]
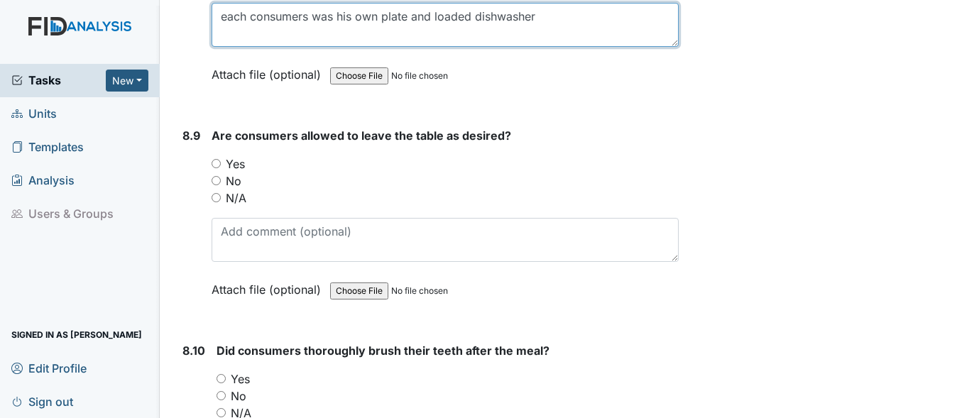
type textarea "each consumers was his own plate and loaded dishwasher"
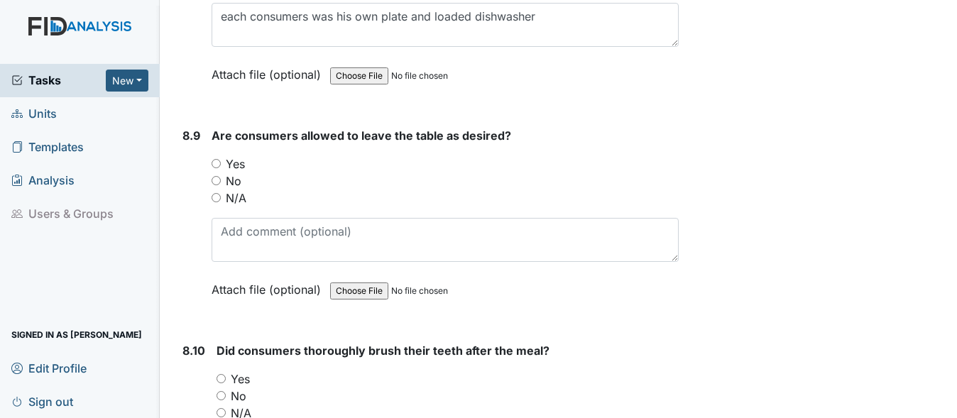
click at [219, 168] on input "Yes" at bounding box center [216, 163] width 9 height 9
radio input "true"
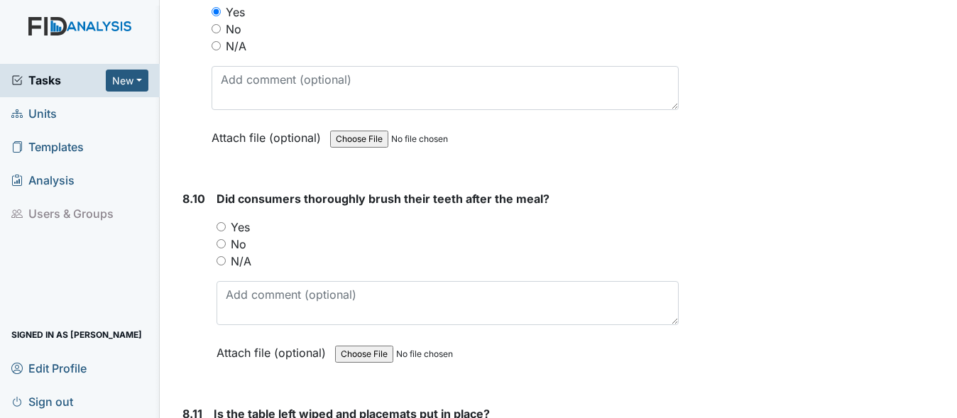
scroll to position [12707, 0]
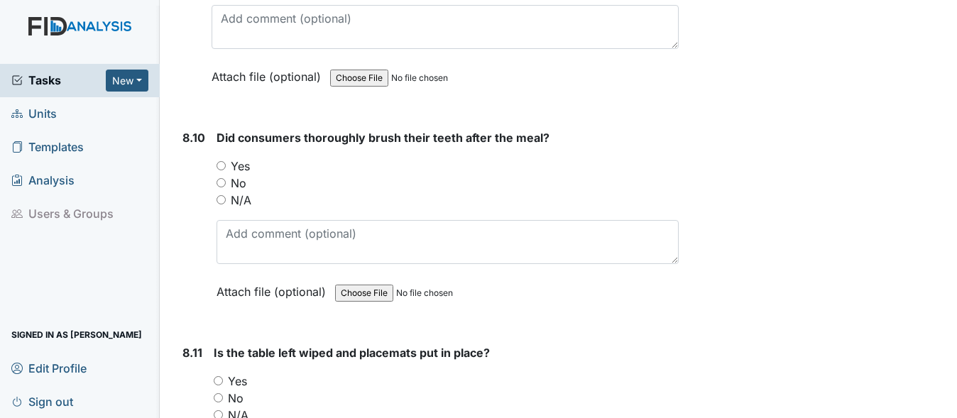
click at [221, 170] on input "Yes" at bounding box center [221, 165] width 9 height 9
radio input "true"
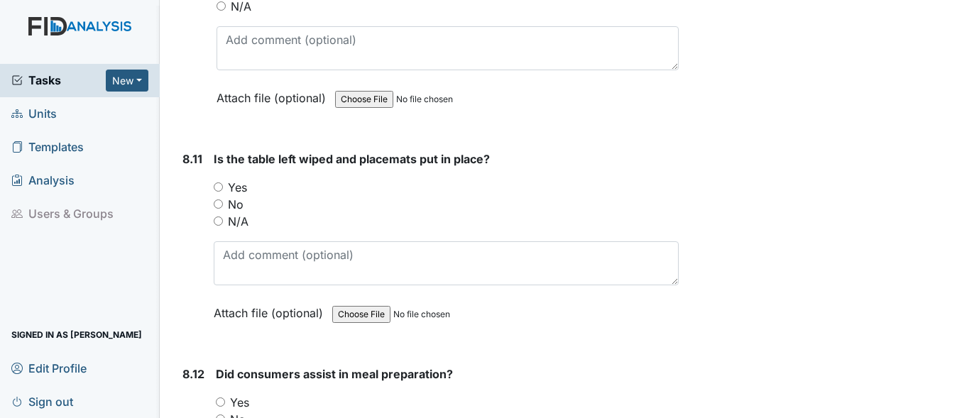
scroll to position [12991, 0]
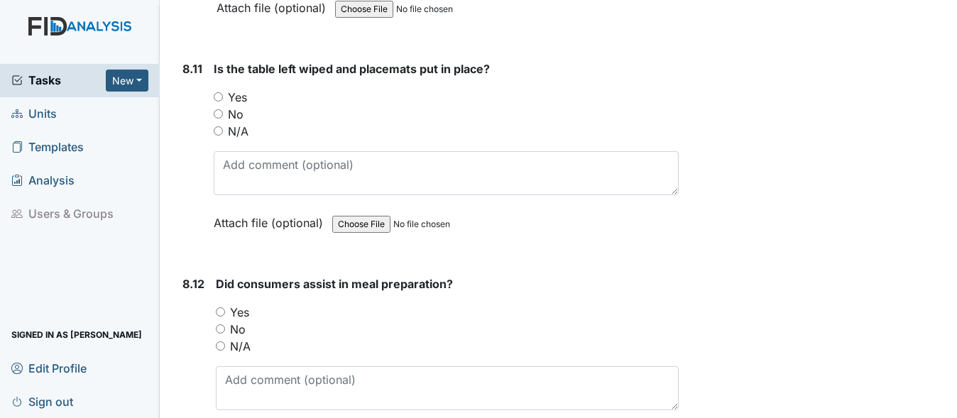
click at [215, 136] on input "N/A" at bounding box center [218, 130] width 9 height 9
radio input "true"
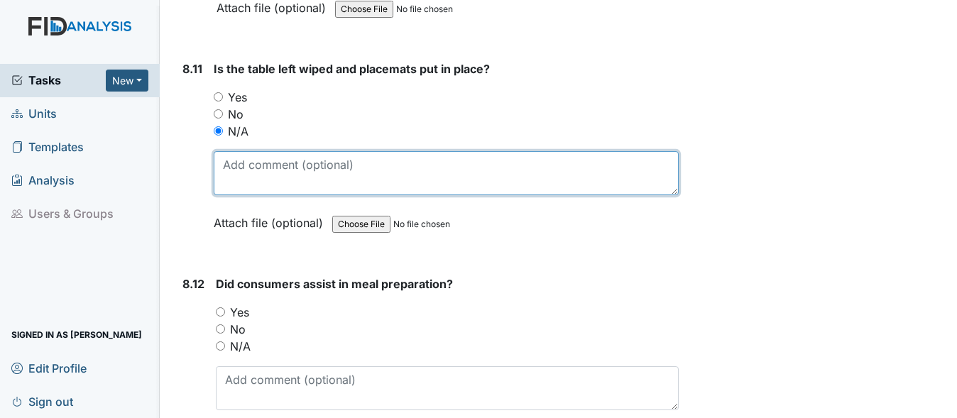
click at [271, 195] on textarea at bounding box center [446, 173] width 465 height 44
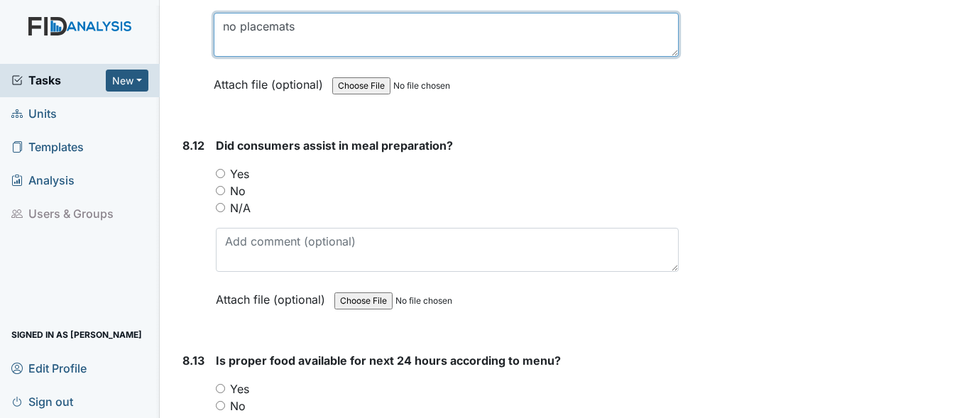
scroll to position [13133, 0]
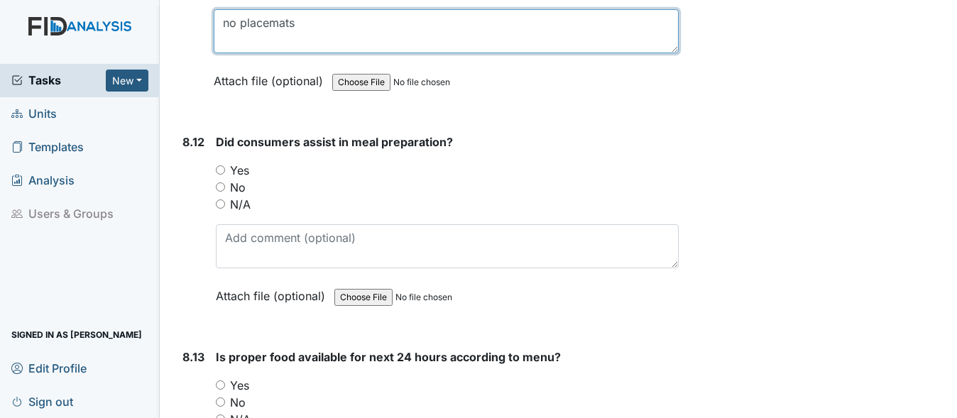
type textarea "no placemats"
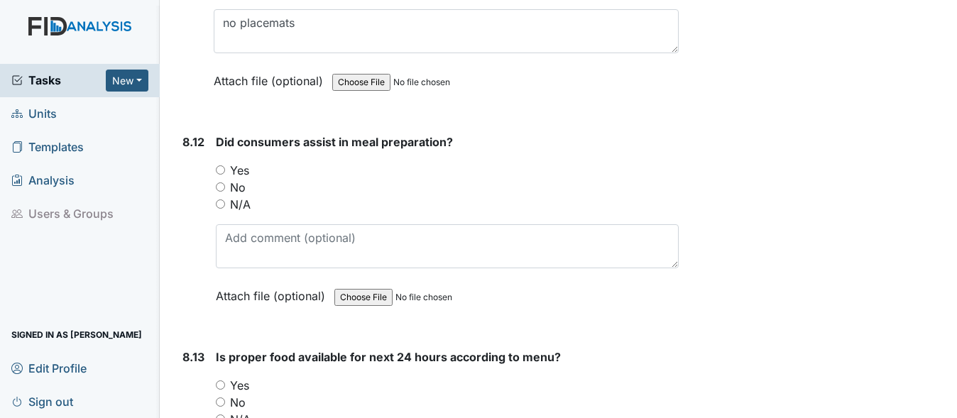
click at [219, 175] on input "Yes" at bounding box center [220, 169] width 9 height 9
radio input "true"
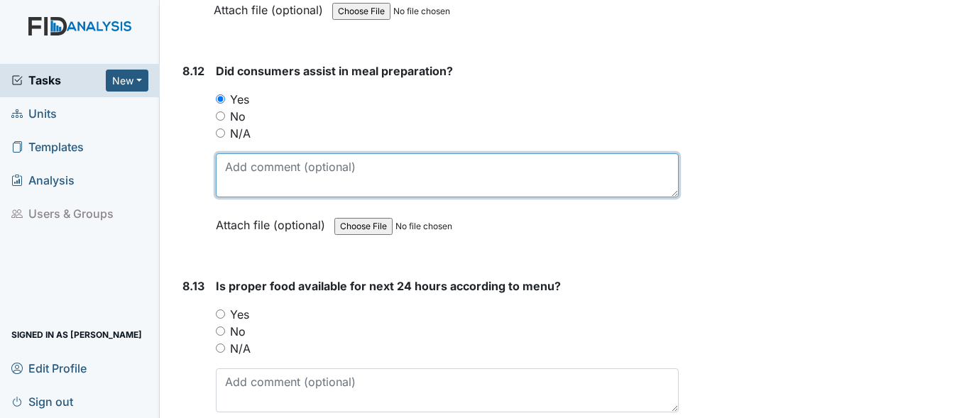
click at [332, 197] on textarea at bounding box center [447, 175] width 463 height 44
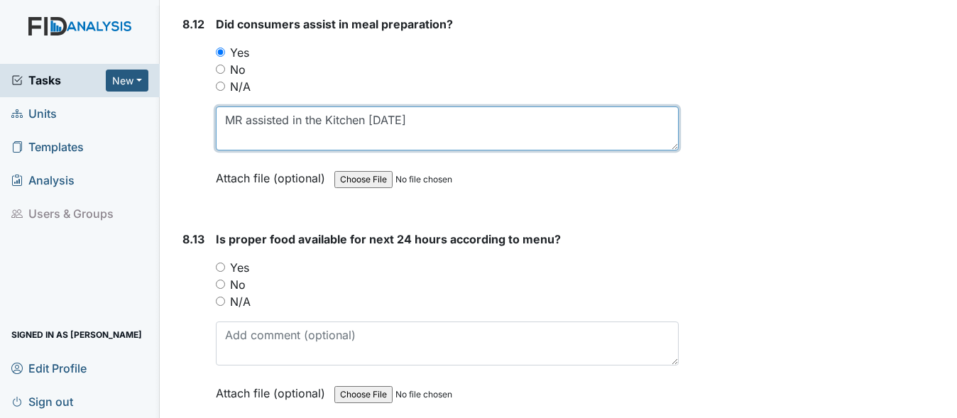
scroll to position [13417, 0]
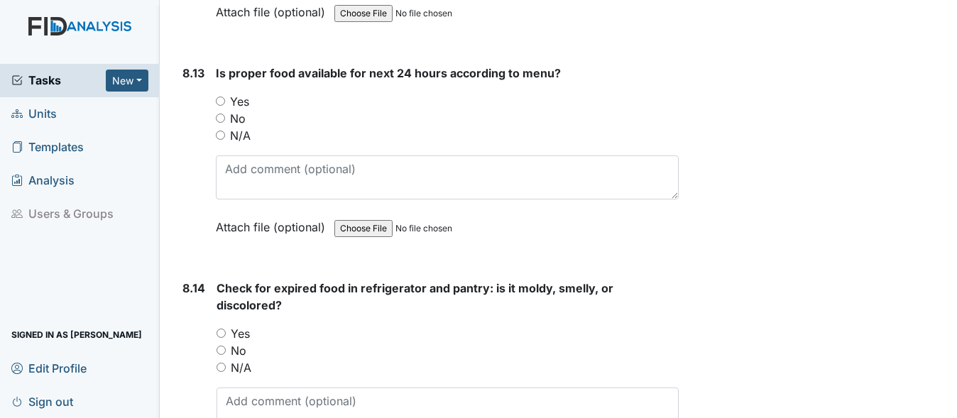
type textarea "MR assisted in the Kitchen [DATE]"
click at [223, 106] on input "Yes" at bounding box center [220, 101] width 9 height 9
radio input "true"
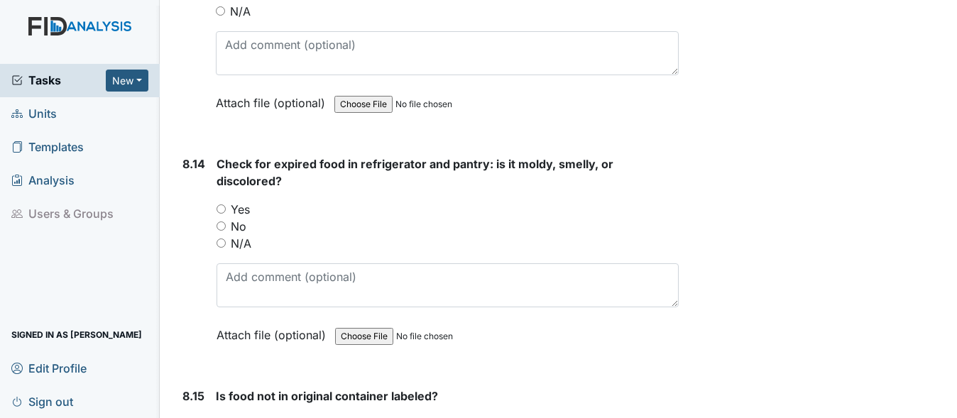
scroll to position [13559, 0]
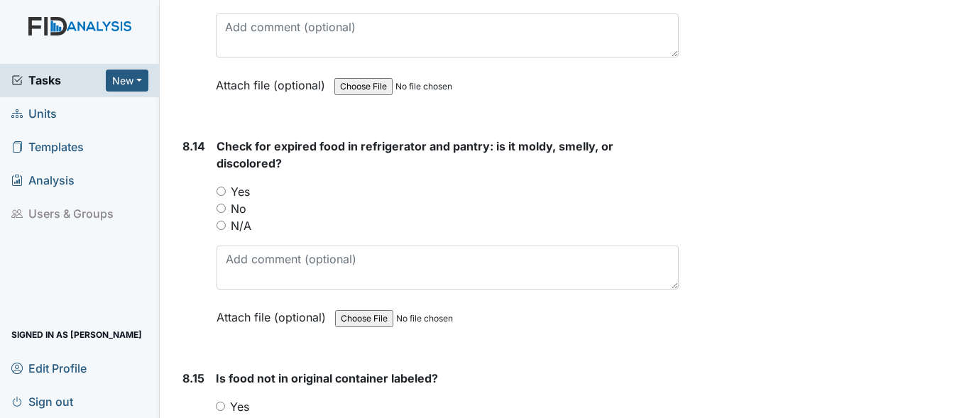
click at [217, 196] on input "Yes" at bounding box center [221, 191] width 9 height 9
radio input "true"
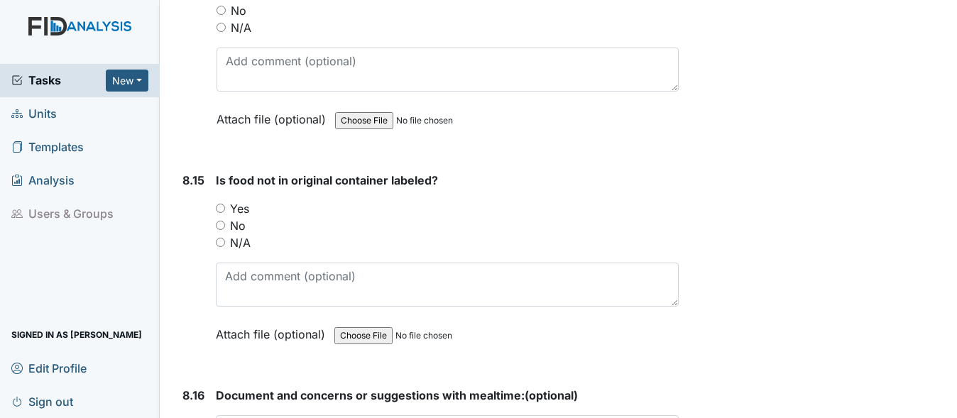
scroll to position [13772, 0]
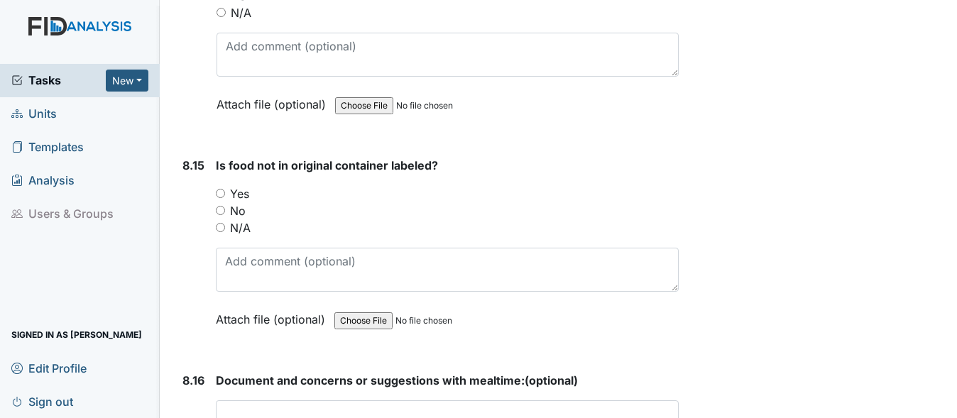
click at [217, 198] on input "Yes" at bounding box center [220, 193] width 9 height 9
radio input "true"
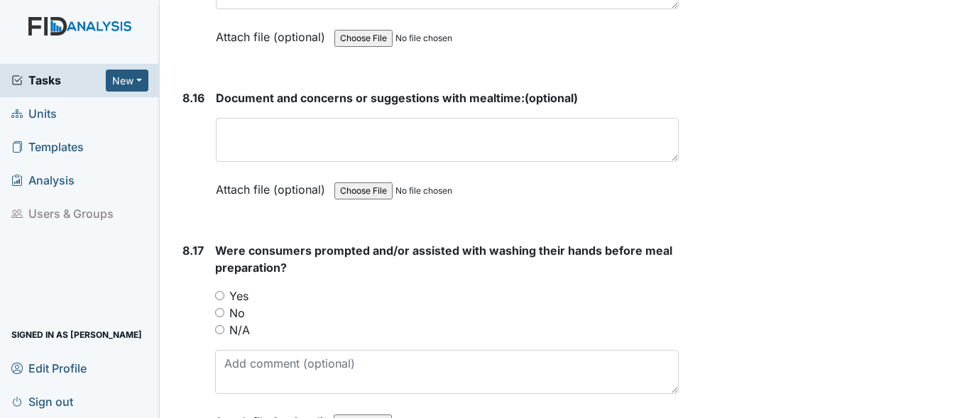
scroll to position [14056, 0]
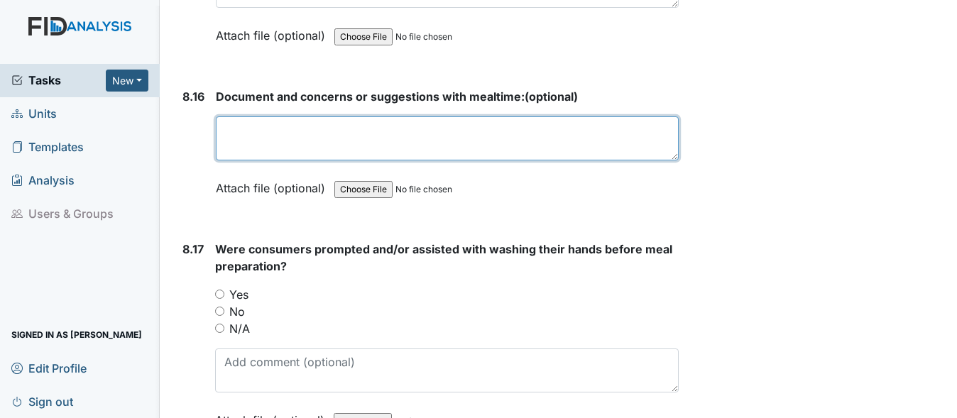
click at [317, 160] on textarea at bounding box center [447, 138] width 463 height 44
type textarea "no concerns or suggestions at this time"
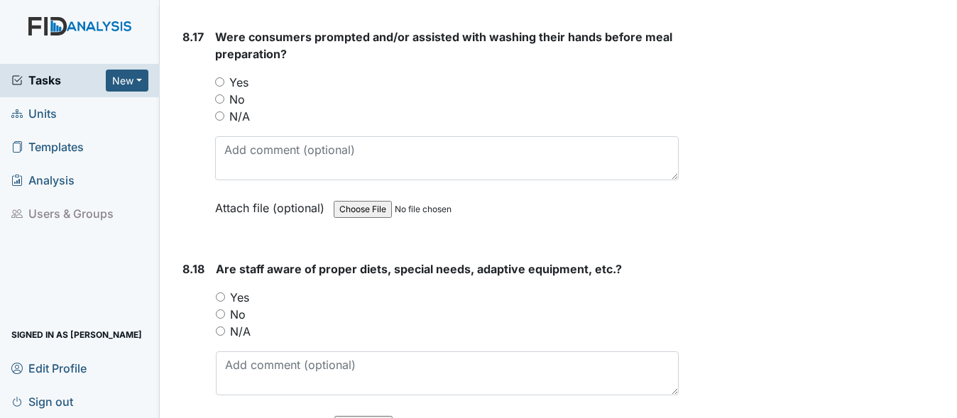
scroll to position [14269, 0]
click at [223, 86] on input "Yes" at bounding box center [219, 81] width 9 height 9
radio input "true"
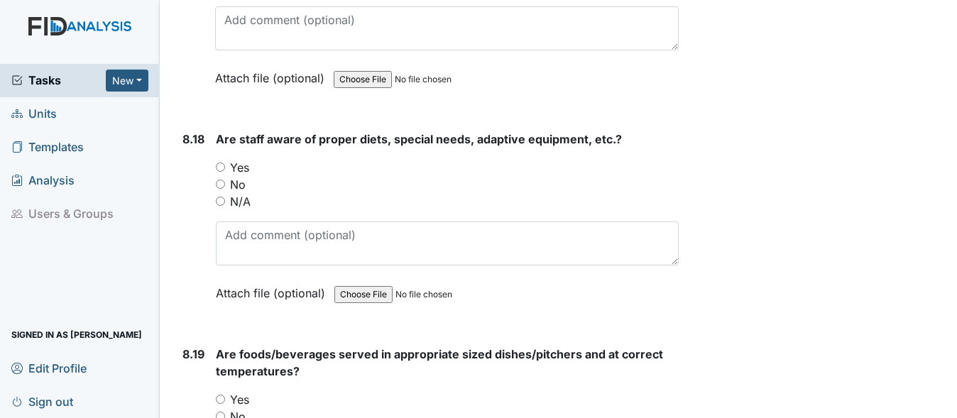
scroll to position [14411, 0]
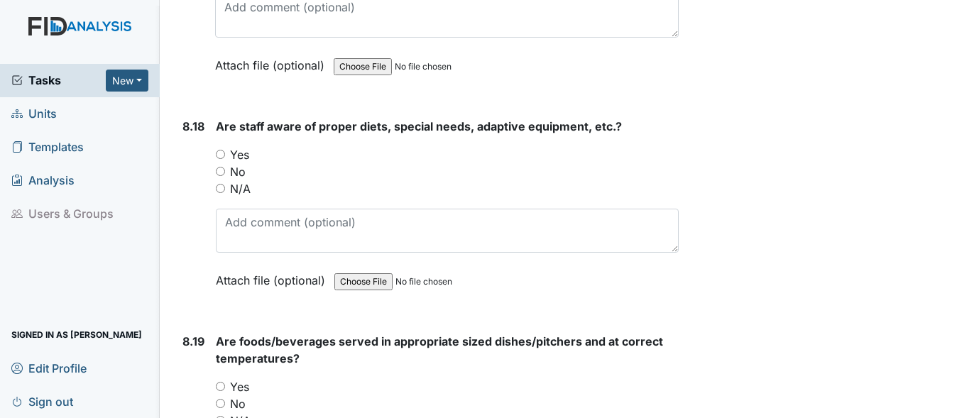
click at [219, 193] on input "N/A" at bounding box center [220, 188] width 9 height 9
radio input "true"
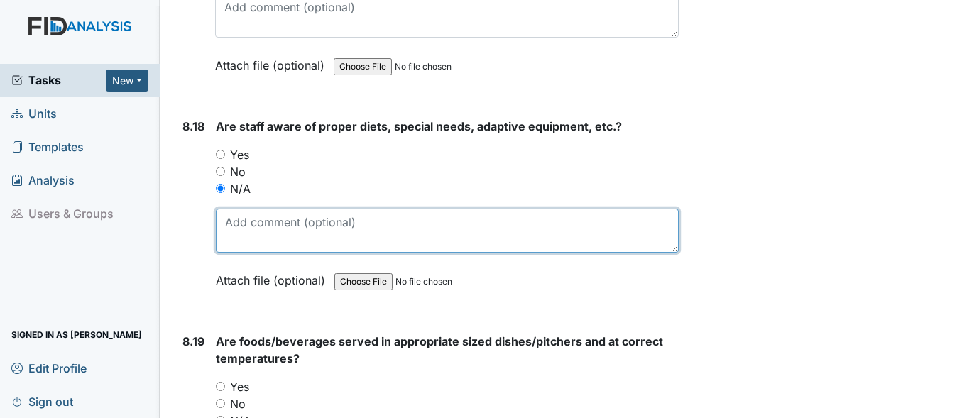
click at [228, 253] on textarea at bounding box center [447, 231] width 463 height 44
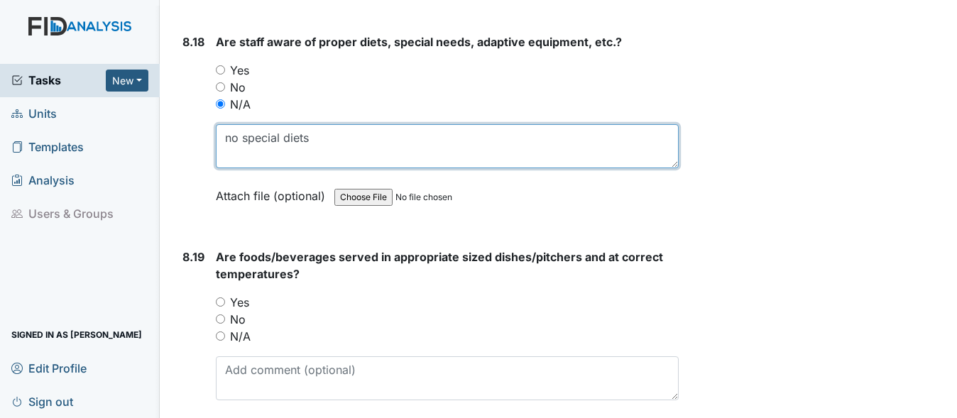
scroll to position [14624, 0]
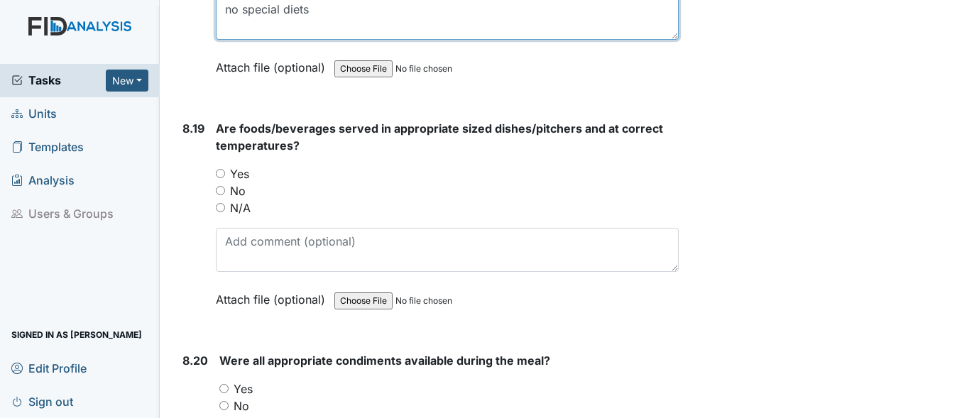
type textarea "no special diets"
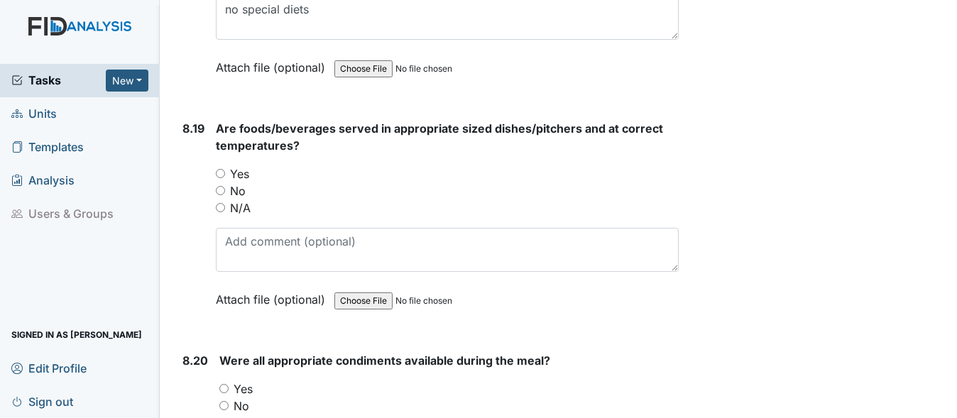
click at [217, 178] on input "Yes" at bounding box center [220, 173] width 9 height 9
radio input "true"
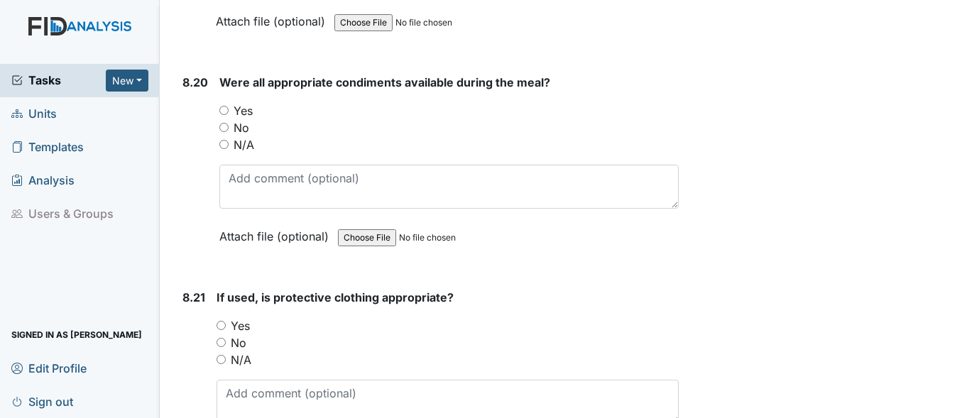
scroll to position [14908, 0]
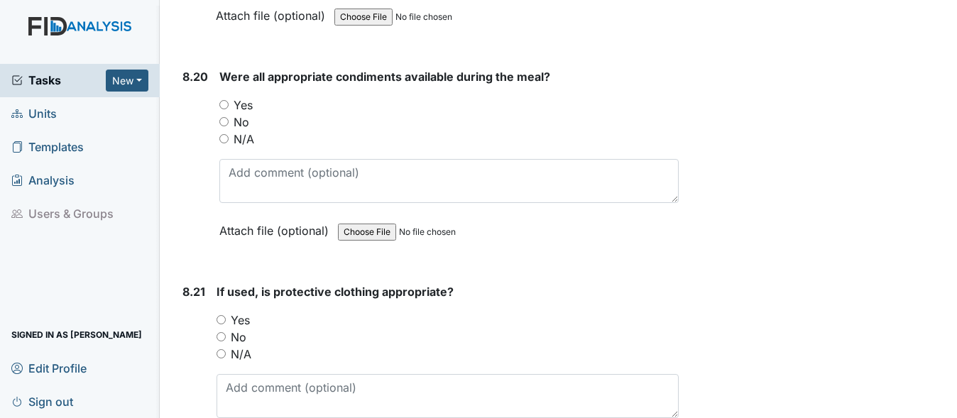
click at [218, 139] on div "8.20 Were all appropriate condiments available during the meal? You must select…" at bounding box center [428, 164] width 502 height 192
click at [224, 109] on input "Yes" at bounding box center [223, 104] width 9 height 9
radio input "true"
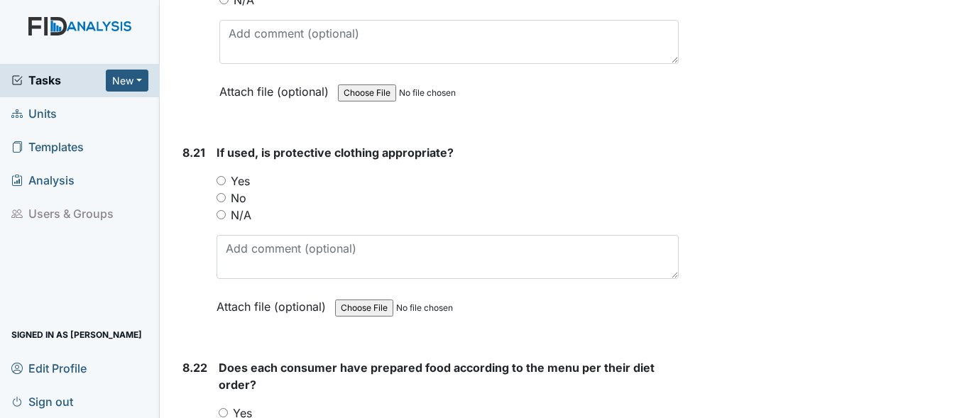
scroll to position [15050, 0]
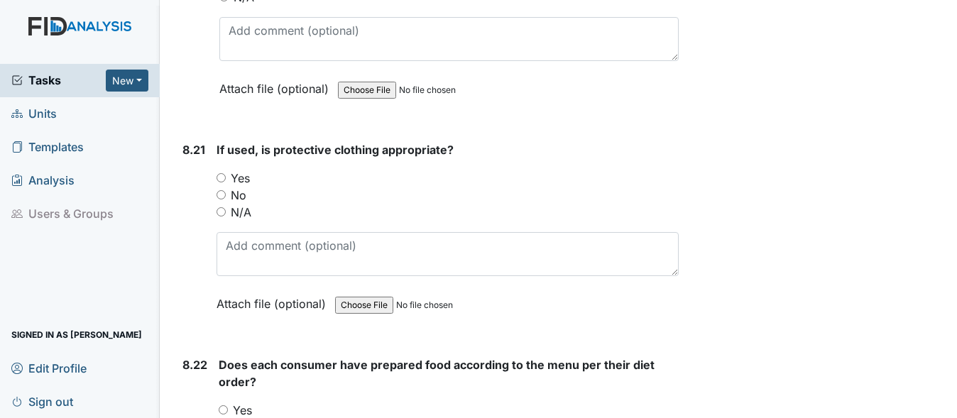
click at [223, 217] on input "N/A" at bounding box center [221, 211] width 9 height 9
radio input "true"
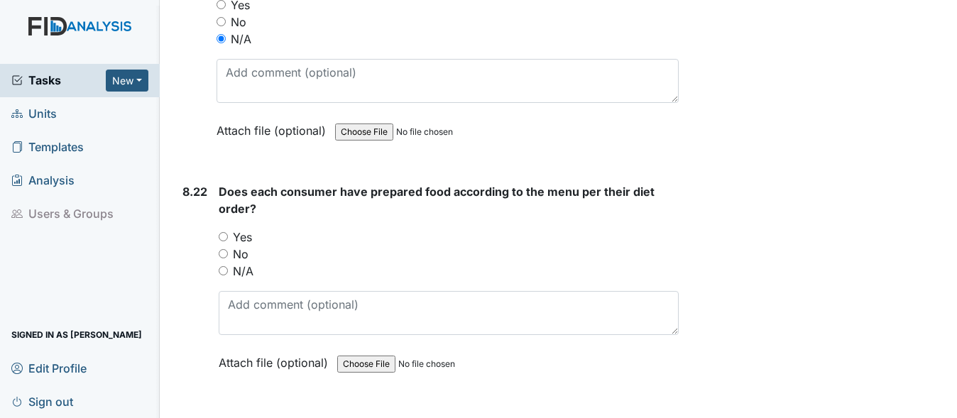
scroll to position [15263, 0]
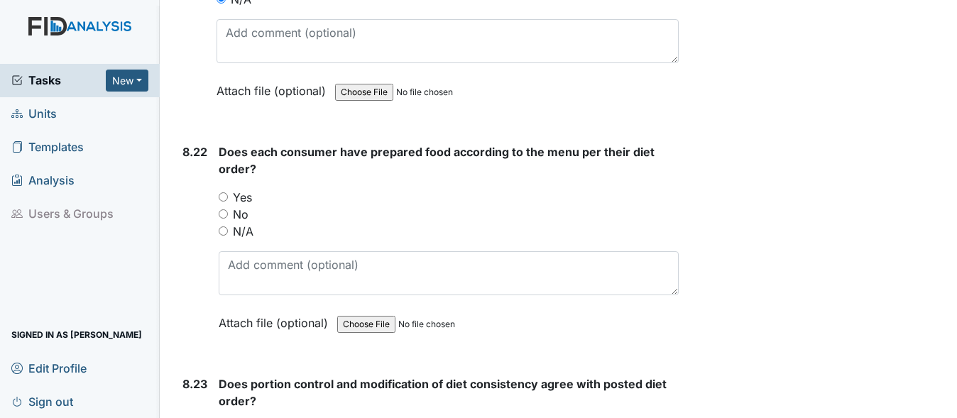
click at [223, 236] on input "N/A" at bounding box center [223, 230] width 9 height 9
radio input "true"
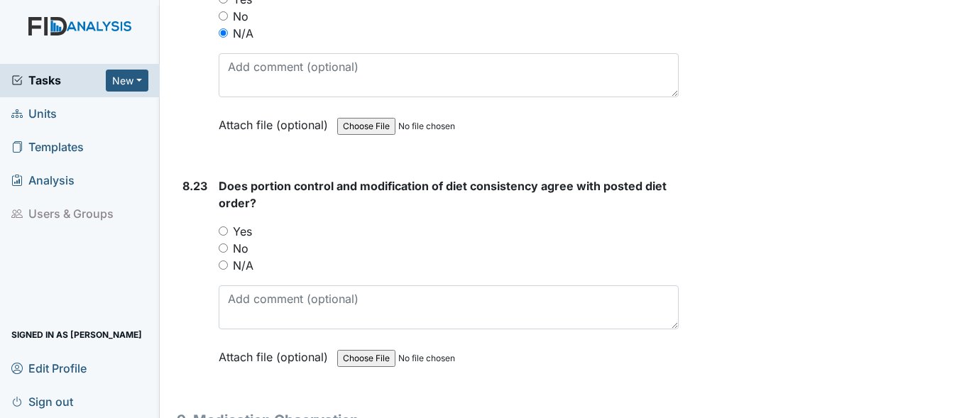
scroll to position [15547, 0]
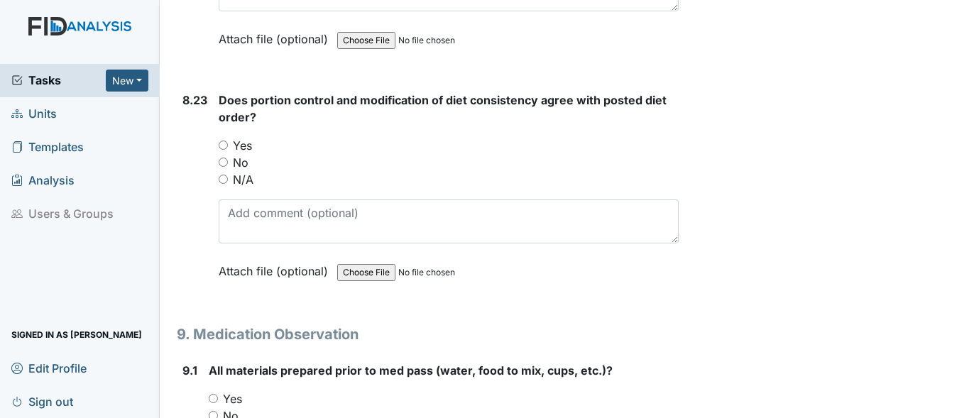
click at [221, 184] on input "N/A" at bounding box center [223, 179] width 9 height 9
radio input "true"
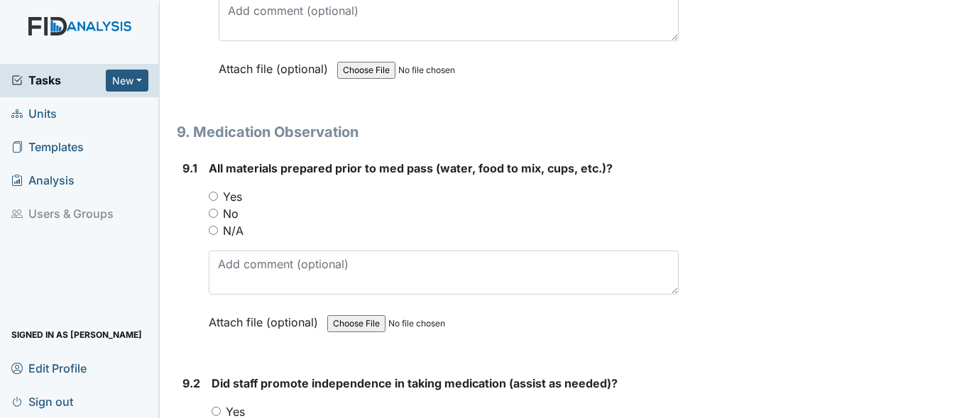
scroll to position [15760, 0]
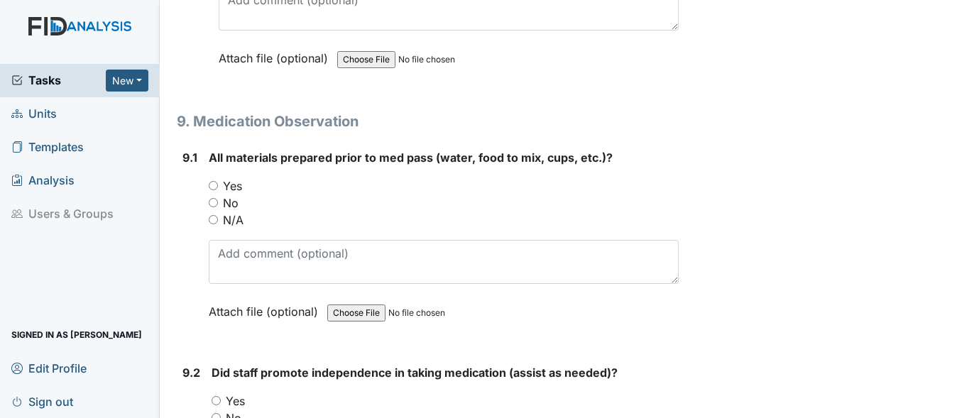
click at [215, 190] on input "Yes" at bounding box center [213, 185] width 9 height 9
radio input "true"
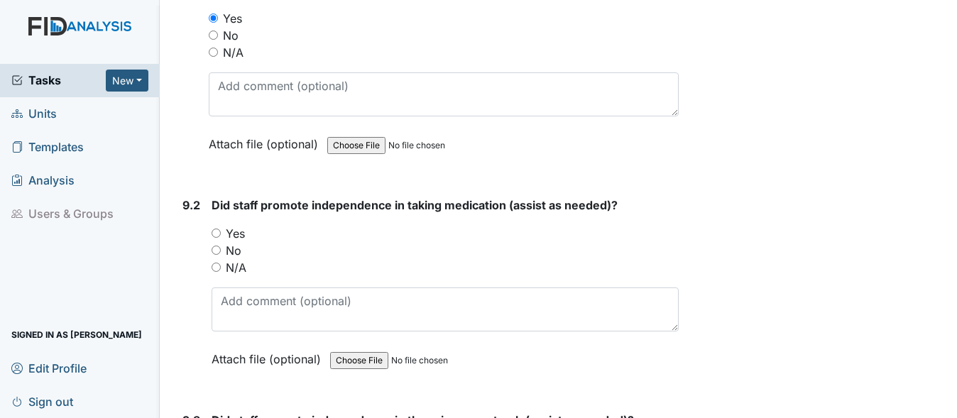
scroll to position [15973, 0]
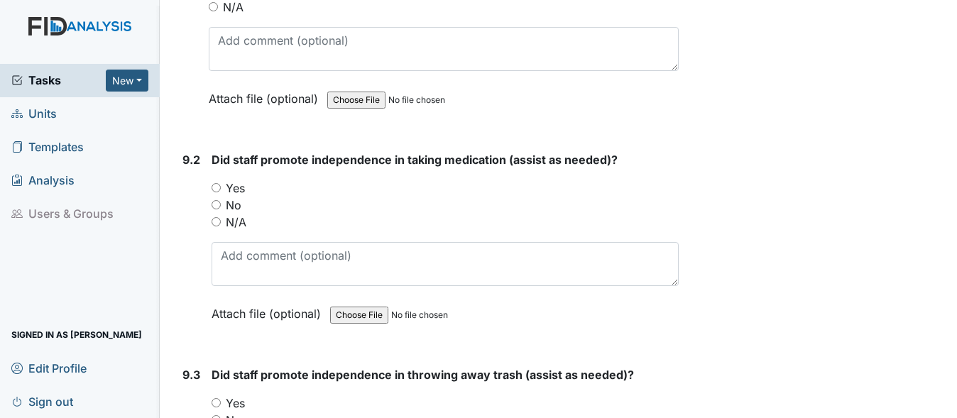
click at [215, 192] on input "Yes" at bounding box center [216, 187] width 9 height 9
radio input "true"
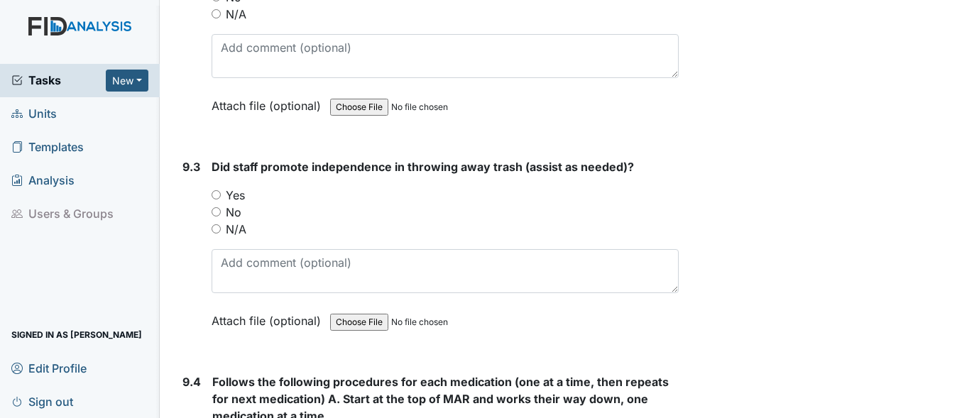
scroll to position [16186, 0]
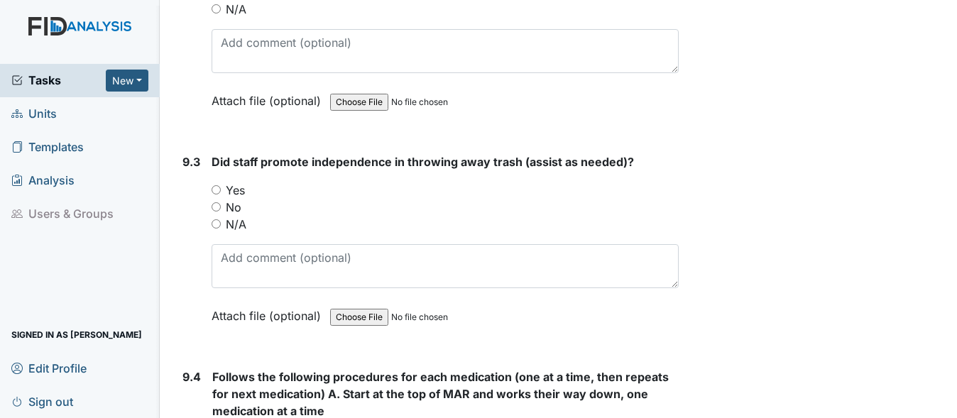
click at [215, 195] on input "Yes" at bounding box center [216, 189] width 9 height 9
radio input "true"
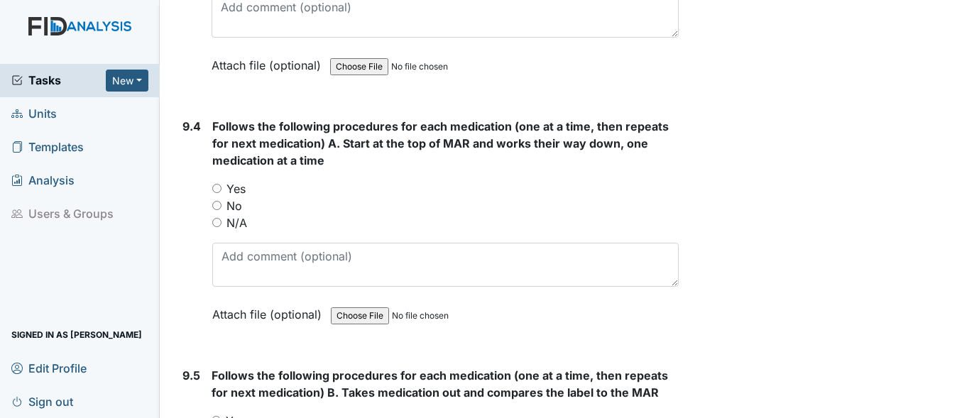
scroll to position [16470, 0]
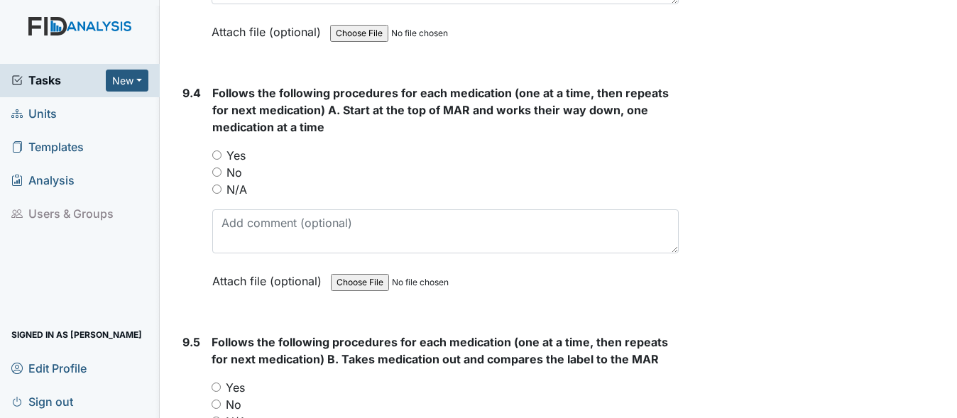
click at [212, 160] on input "Yes" at bounding box center [216, 154] width 9 height 9
radio input "true"
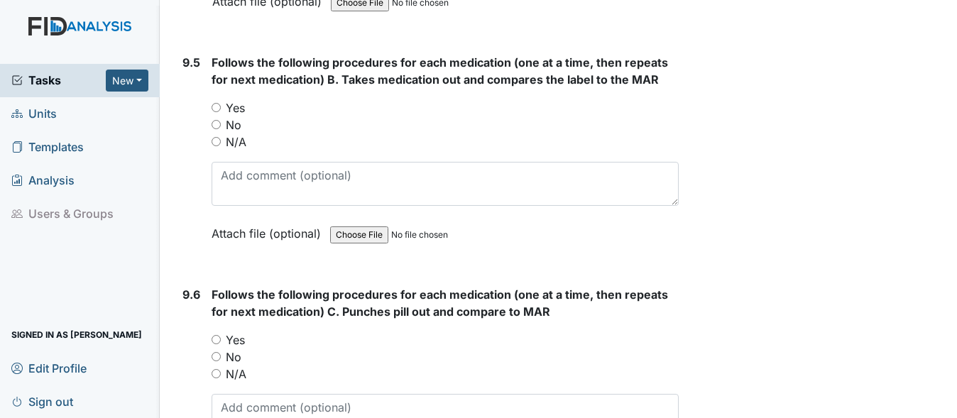
scroll to position [16754, 0]
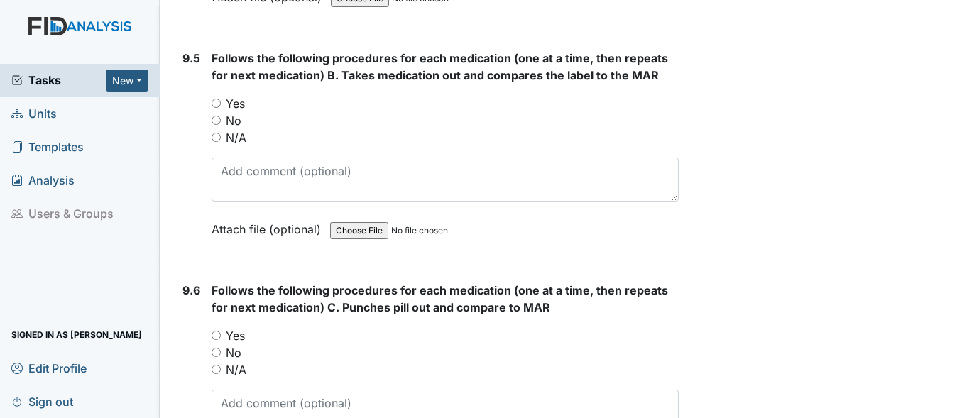
click at [216, 108] on input "Yes" at bounding box center [216, 103] width 9 height 9
radio input "true"
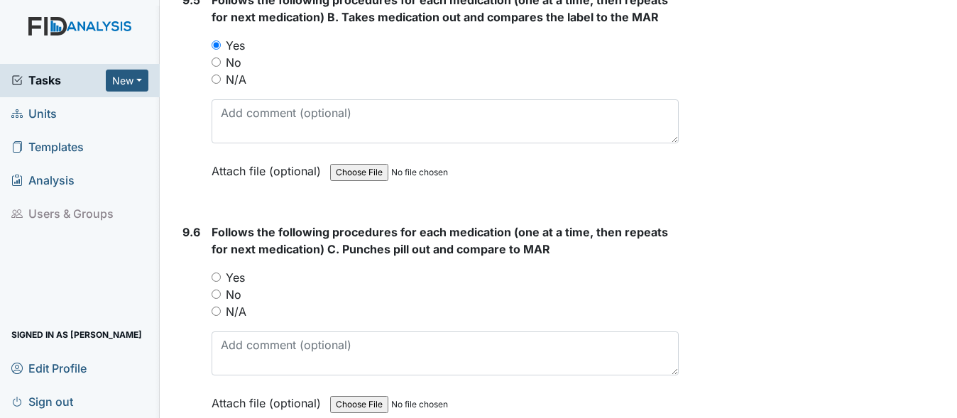
scroll to position [16896, 0]
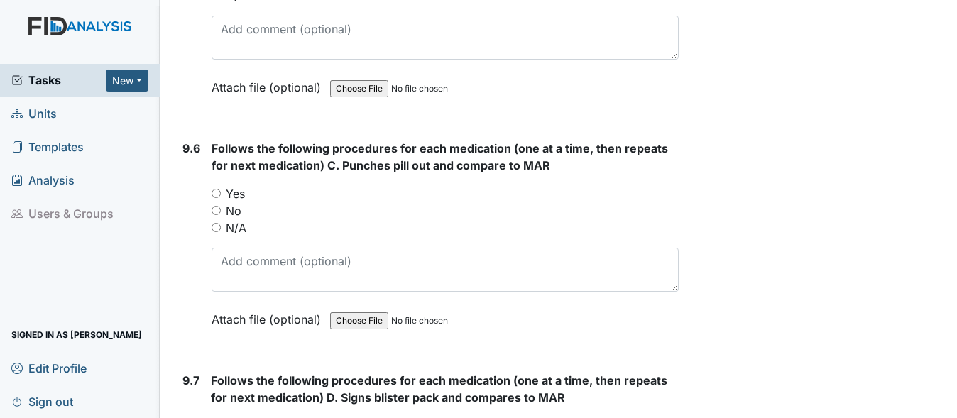
click at [217, 198] on input "Yes" at bounding box center [216, 193] width 9 height 9
radio input "true"
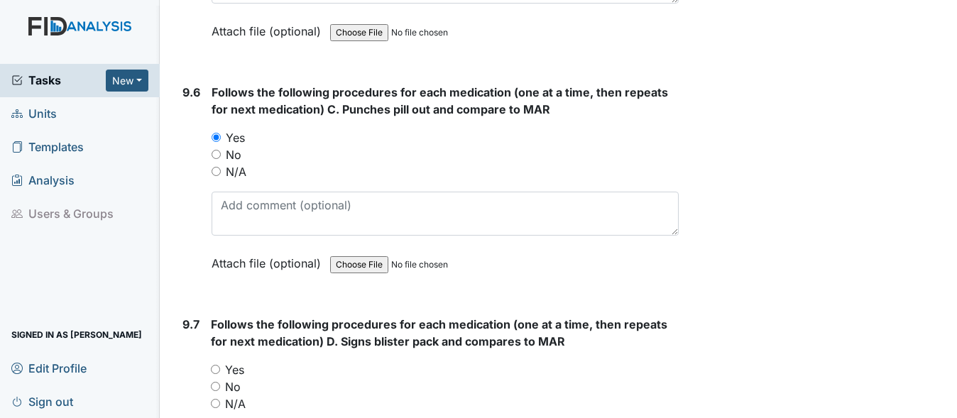
scroll to position [17108, 0]
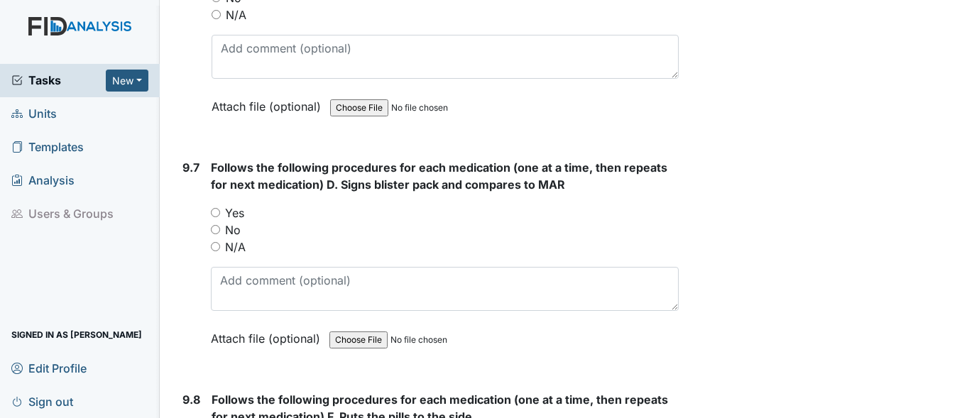
click at [213, 217] on input "Yes" at bounding box center [215, 212] width 9 height 9
radio input "true"
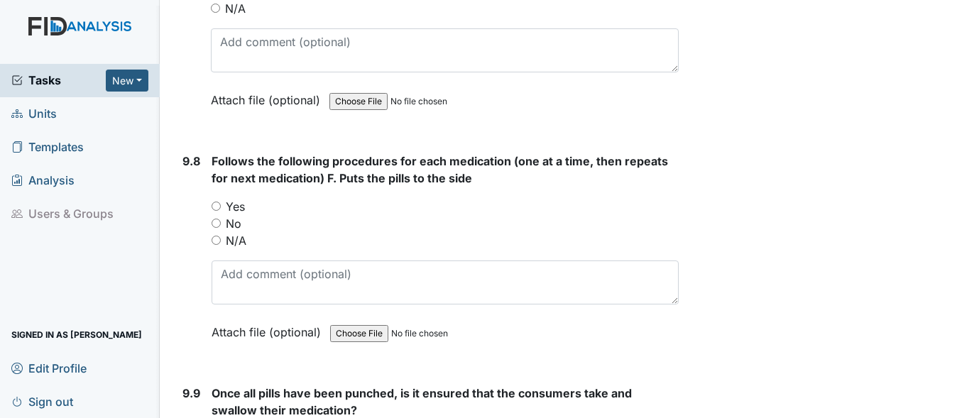
scroll to position [17392, 0]
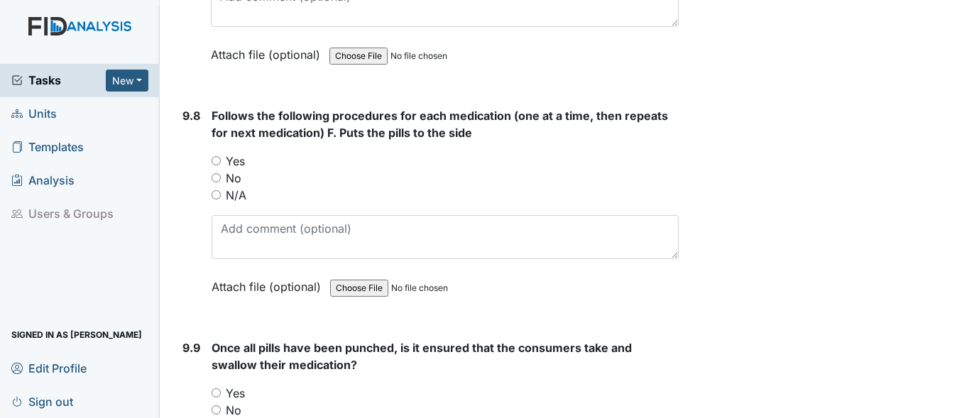
click at [219, 165] on input "Yes" at bounding box center [216, 160] width 9 height 9
radio input "true"
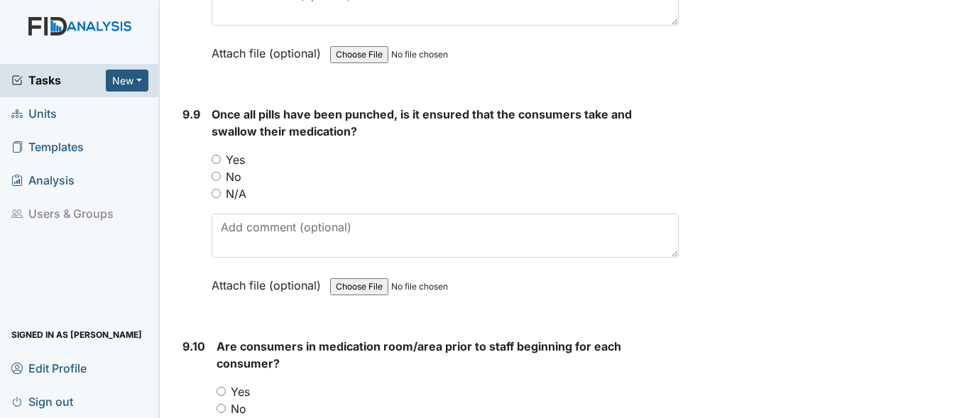
scroll to position [17676, 0]
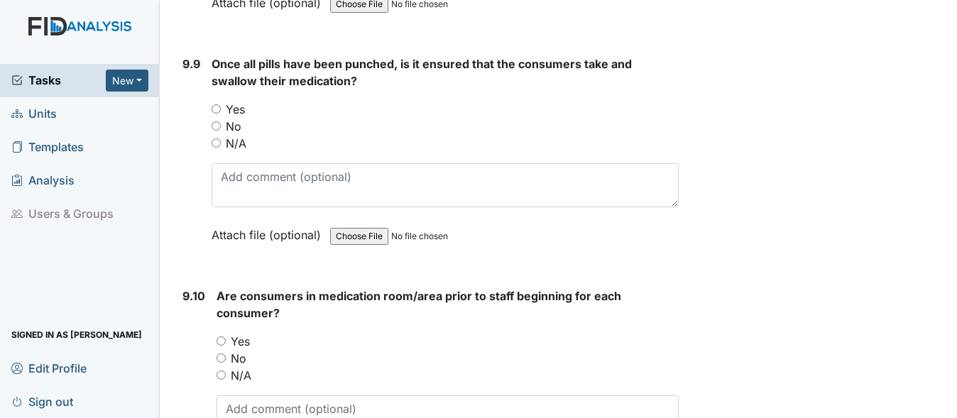
click at [208, 142] on div "9.9 Once all pills have been punched, is it ensured that the consumers take and…" at bounding box center [428, 159] width 502 height 209
click at [214, 114] on input "Yes" at bounding box center [216, 108] width 9 height 9
radio input "true"
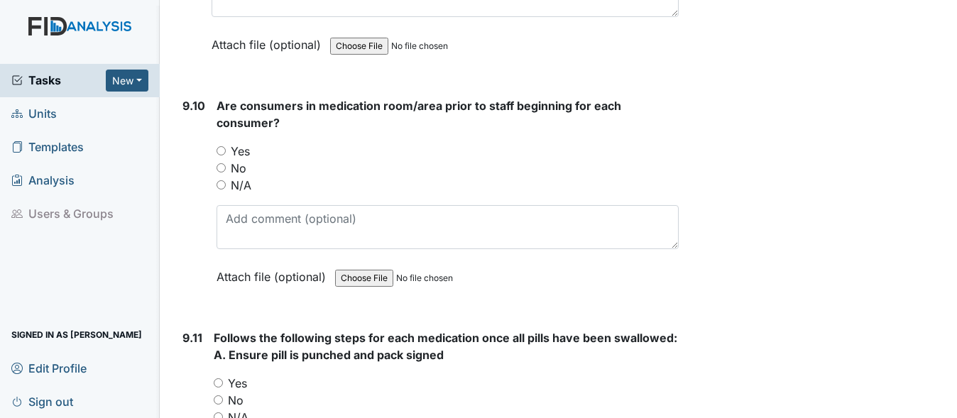
scroll to position [17889, 0]
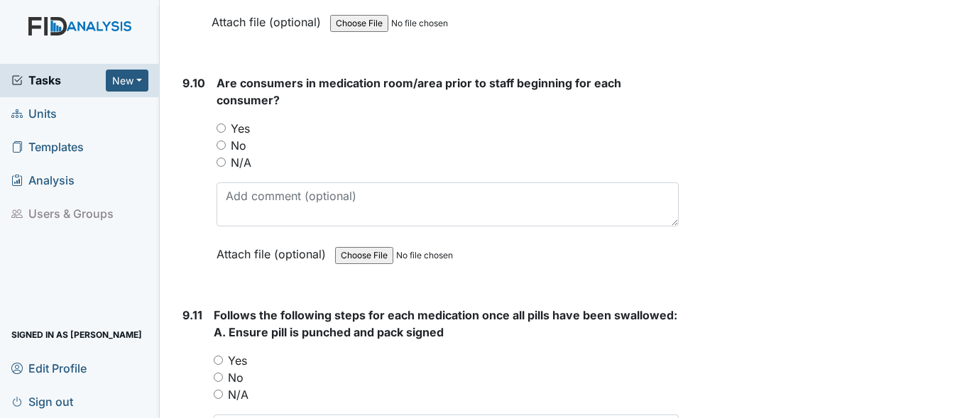
click at [218, 133] on input "Yes" at bounding box center [221, 128] width 9 height 9
radio input "true"
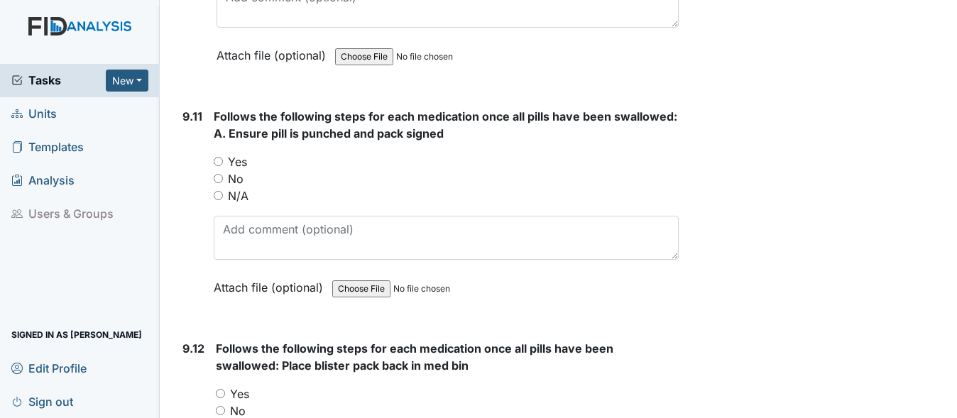
scroll to position [18102, 0]
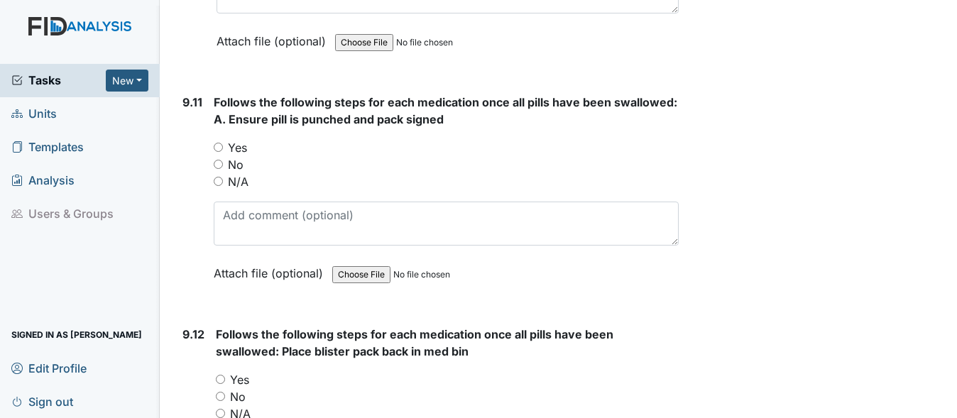
click at [218, 152] on input "Yes" at bounding box center [218, 147] width 9 height 9
radio input "true"
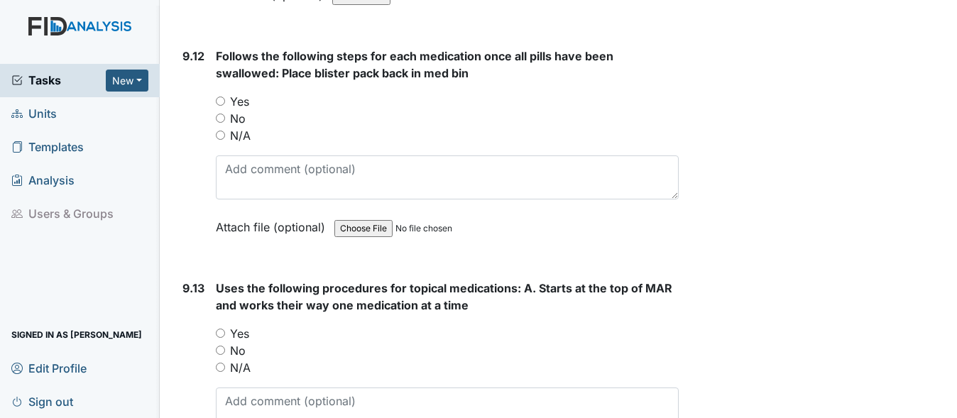
scroll to position [18386, 0]
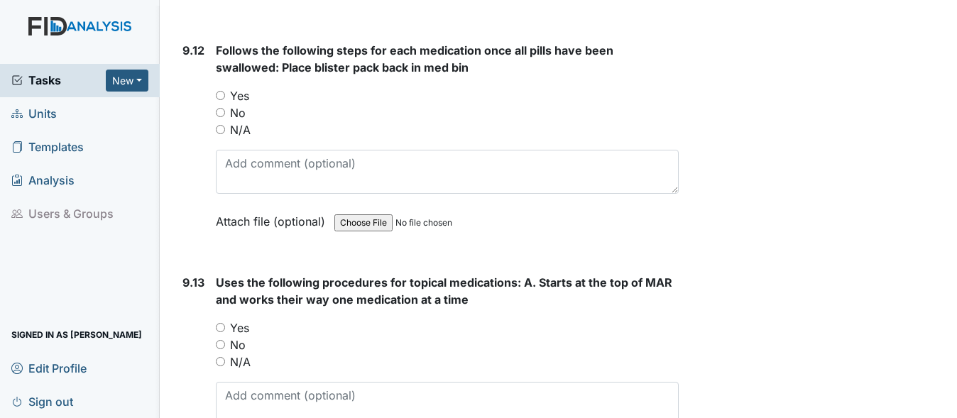
click at [220, 100] on input "Yes" at bounding box center [220, 95] width 9 height 9
radio input "true"
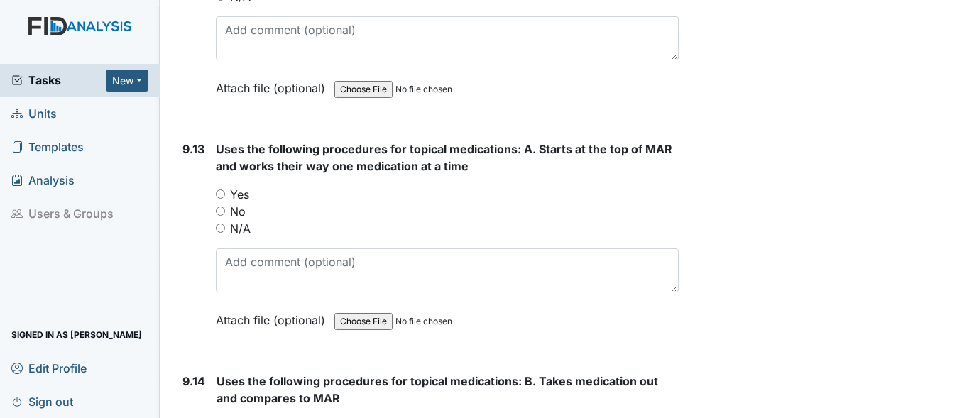
scroll to position [18528, 0]
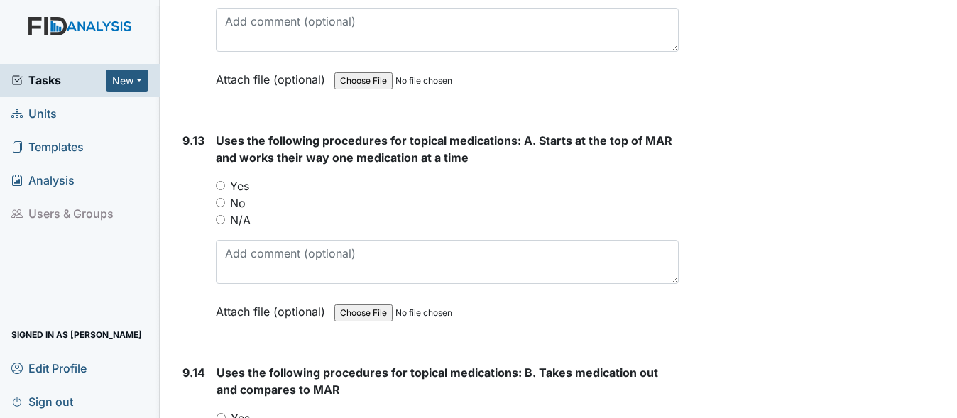
drag, startPoint x: 218, startPoint y: 215, endPoint x: 226, endPoint y: 215, distance: 8.5
click at [217, 190] on input "Yes" at bounding box center [220, 185] width 9 height 9
radio input "true"
click at [217, 224] on input "N/A" at bounding box center [220, 219] width 9 height 9
radio input "true"
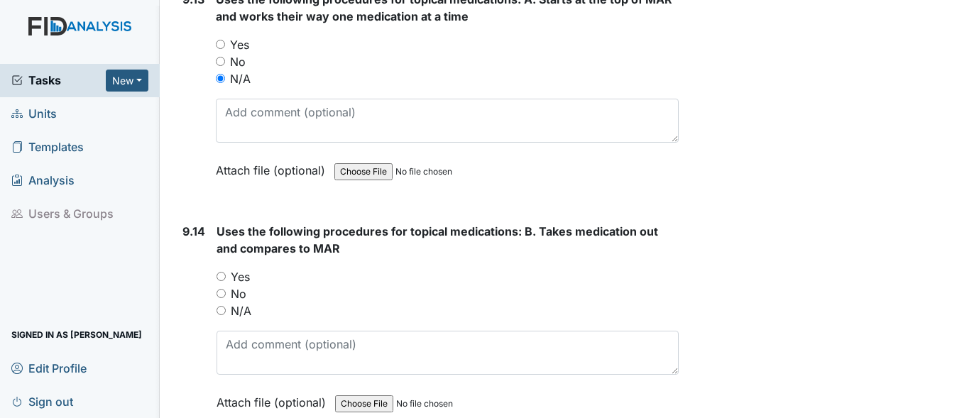
scroll to position [18670, 0]
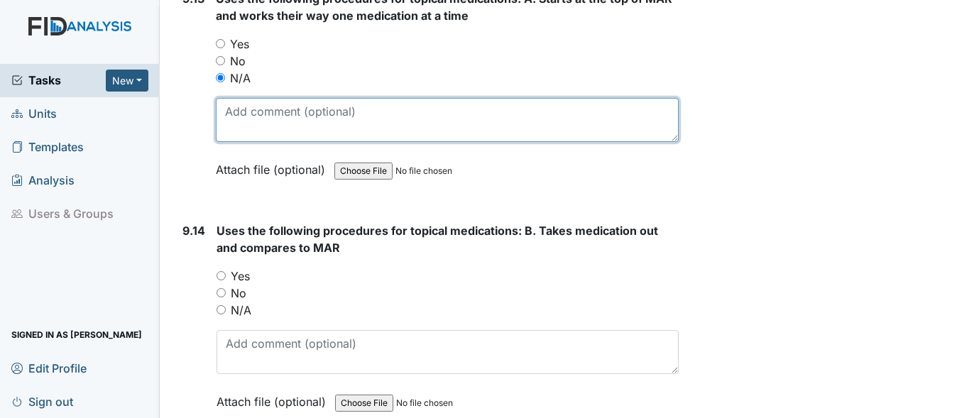
click at [380, 142] on textarea at bounding box center [447, 120] width 463 height 44
drag, startPoint x: 380, startPoint y: 150, endPoint x: 224, endPoint y: 147, distance: 156.2
click at [224, 142] on textarea "no topicals given" at bounding box center [447, 120] width 463 height 44
type textarea "no topicals given"
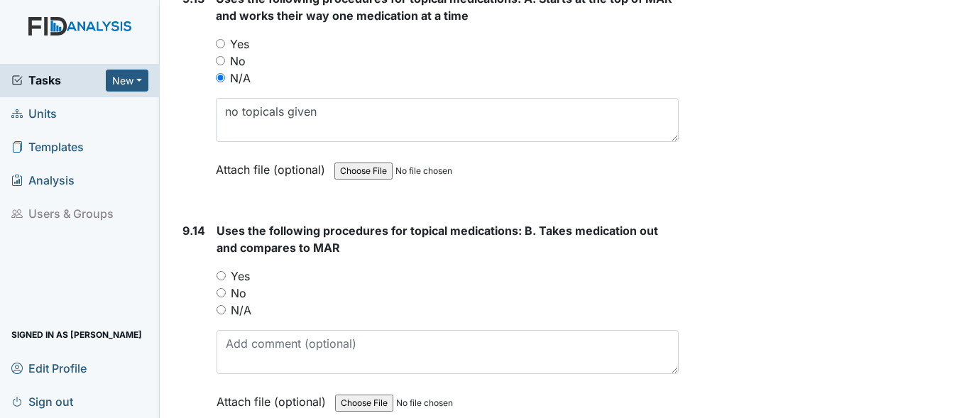
click at [220, 314] on input "N/A" at bounding box center [221, 309] width 9 height 9
radio input "true"
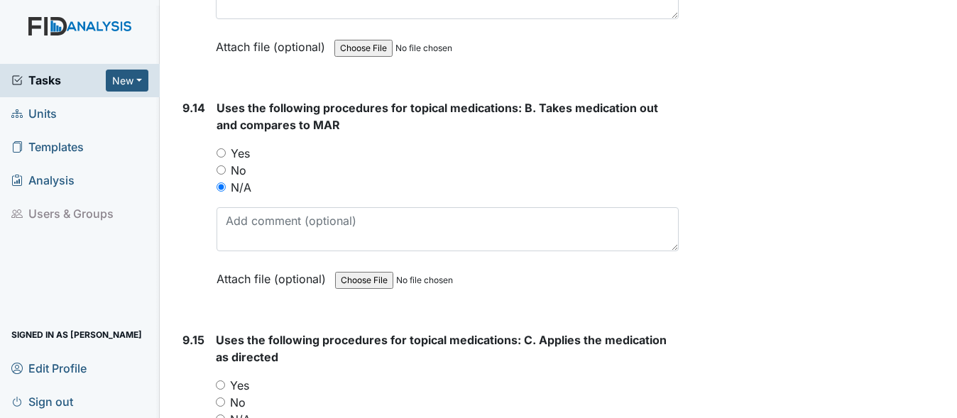
scroll to position [18812, 0]
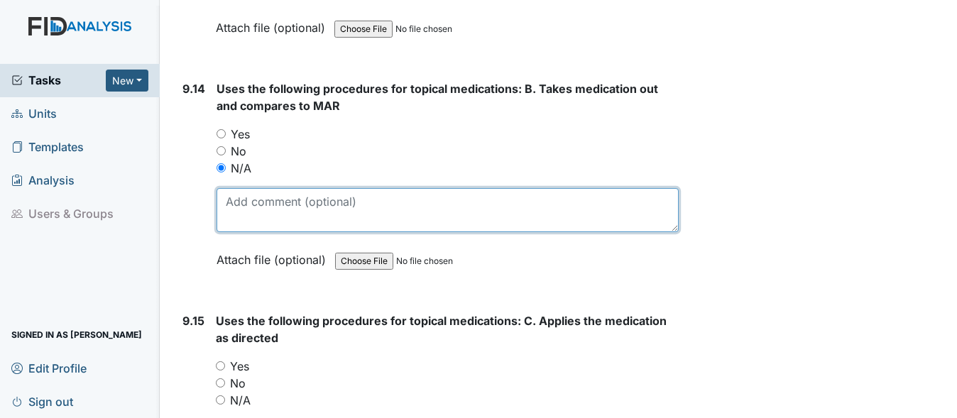
click at [288, 232] on textarea at bounding box center [448, 210] width 462 height 44
paste textarea "no topicals given"
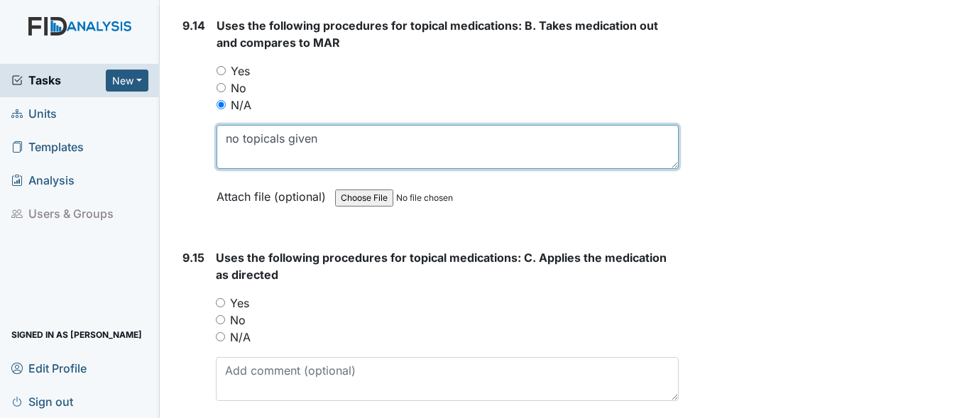
scroll to position [18954, 0]
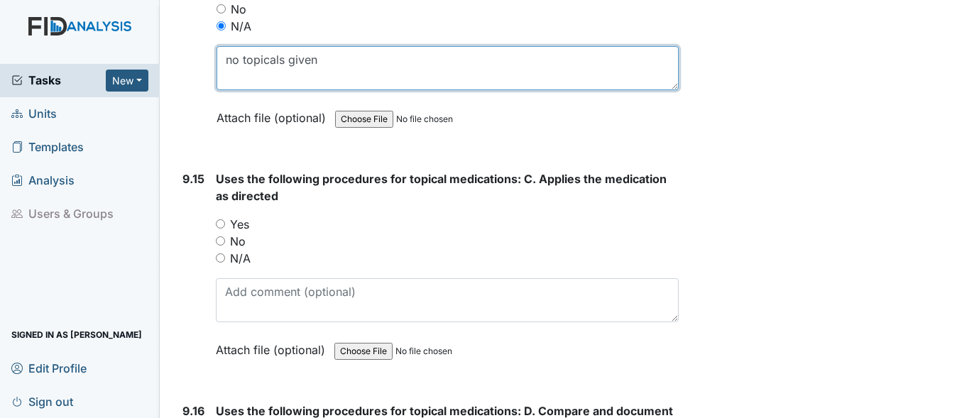
type textarea "no topicals given"
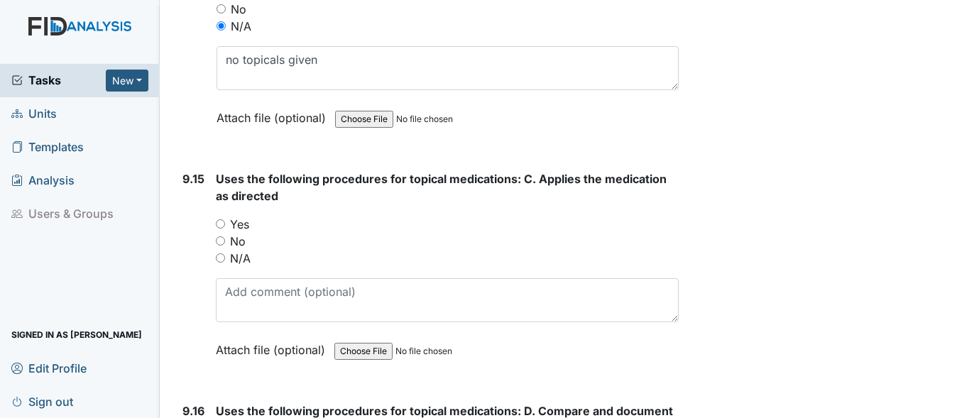
click at [219, 263] on input "N/A" at bounding box center [220, 257] width 9 height 9
radio input "true"
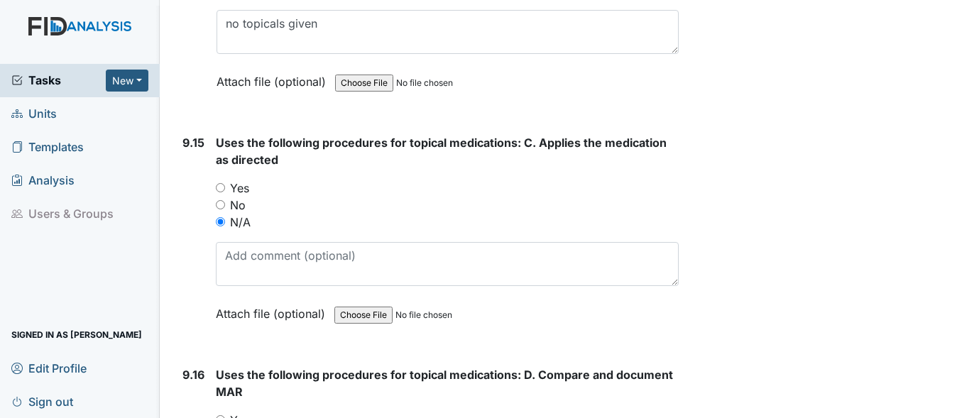
scroll to position [19025, 0]
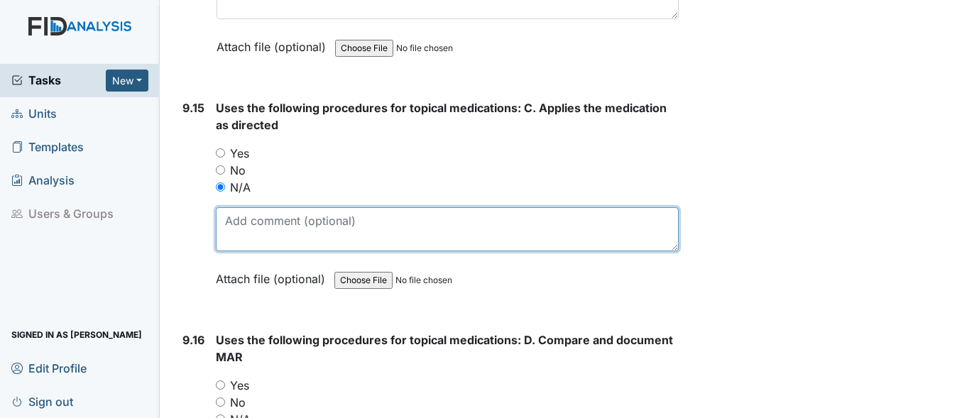
click at [273, 251] on textarea at bounding box center [447, 229] width 463 height 44
paste textarea "no topicals given"
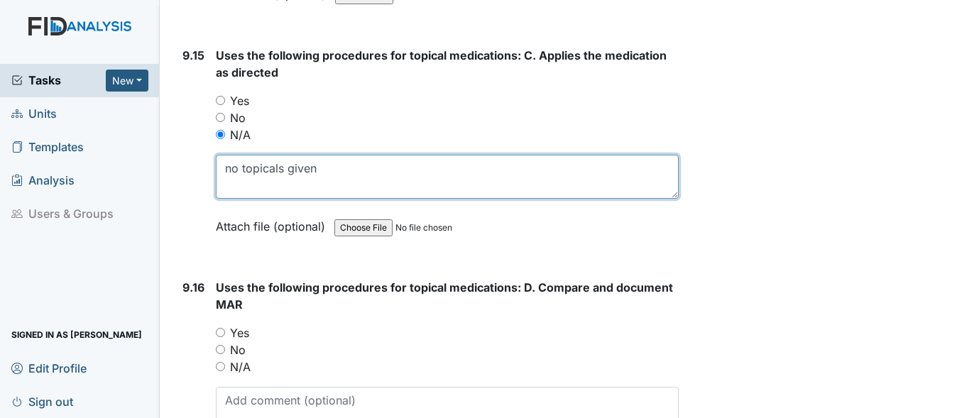
scroll to position [19167, 0]
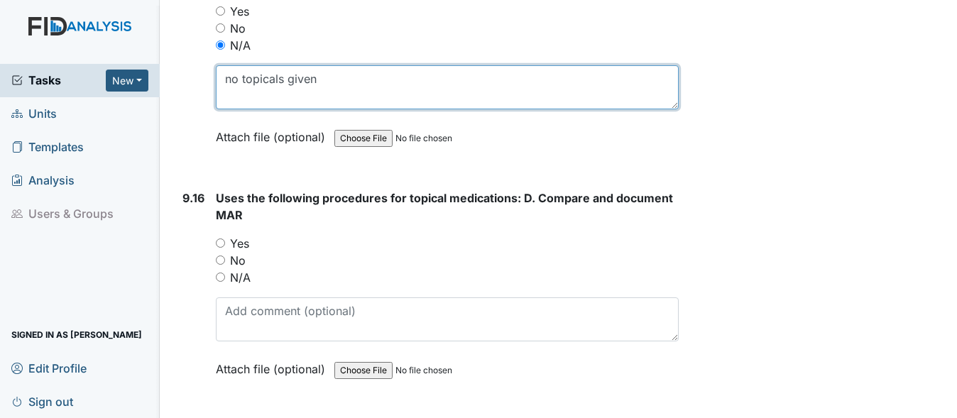
type textarea "no topicals given"
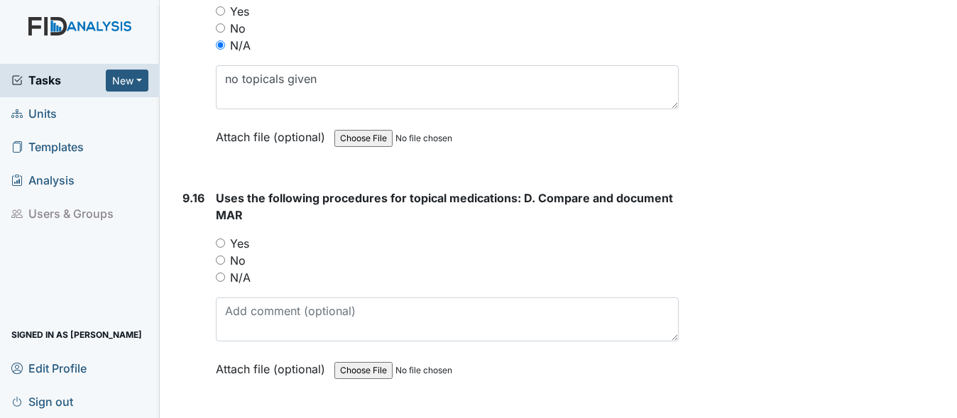
click at [221, 282] on input "N/A" at bounding box center [220, 277] width 9 height 9
radio input "true"
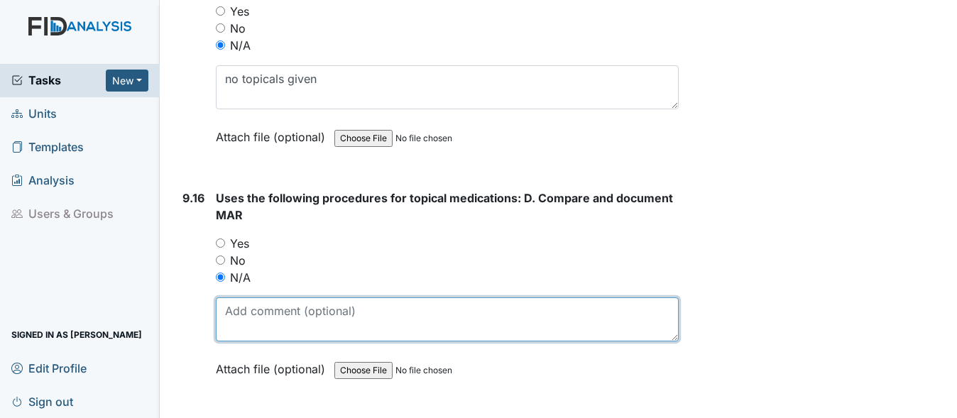
click at [248, 341] on textarea at bounding box center [447, 319] width 463 height 44
paste textarea "no topicals given"
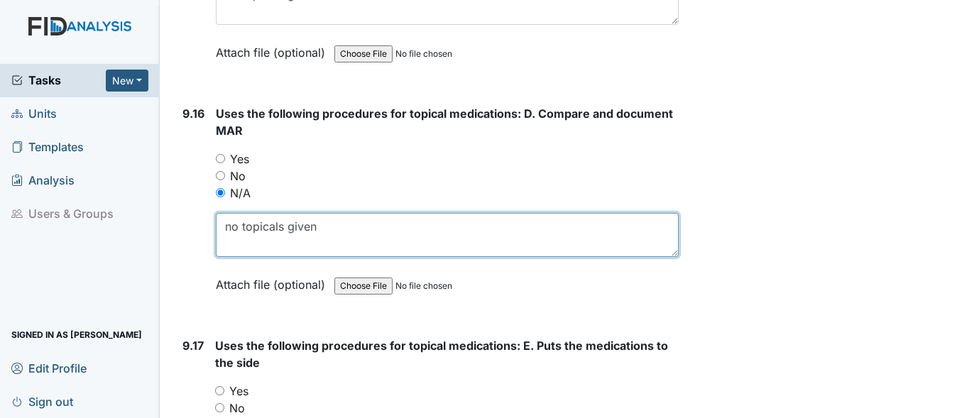
scroll to position [19451, 0]
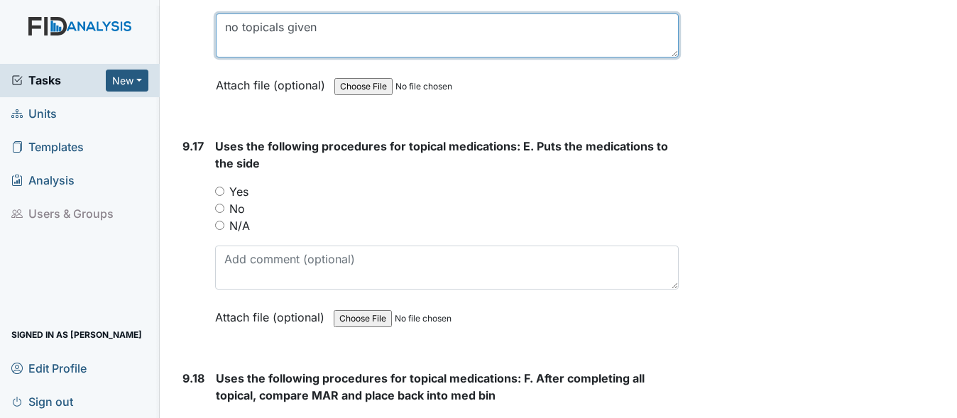
type textarea "no topicals given"
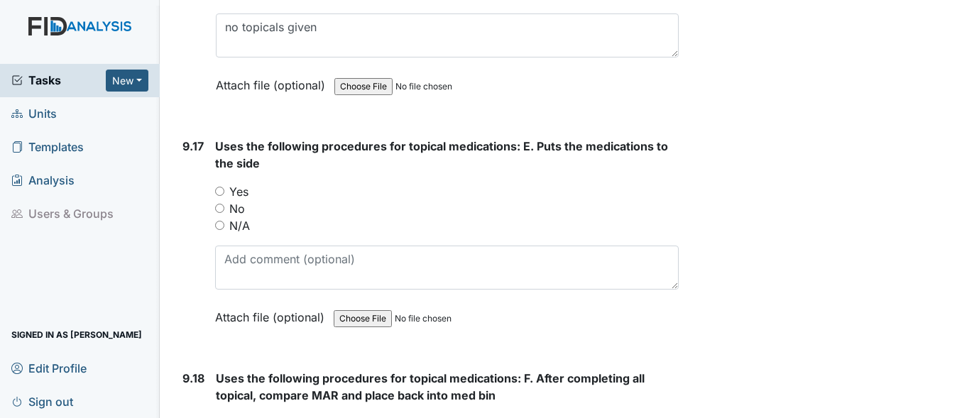
click at [218, 230] on input "N/A" at bounding box center [219, 225] width 9 height 9
radio input "true"
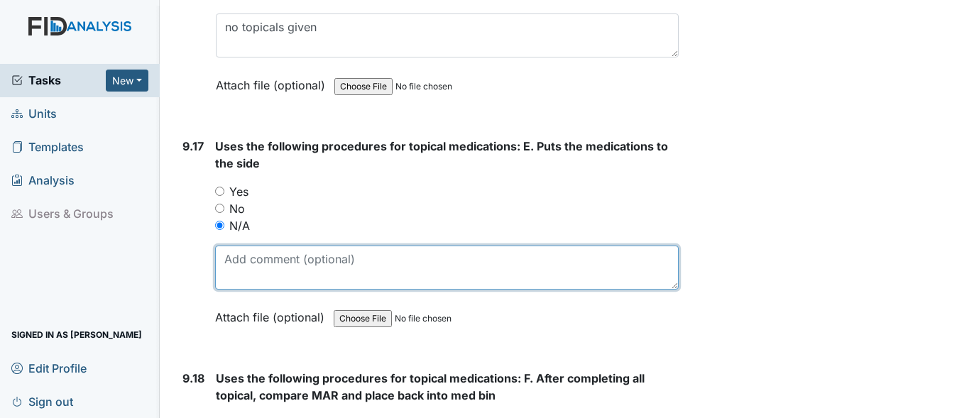
click at [234, 286] on textarea at bounding box center [447, 268] width 464 height 44
paste textarea "no topicals given"
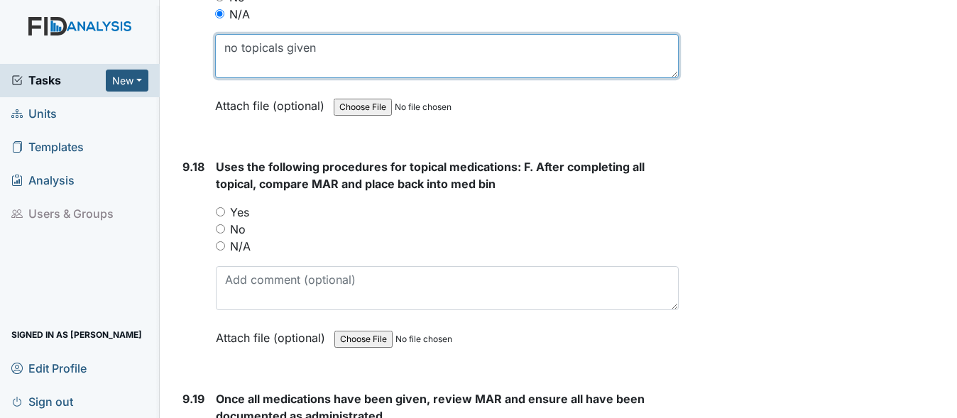
scroll to position [19664, 0]
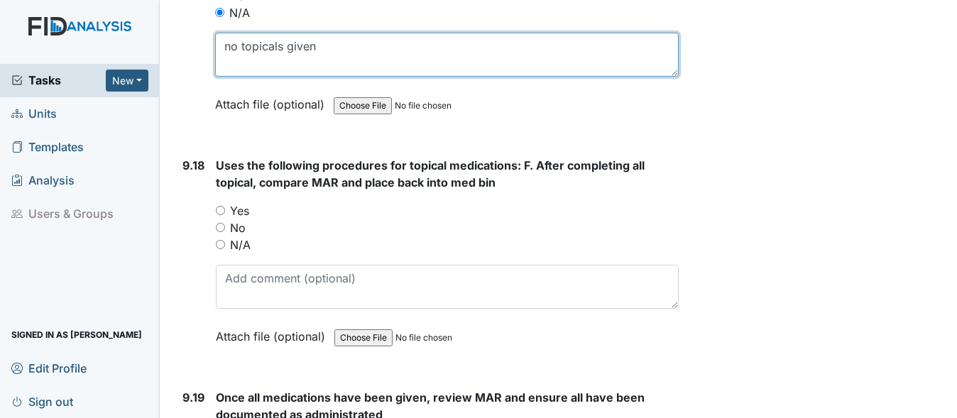
type textarea "no topicals given"
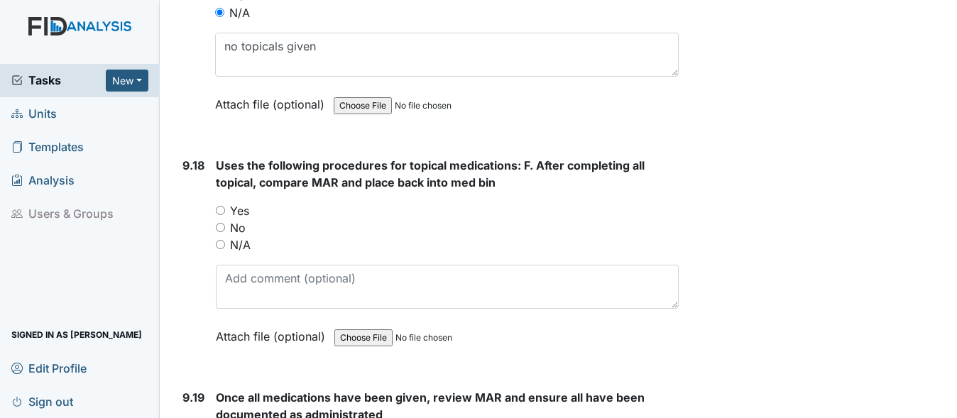
click at [220, 215] on input "Yes" at bounding box center [220, 210] width 9 height 9
radio input "true"
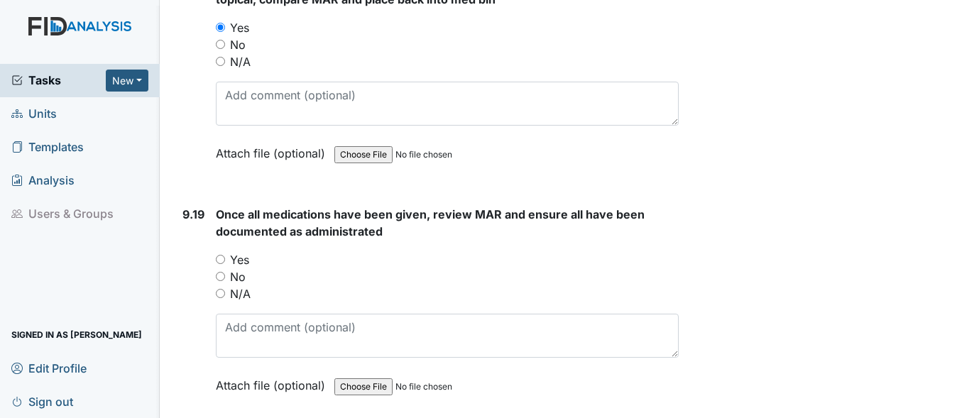
scroll to position [19877, 0]
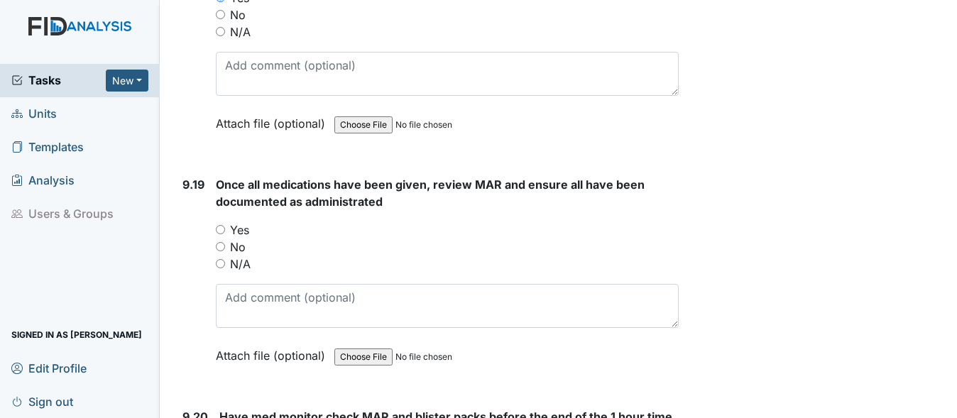
click at [225, 239] on div "Yes" at bounding box center [447, 229] width 463 height 17
click at [216, 239] on div "Yes" at bounding box center [447, 229] width 463 height 17
click at [219, 239] on div "Yes" at bounding box center [447, 229] width 463 height 17
click at [219, 234] on input "Yes" at bounding box center [220, 229] width 9 height 9
radio input "true"
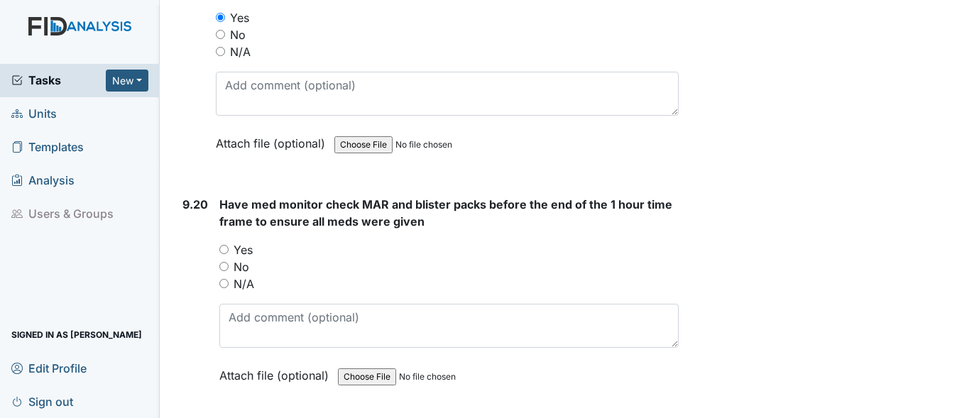
scroll to position [20090, 0]
click at [221, 253] on input "Yes" at bounding box center [223, 248] width 9 height 9
radio input "true"
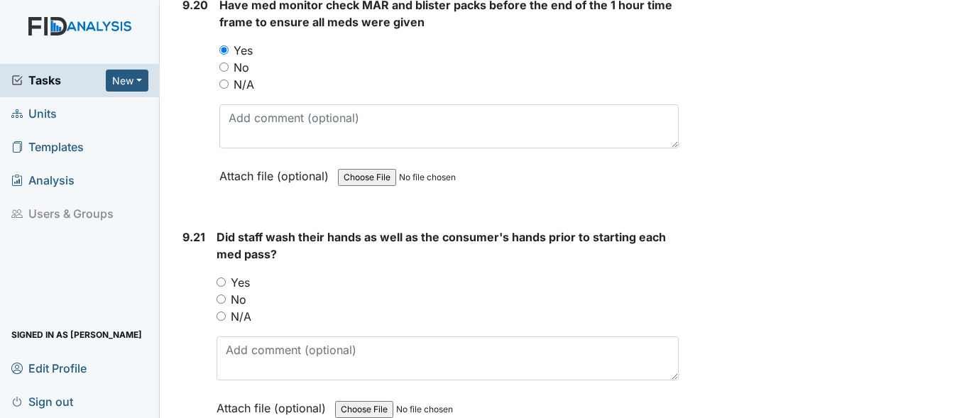
scroll to position [20303, 0]
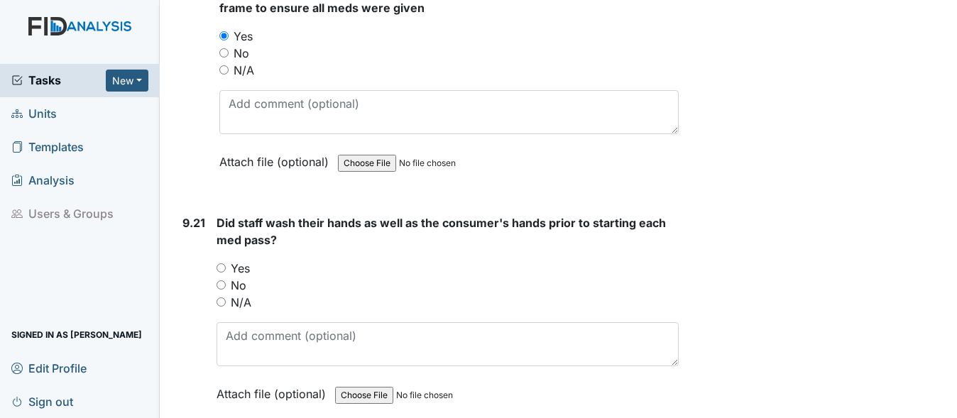
click at [218, 273] on input "Yes" at bounding box center [221, 267] width 9 height 9
radio input "true"
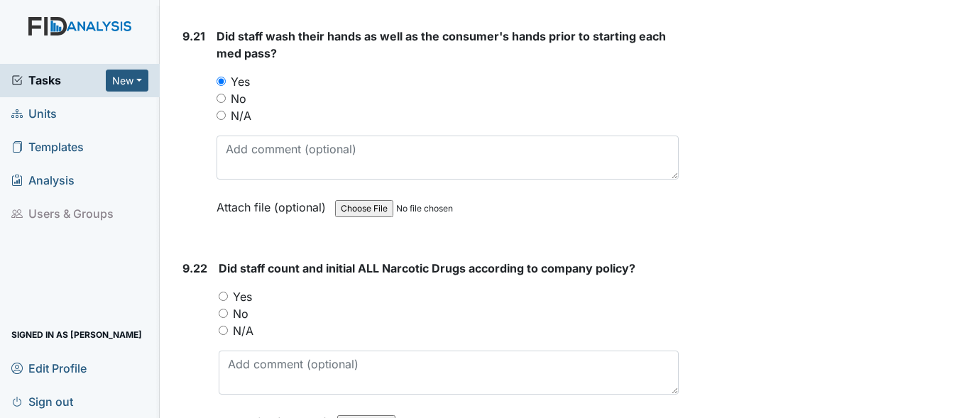
scroll to position [20516, 0]
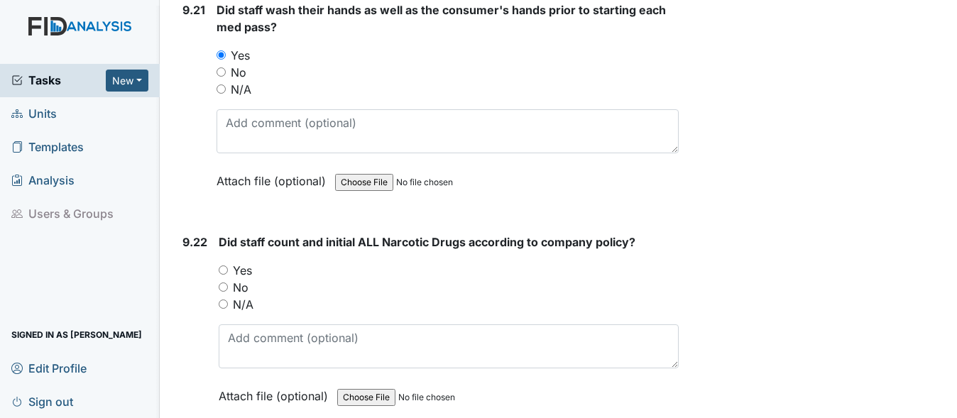
click at [219, 309] on input "N/A" at bounding box center [223, 304] width 9 height 9
radio input "true"
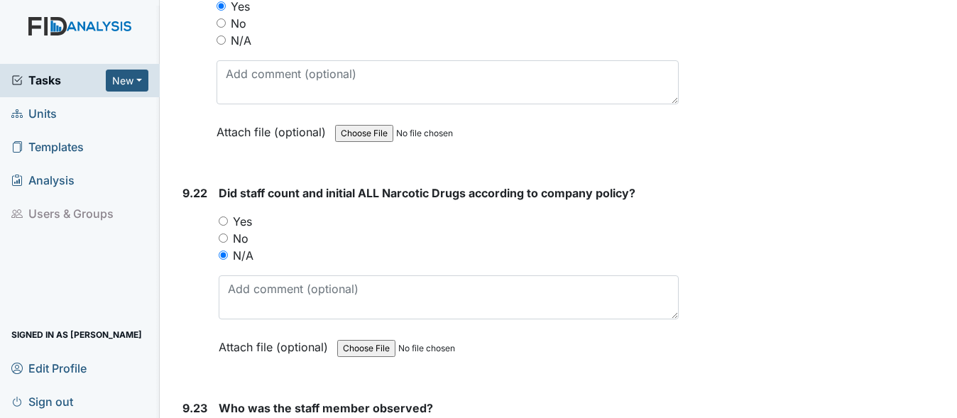
scroll to position [20587, 0]
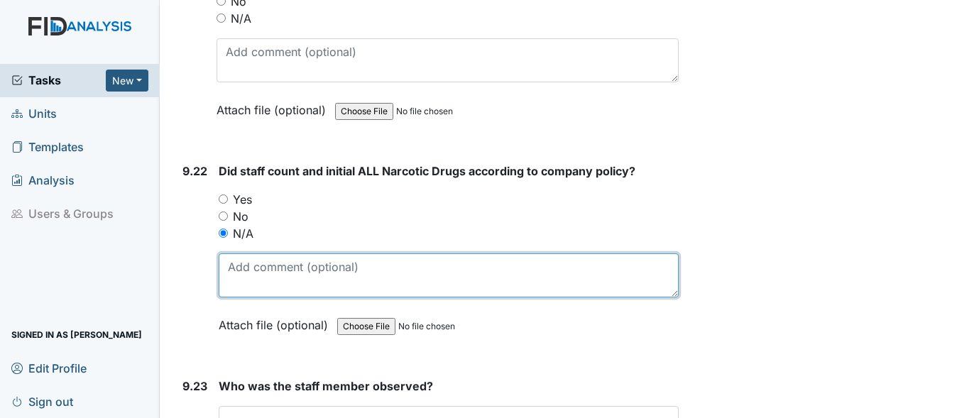
click at [258, 297] on textarea at bounding box center [449, 275] width 460 height 44
paste textarea "no topicals given"
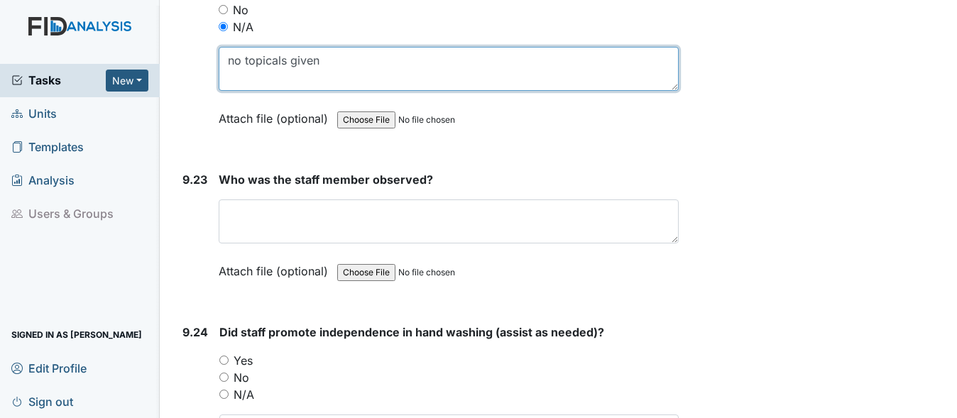
scroll to position [20800, 0]
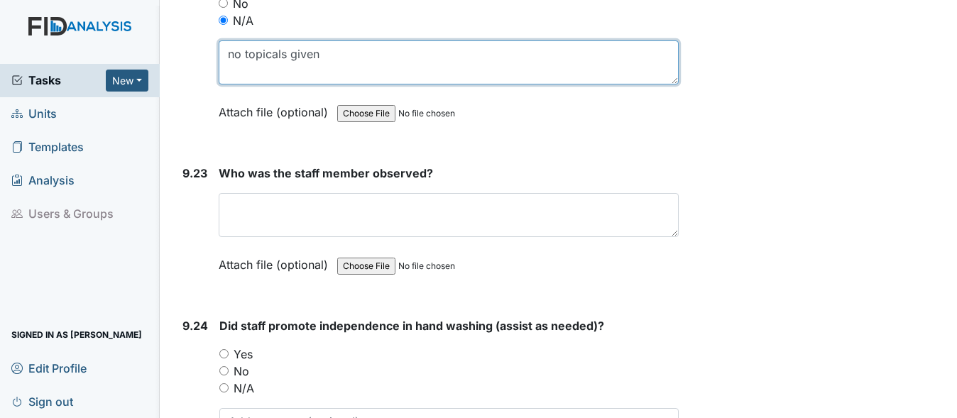
type textarea "no topicals given"
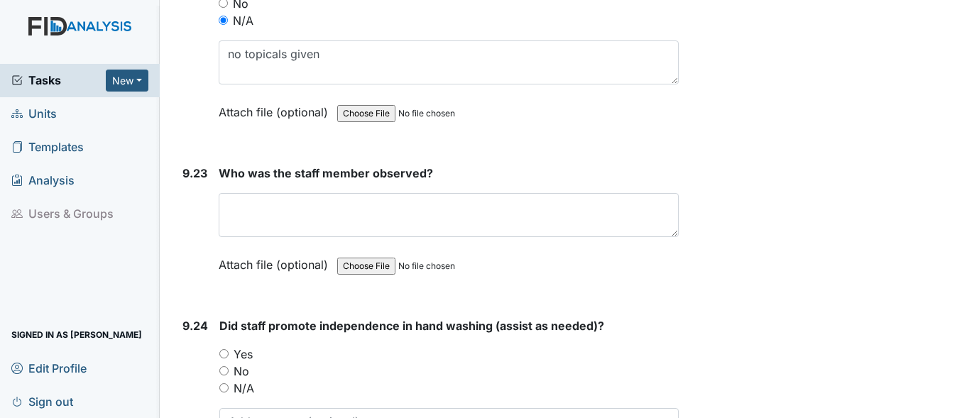
click at [277, 274] on div "Who was the staff member observed? This field is required. Attach file (optiona…" at bounding box center [449, 224] width 460 height 119
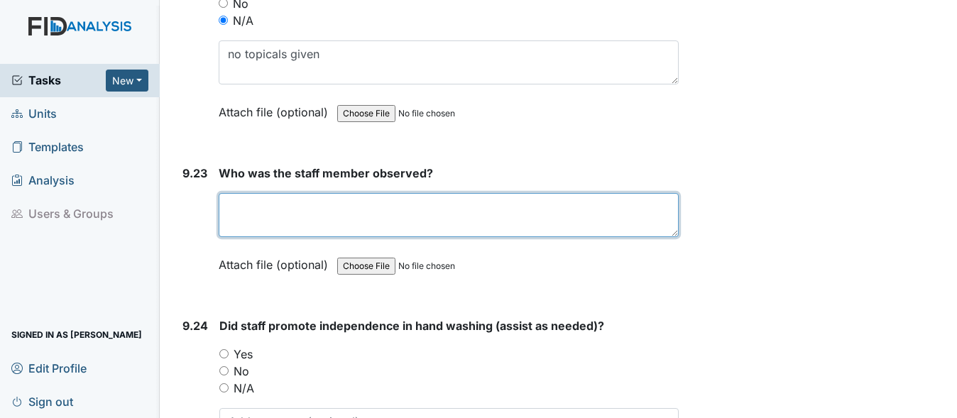
click at [290, 237] on textarea at bounding box center [449, 215] width 460 height 44
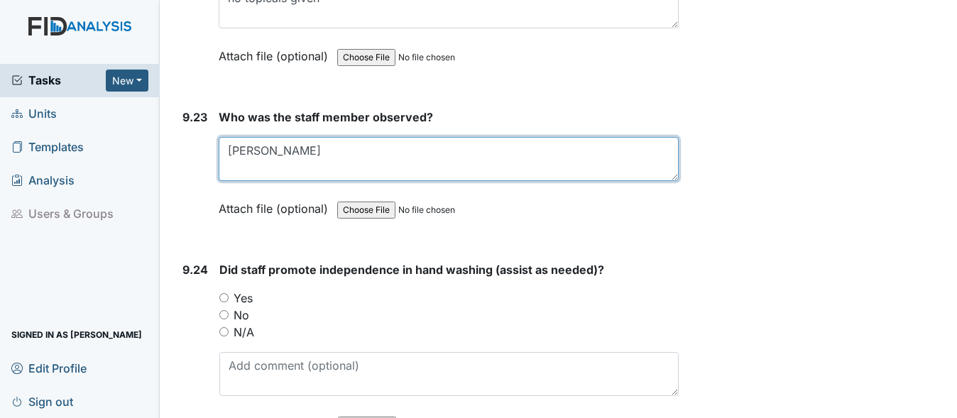
scroll to position [21013, 0]
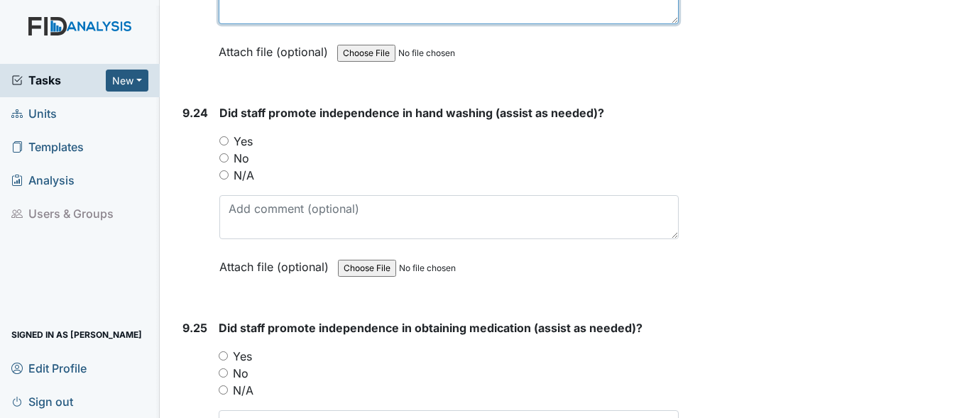
type textarea "[PERSON_NAME]"
click at [224, 150] on div "Yes" at bounding box center [448, 141] width 459 height 17
click at [224, 146] on input "Yes" at bounding box center [223, 140] width 9 height 9
radio input "true"
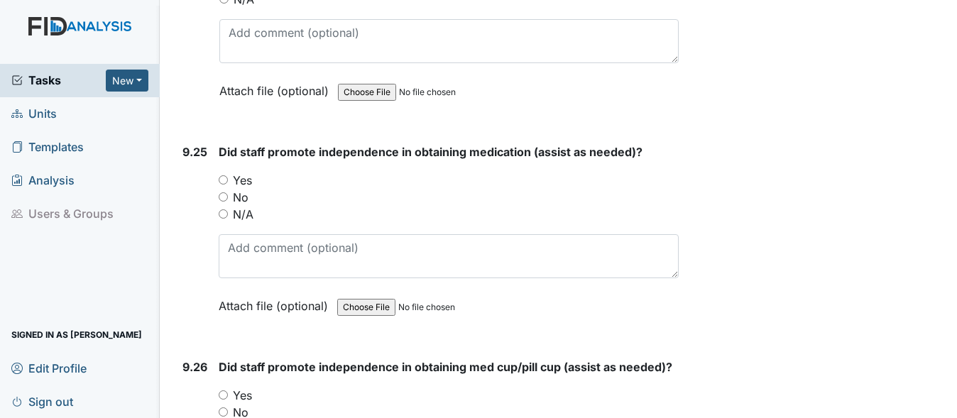
scroll to position [21226, 0]
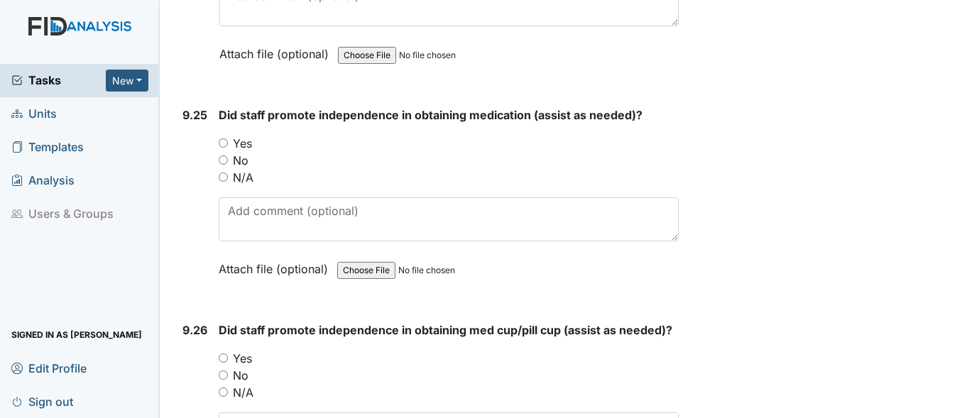
click at [224, 148] on input "Yes" at bounding box center [223, 142] width 9 height 9
radio input "true"
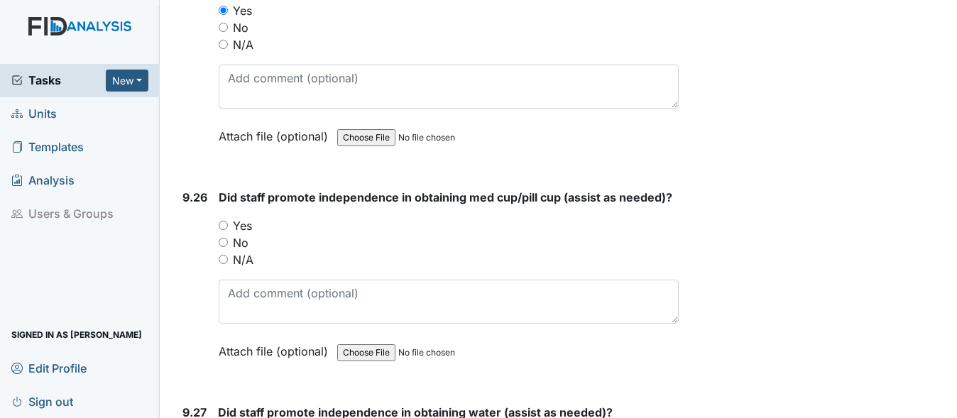
scroll to position [21368, 0]
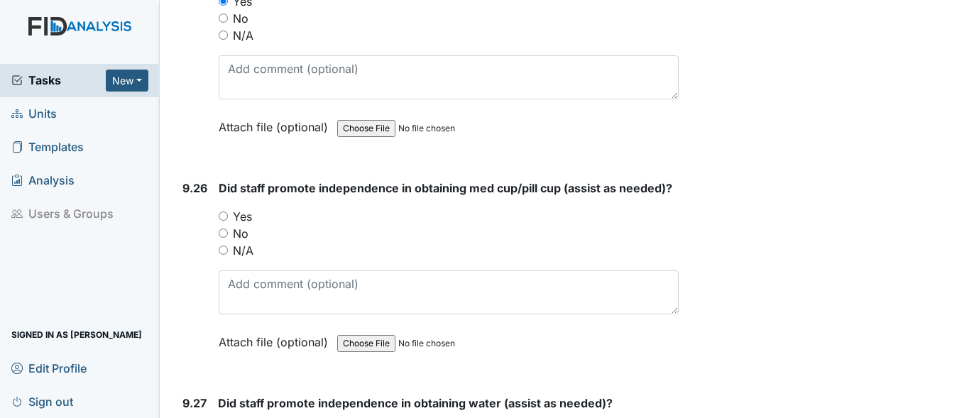
click at [222, 221] on input "Yes" at bounding box center [223, 216] width 9 height 9
radio input "true"
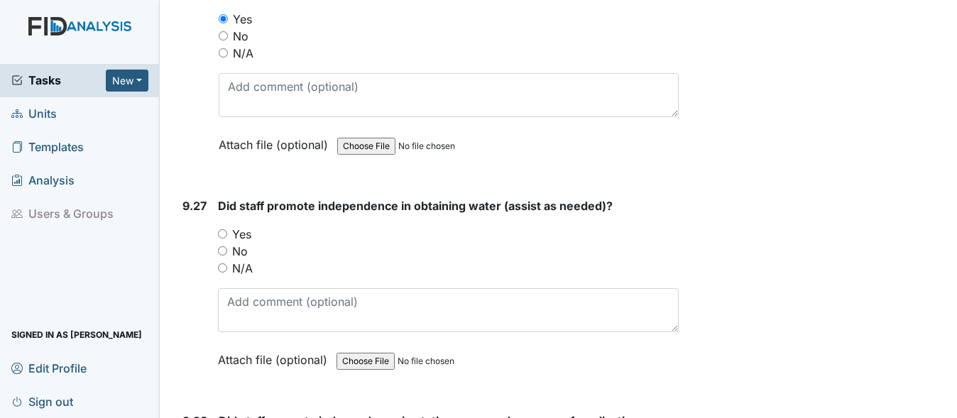
scroll to position [21581, 0]
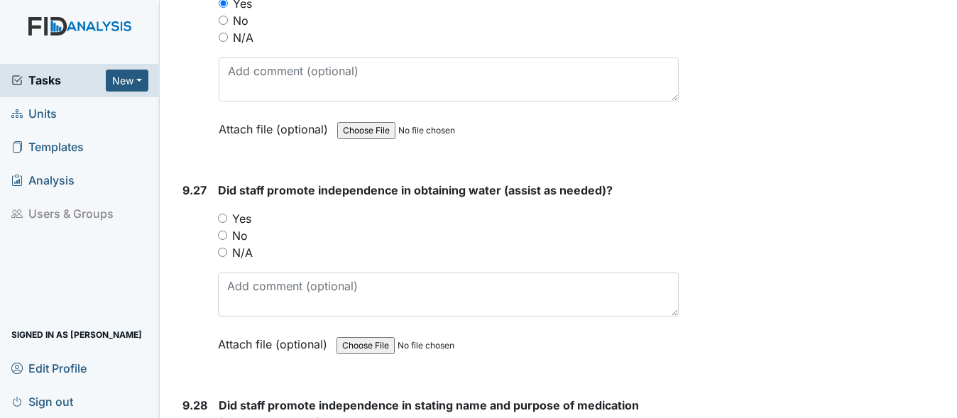
click at [221, 223] on input "Yes" at bounding box center [222, 218] width 9 height 9
radio input "true"
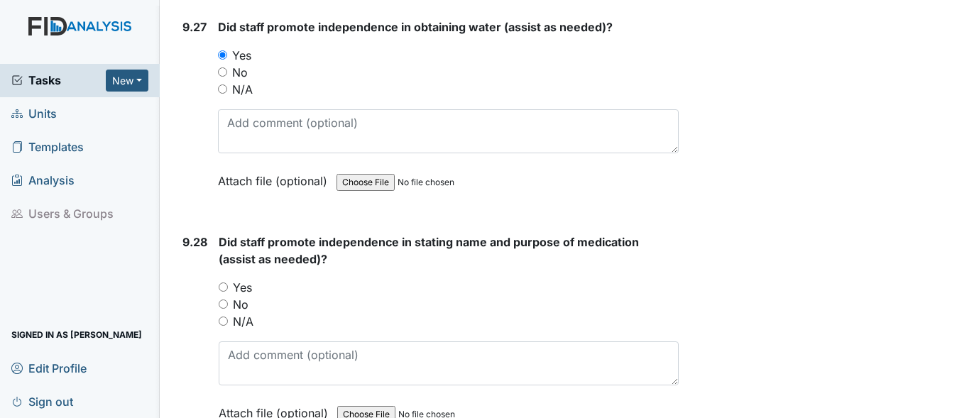
scroll to position [21794, 0]
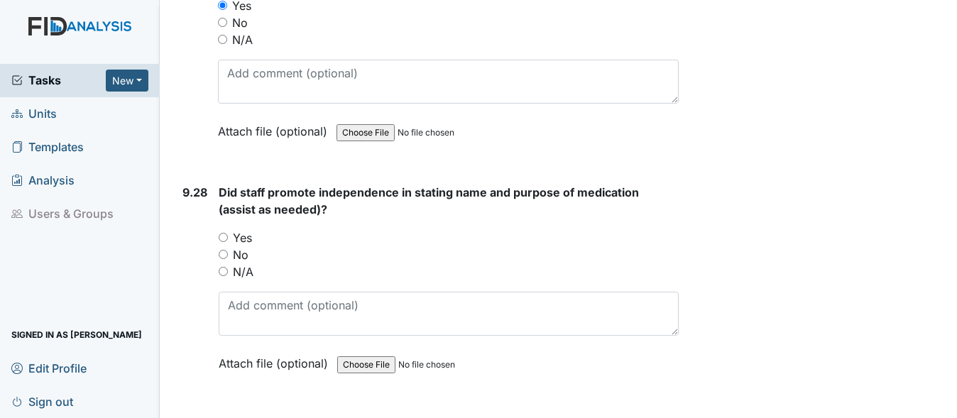
click at [224, 242] on input "Yes" at bounding box center [223, 237] width 9 height 9
radio input "true"
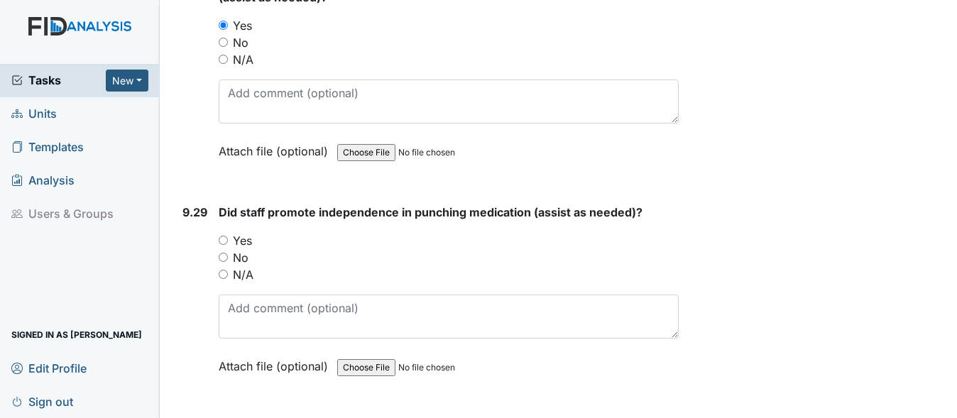
scroll to position [22007, 0]
click at [221, 244] on input "Yes" at bounding box center [223, 239] width 9 height 9
radio input "true"
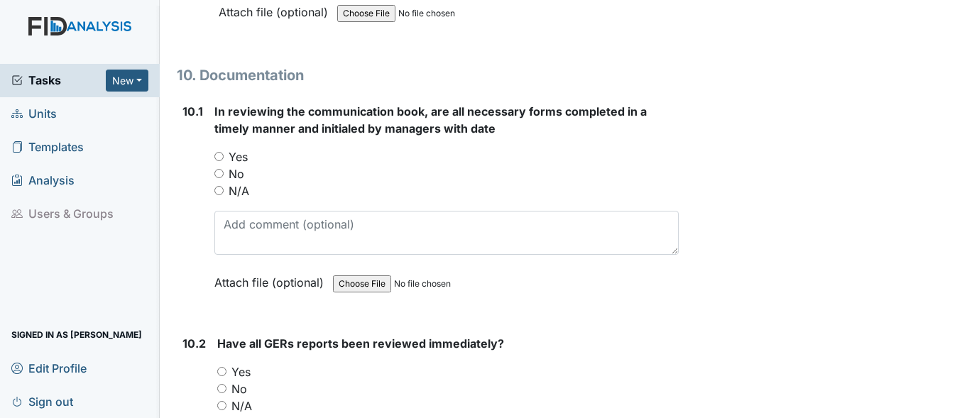
scroll to position [22362, 0]
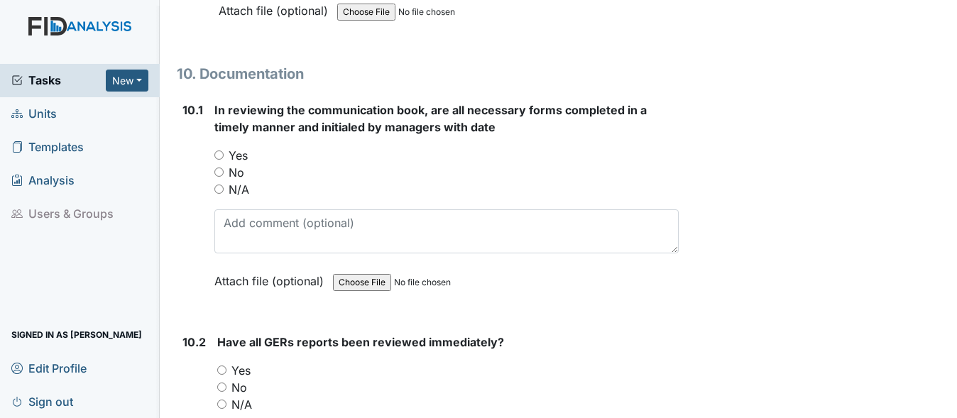
click at [221, 160] on input "Yes" at bounding box center [218, 154] width 9 height 9
radio input "true"
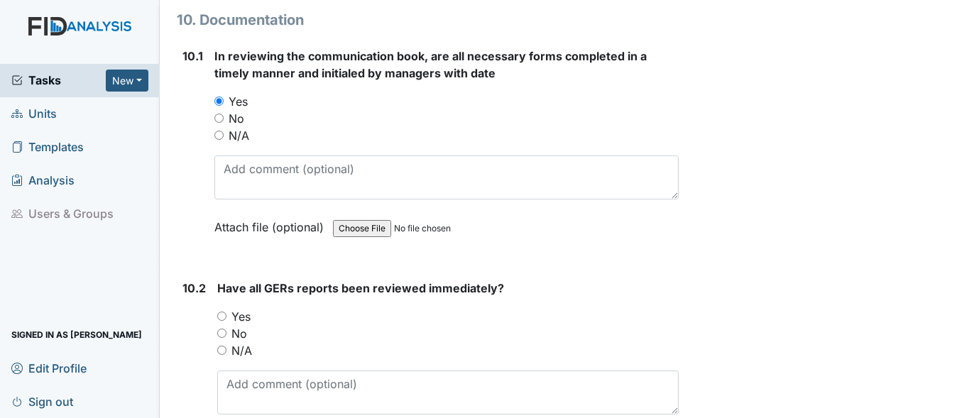
scroll to position [22504, 0]
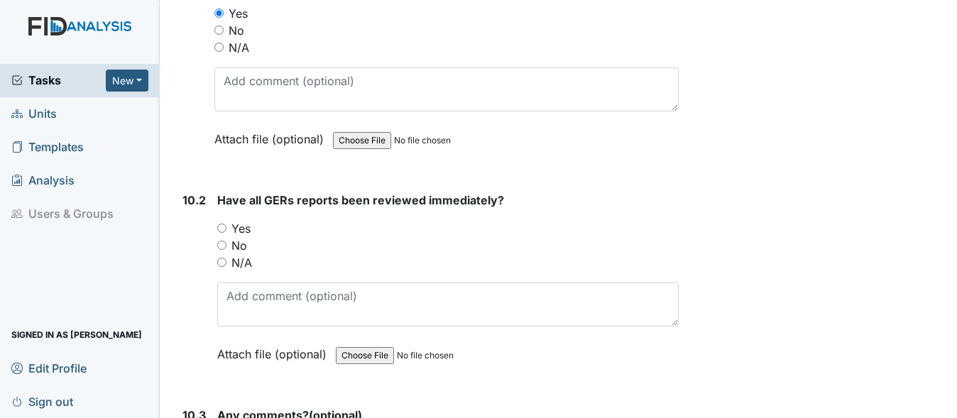
click at [220, 233] on input "Yes" at bounding box center [221, 228] width 9 height 9
radio input "true"
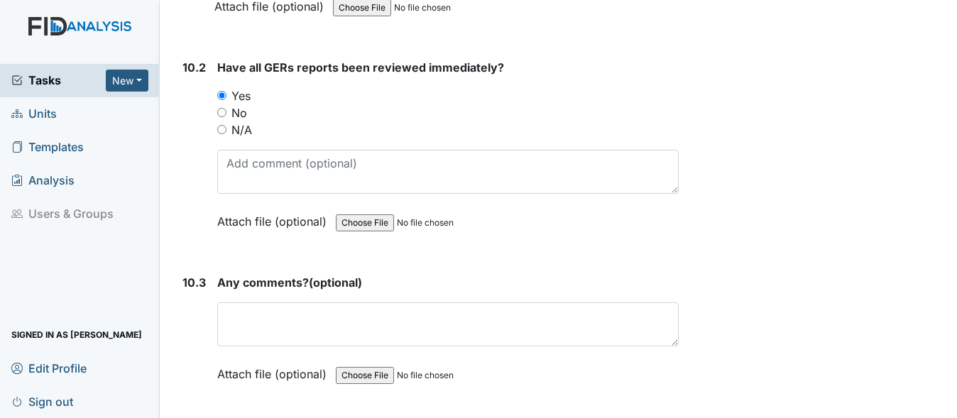
scroll to position [22646, 0]
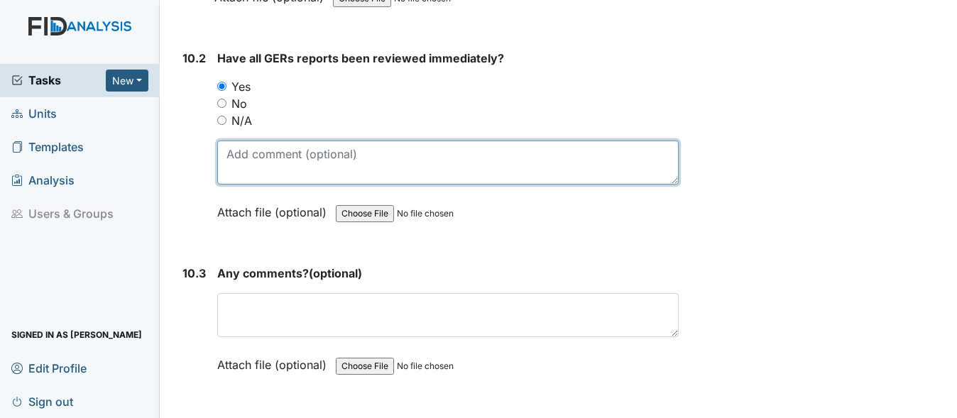
click at [321, 185] on textarea at bounding box center [447, 163] width 461 height 44
type textarea "n"
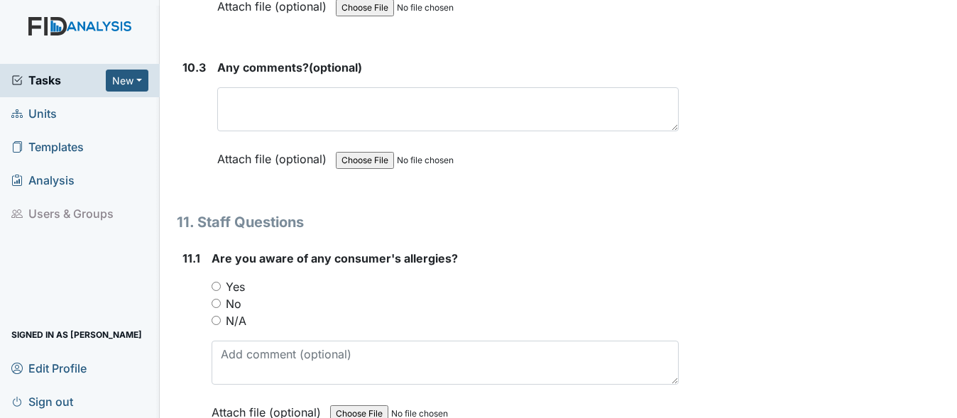
scroll to position [22859, 0]
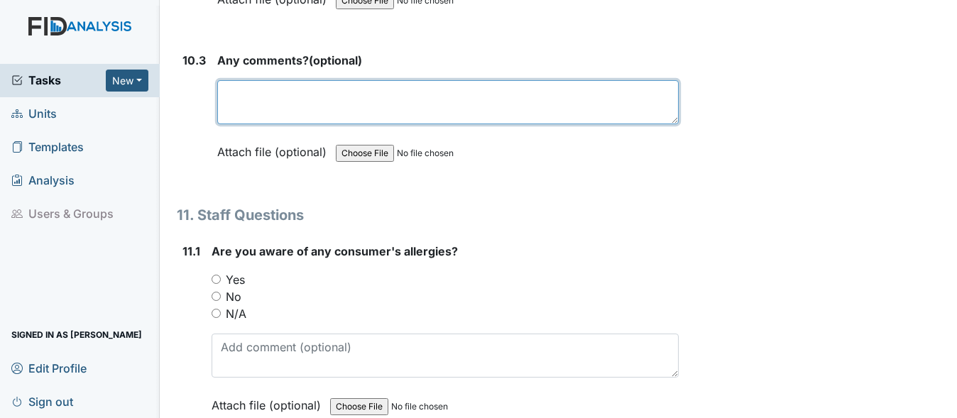
click at [317, 124] on textarea at bounding box center [447, 102] width 461 height 44
type textarea "n"
click at [317, 124] on textarea at bounding box center [447, 102] width 461 height 44
click at [580, 124] on textarea "HC reminded staff to encouraged consumers to eat some vegatbles" at bounding box center [447, 102] width 461 height 44
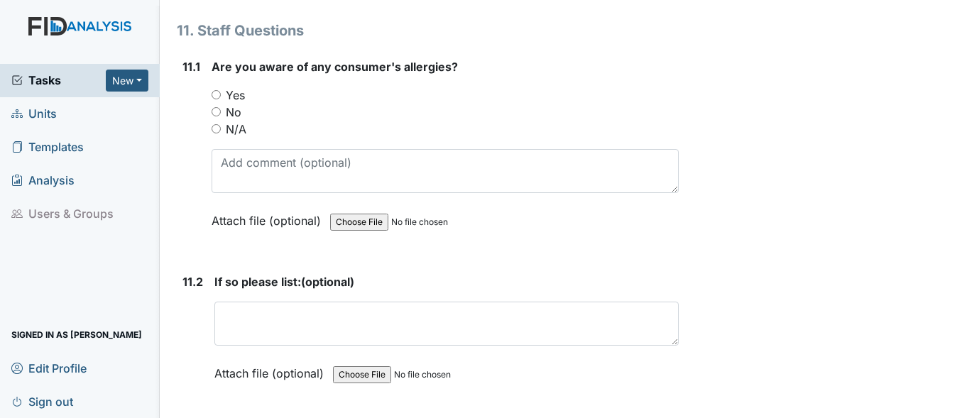
scroll to position [23072, 0]
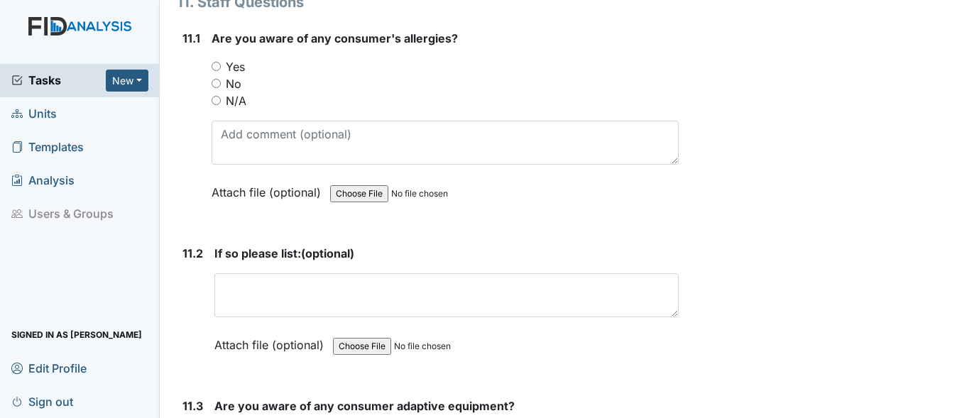
type textarea "HC reminded staff to encouraged consumers to eat some vegetables"
click at [216, 71] on input "Yes" at bounding box center [216, 66] width 9 height 9
radio input "true"
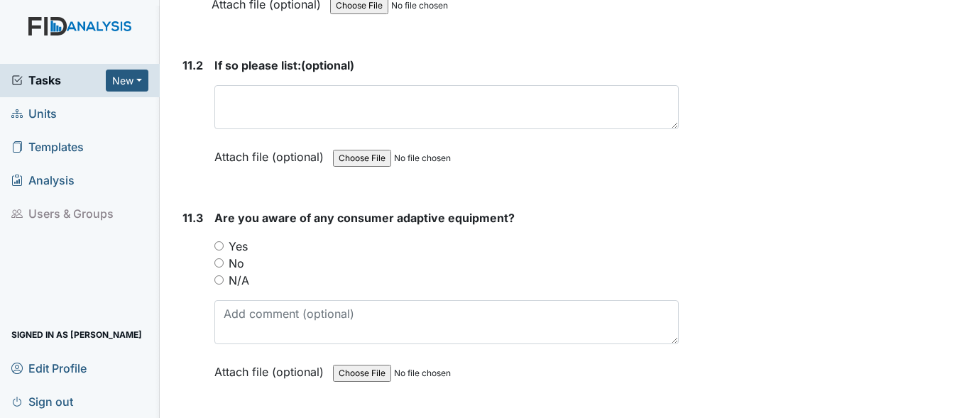
scroll to position [23285, 0]
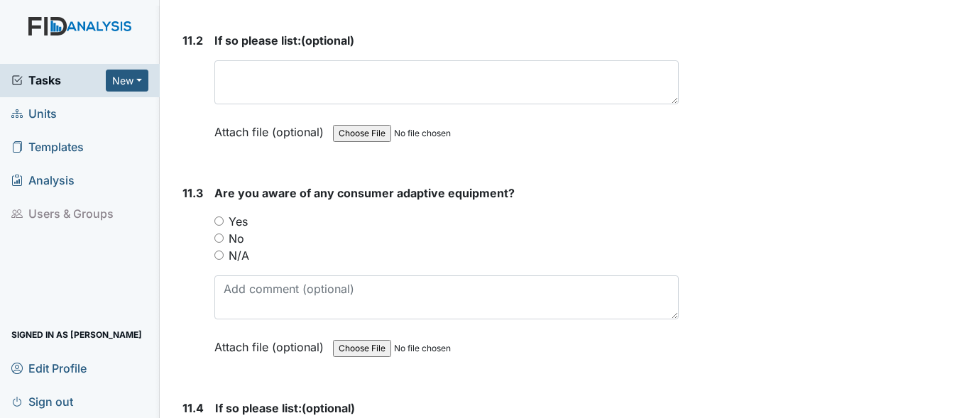
click at [221, 226] on input "Yes" at bounding box center [218, 221] width 9 height 9
radio input "true"
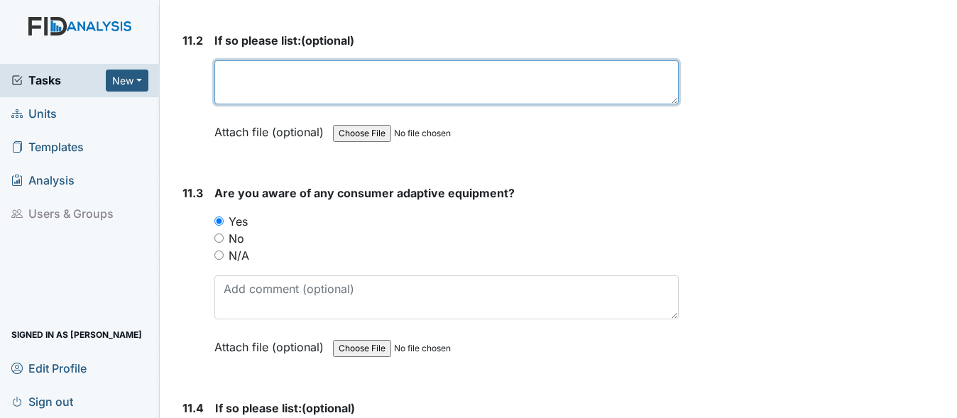
click at [310, 104] on textarea at bounding box center [446, 82] width 464 height 44
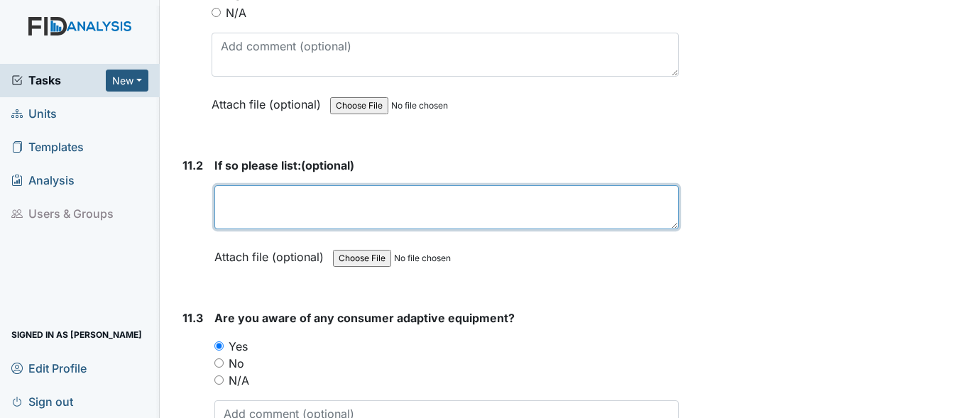
scroll to position [23143, 0]
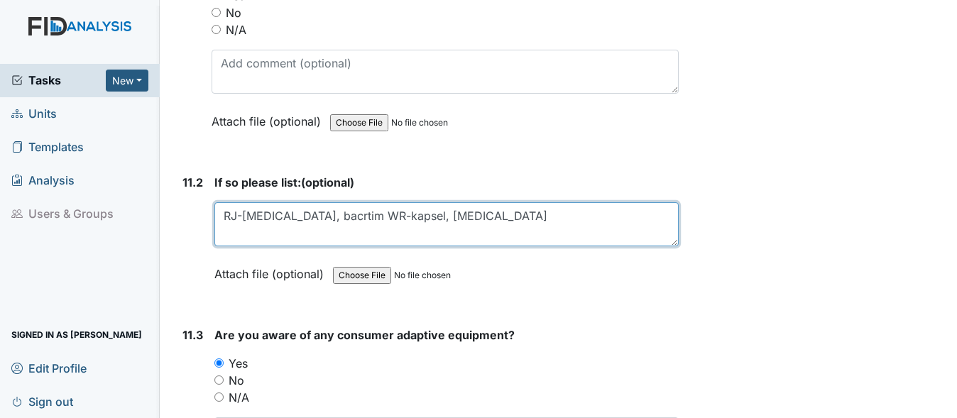
click at [289, 246] on textarea "RJ-[MEDICAL_DATA], bacrtim WR-kapsel, [MEDICAL_DATA]" at bounding box center [446, 224] width 464 height 44
type textarea "RJ-[MEDICAL_DATA], [MEDICAL_DATA] WR-kapsel, [MEDICAL_DATA]"
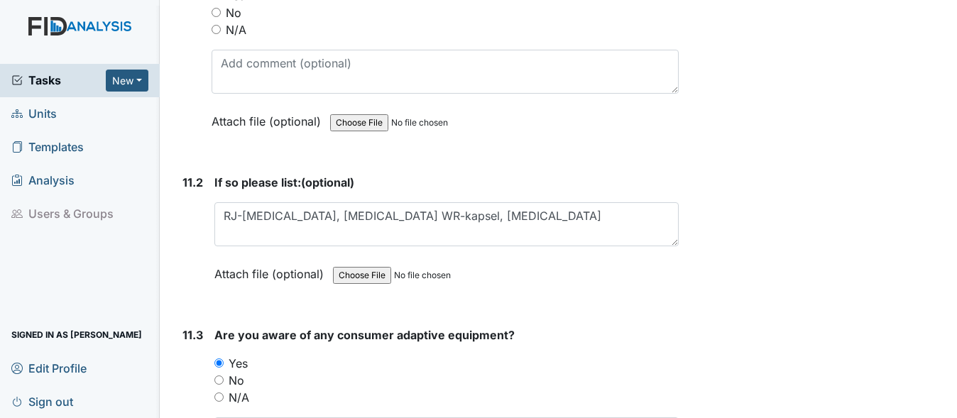
click at [629, 292] on div "Attach file (optional) You can upload .pdf, .txt, .jpg, .jpeg, .png, .csv, .xls…" at bounding box center [446, 275] width 464 height 35
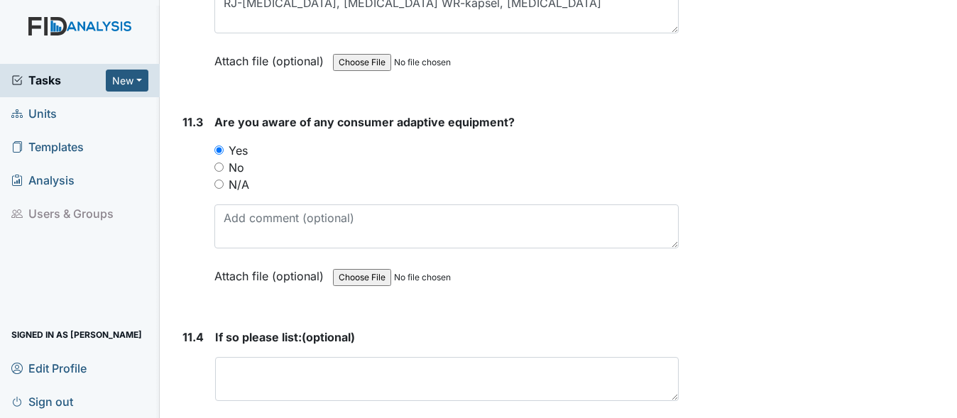
scroll to position [23427, 0]
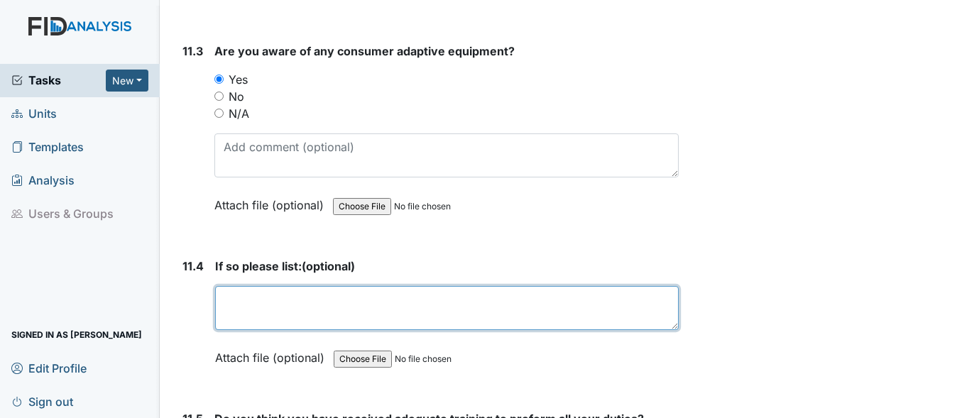
click at [333, 330] on textarea at bounding box center [447, 308] width 464 height 44
click at [333, 330] on textarea "[PERSON_NAME]," at bounding box center [447, 308] width 464 height 44
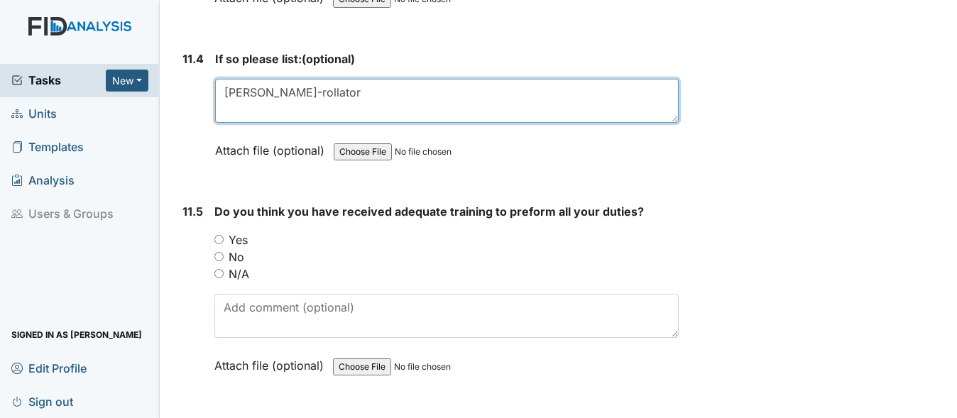
scroll to position [23640, 0]
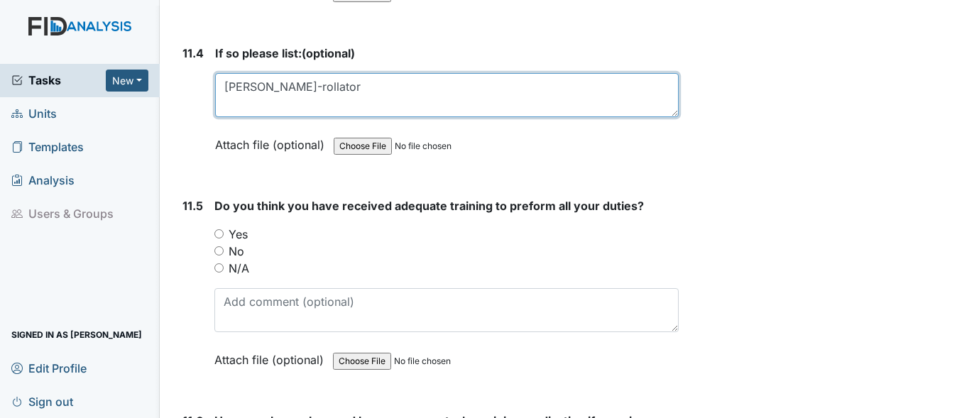
type textarea "[PERSON_NAME]-rollator"
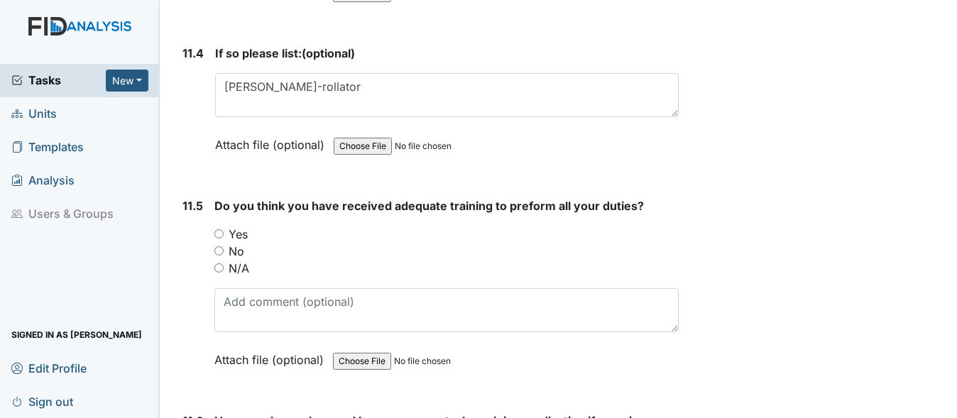
click at [217, 239] on input "Yes" at bounding box center [218, 233] width 9 height 9
radio input "true"
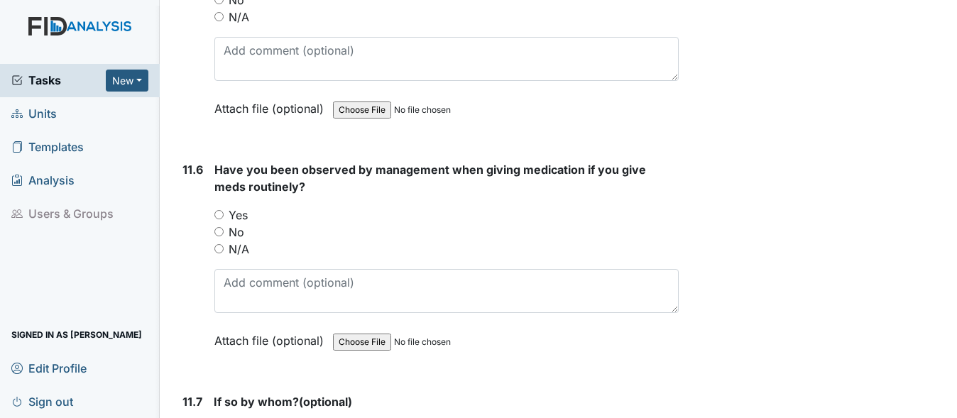
scroll to position [23923, 0]
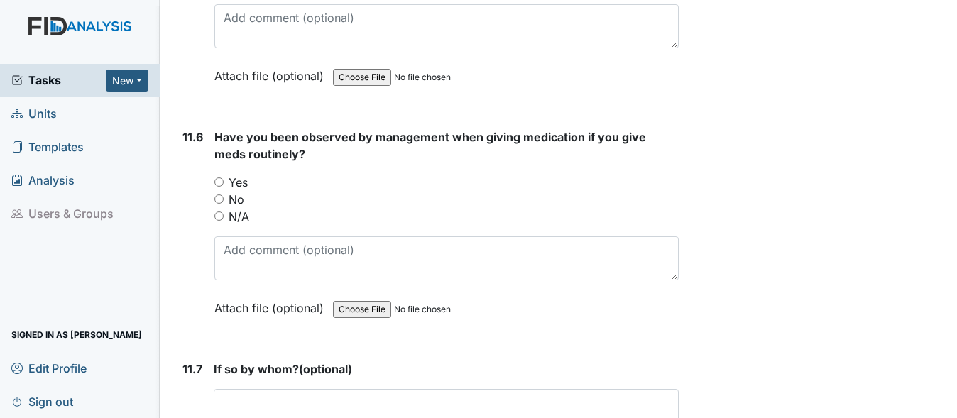
click at [224, 191] on div "Yes" at bounding box center [446, 182] width 464 height 17
click at [221, 187] on input "Yes" at bounding box center [218, 181] width 9 height 9
radio input "true"
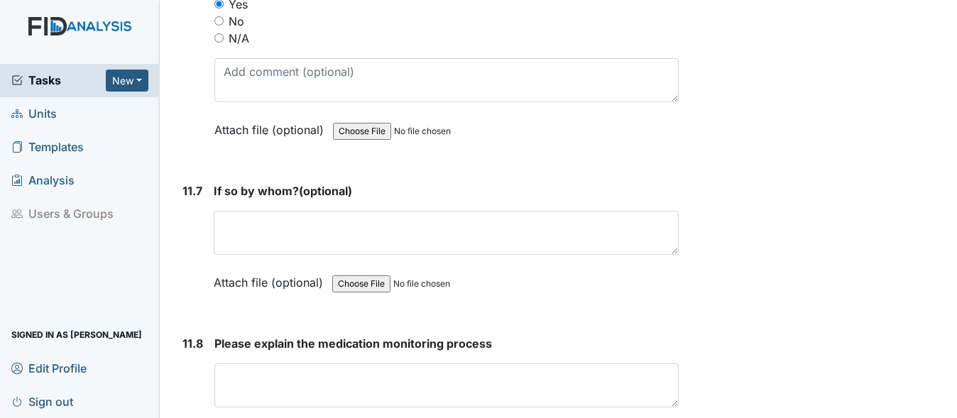
scroll to position [24136, 0]
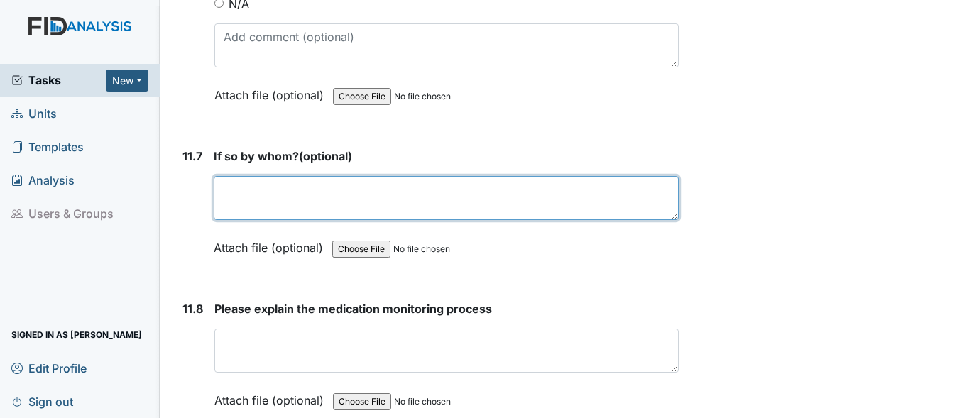
click at [280, 220] on textarea at bounding box center [446, 198] width 465 height 44
click at [273, 220] on textarea "[PERSON_NAME] [DATE]" at bounding box center [446, 198] width 465 height 44
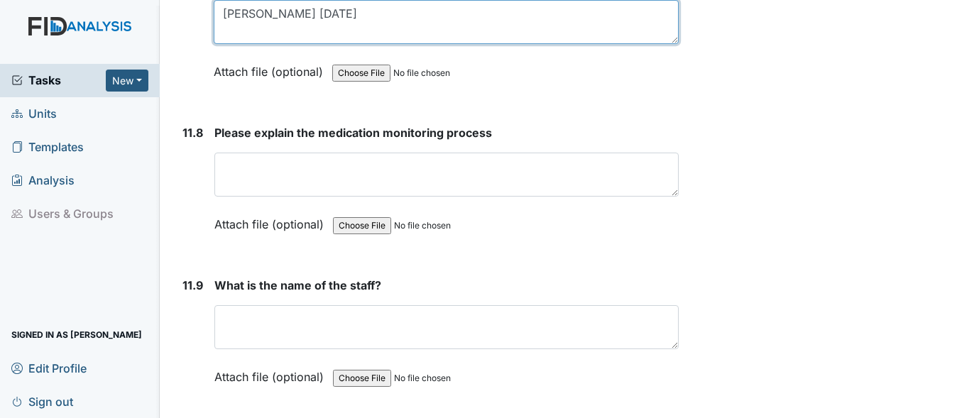
scroll to position [24349, 0]
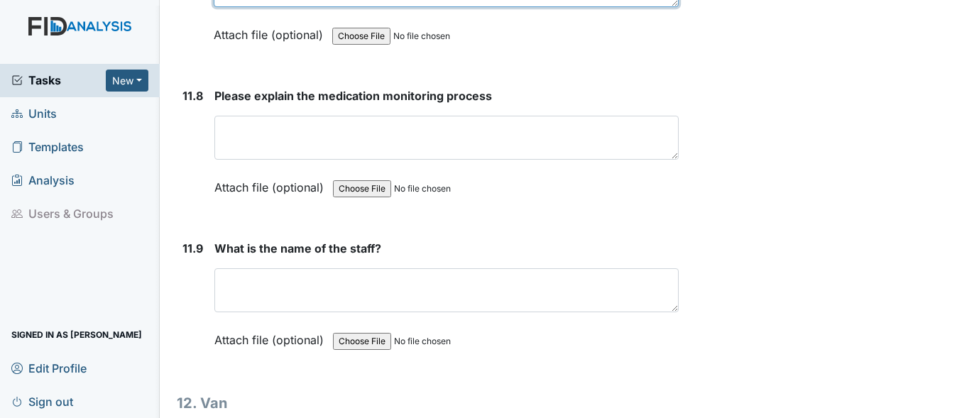
type textarea "[PERSON_NAME] [DATE]"
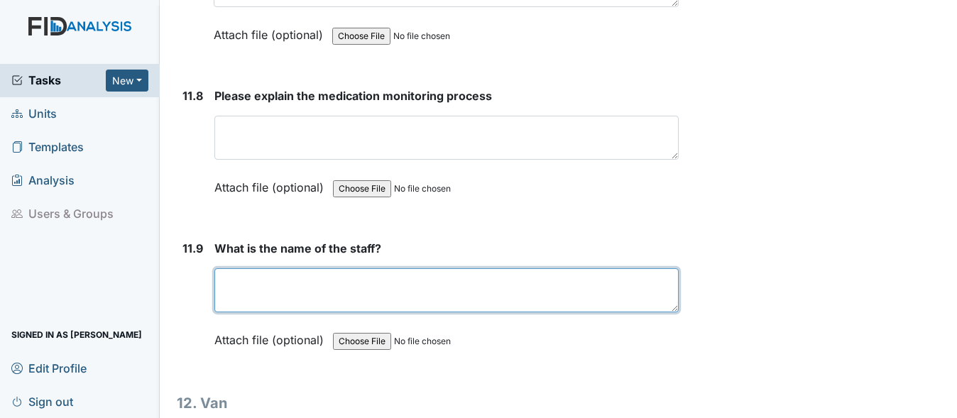
click at [346, 312] on textarea at bounding box center [446, 290] width 464 height 44
type textarea "[PERSON_NAME]"
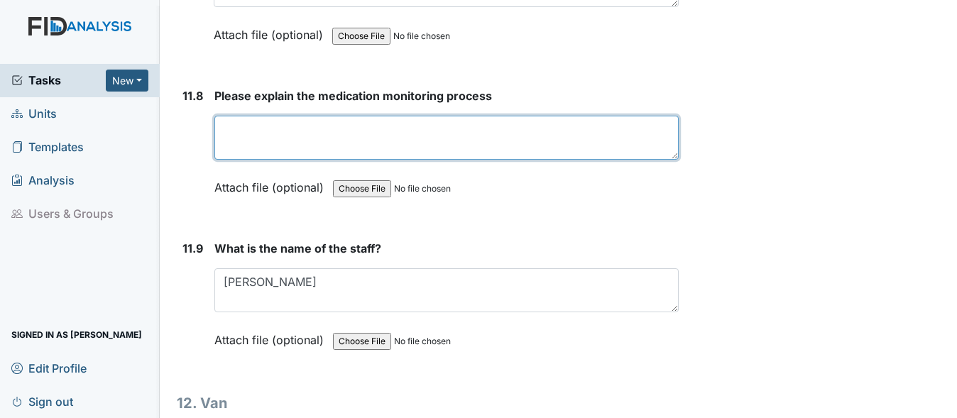
click at [384, 160] on textarea at bounding box center [446, 138] width 464 height 44
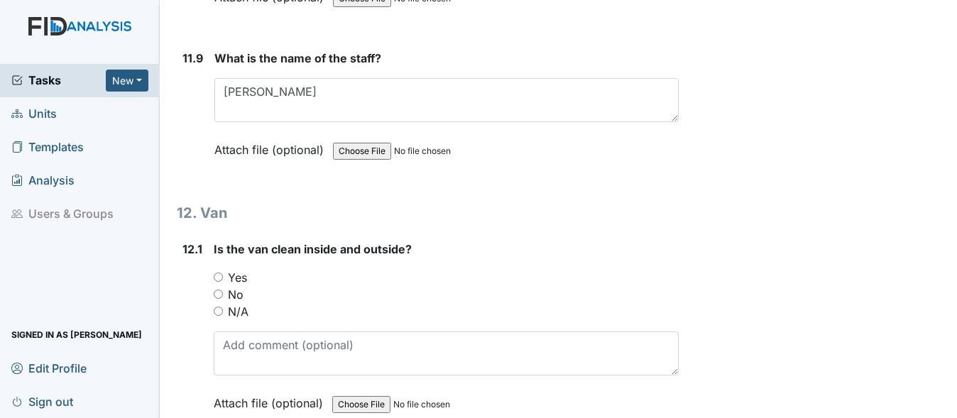
scroll to position [24562, 0]
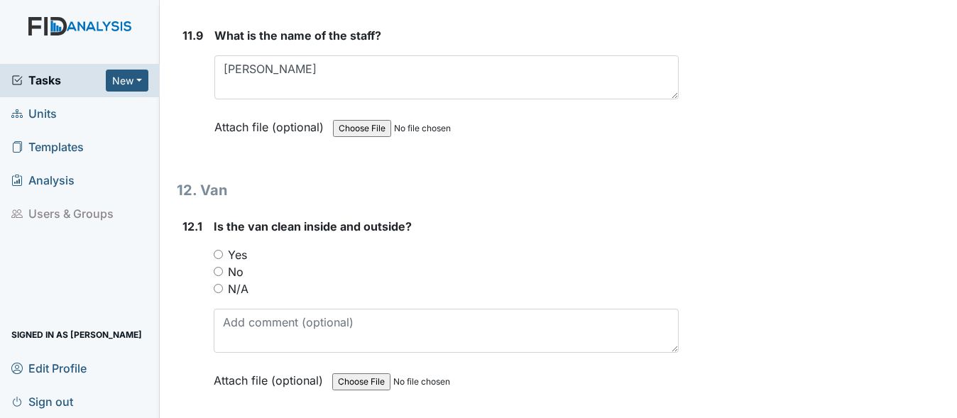
click at [219, 259] on input "Yes" at bounding box center [218, 254] width 9 height 9
radio input "true"
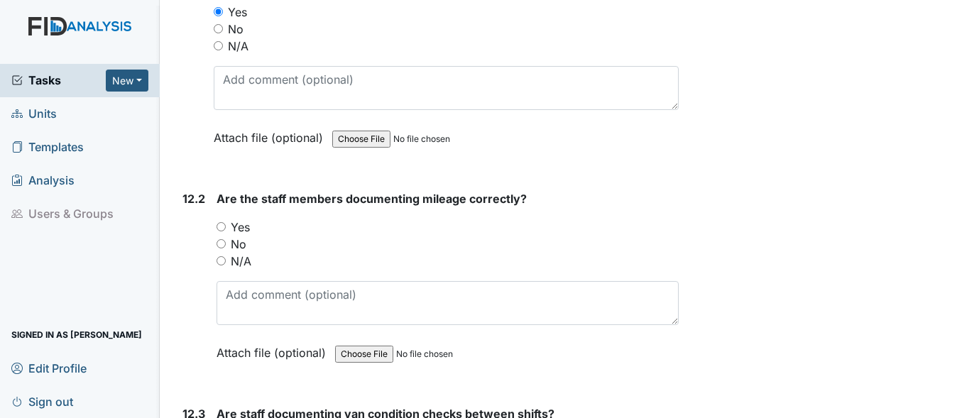
scroll to position [24846, 0]
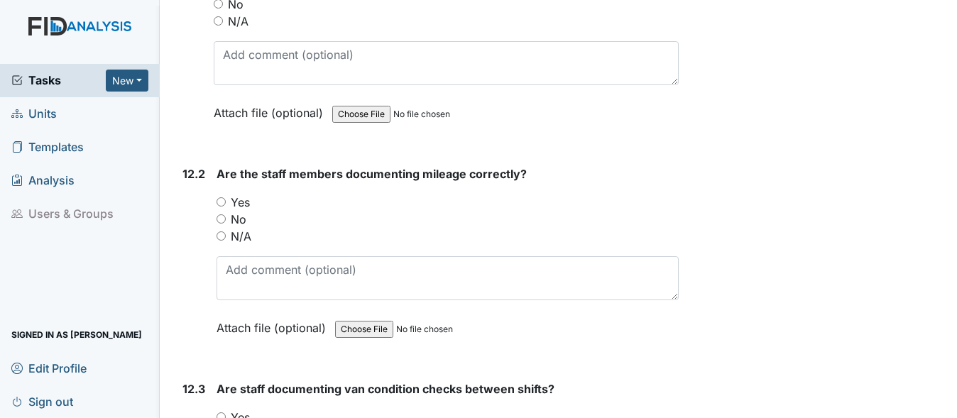
click at [220, 207] on input "Yes" at bounding box center [221, 201] width 9 height 9
radio input "true"
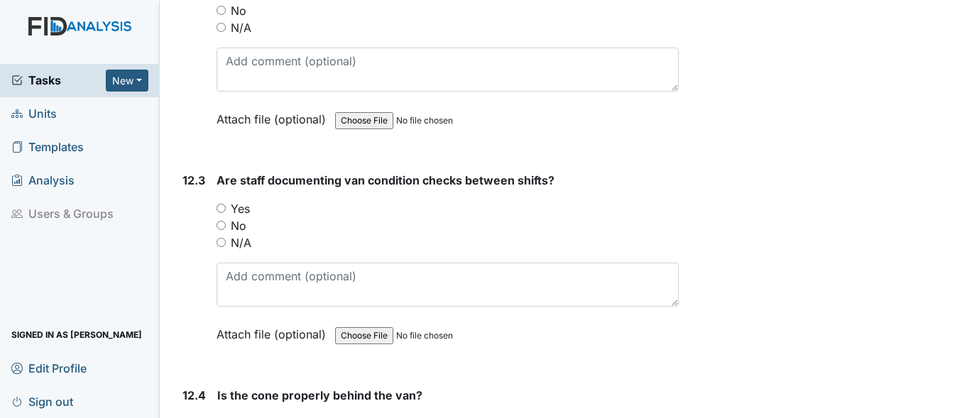
scroll to position [25059, 0]
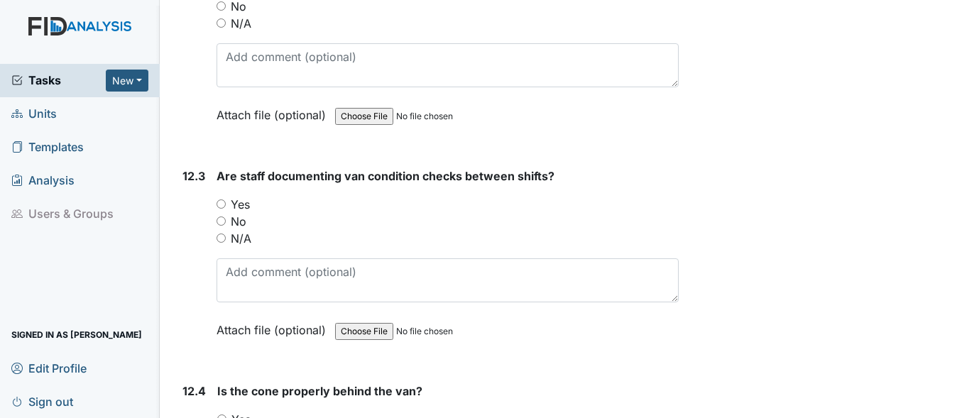
click at [224, 209] on input "Yes" at bounding box center [221, 203] width 9 height 9
radio input "true"
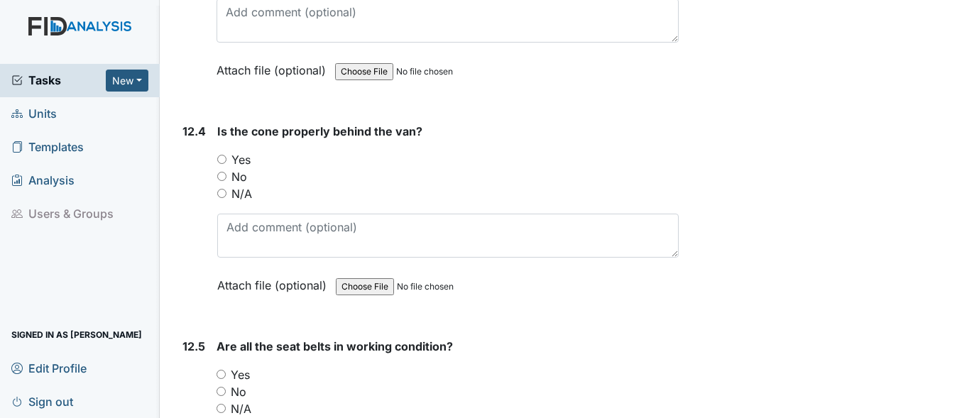
scroll to position [25343, 0]
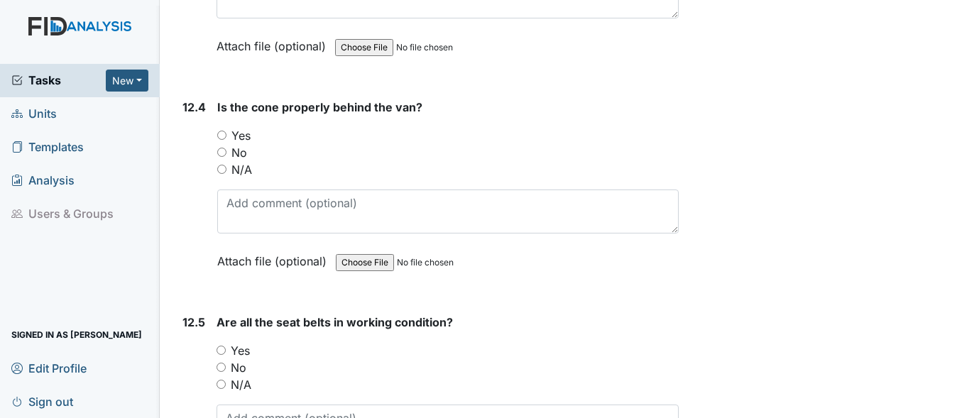
click at [221, 140] on input "Yes" at bounding box center [221, 135] width 9 height 9
radio input "true"
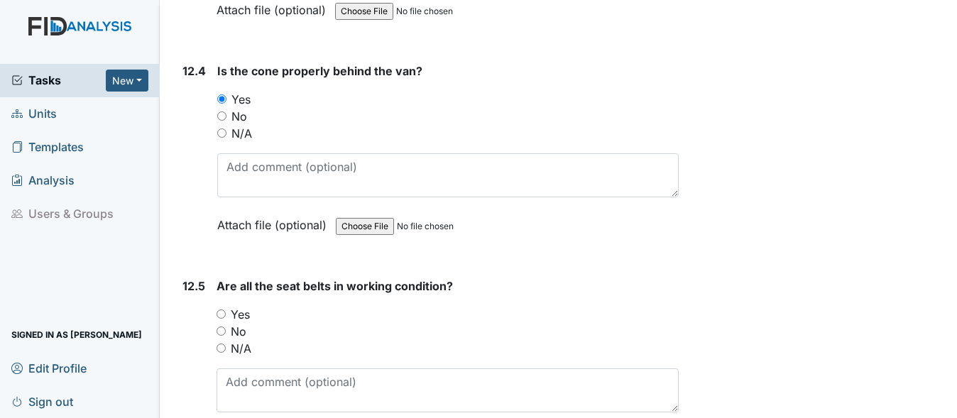
scroll to position [25485, 0]
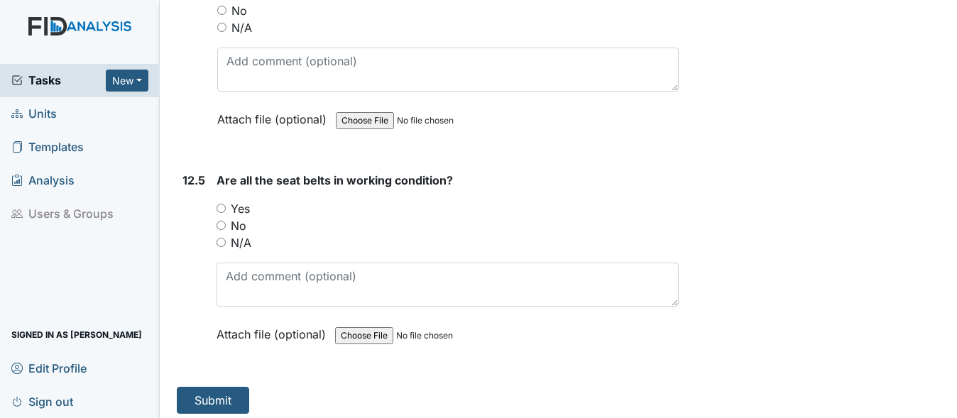
click at [222, 213] on input "Yes" at bounding box center [221, 208] width 9 height 9
radio input "true"
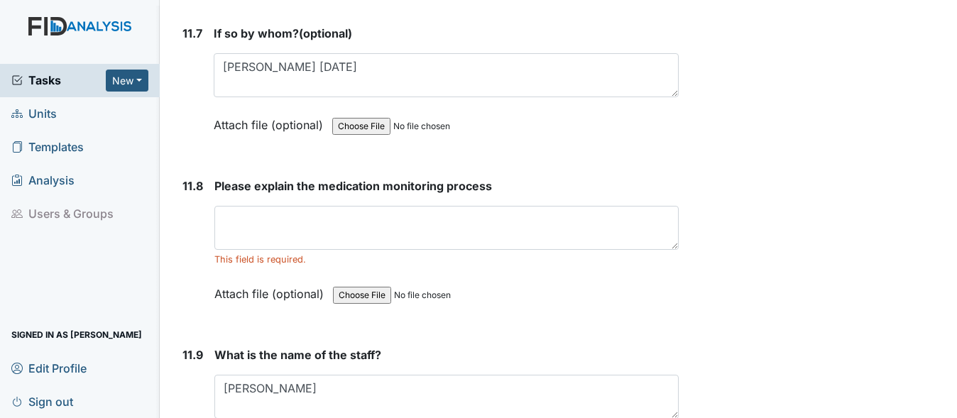
scroll to position [24249, 0]
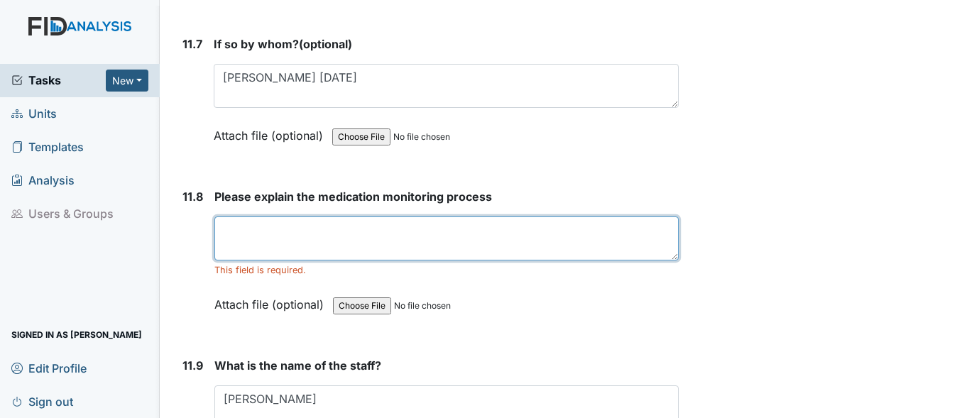
click at [301, 261] on textarea at bounding box center [446, 239] width 464 height 44
click at [384, 261] on textarea at bounding box center [446, 239] width 464 height 44
type textarea "E"
type textarea "Everyone wash hands, assist with med box gathering,"
